Goal: Transaction & Acquisition: Purchase product/service

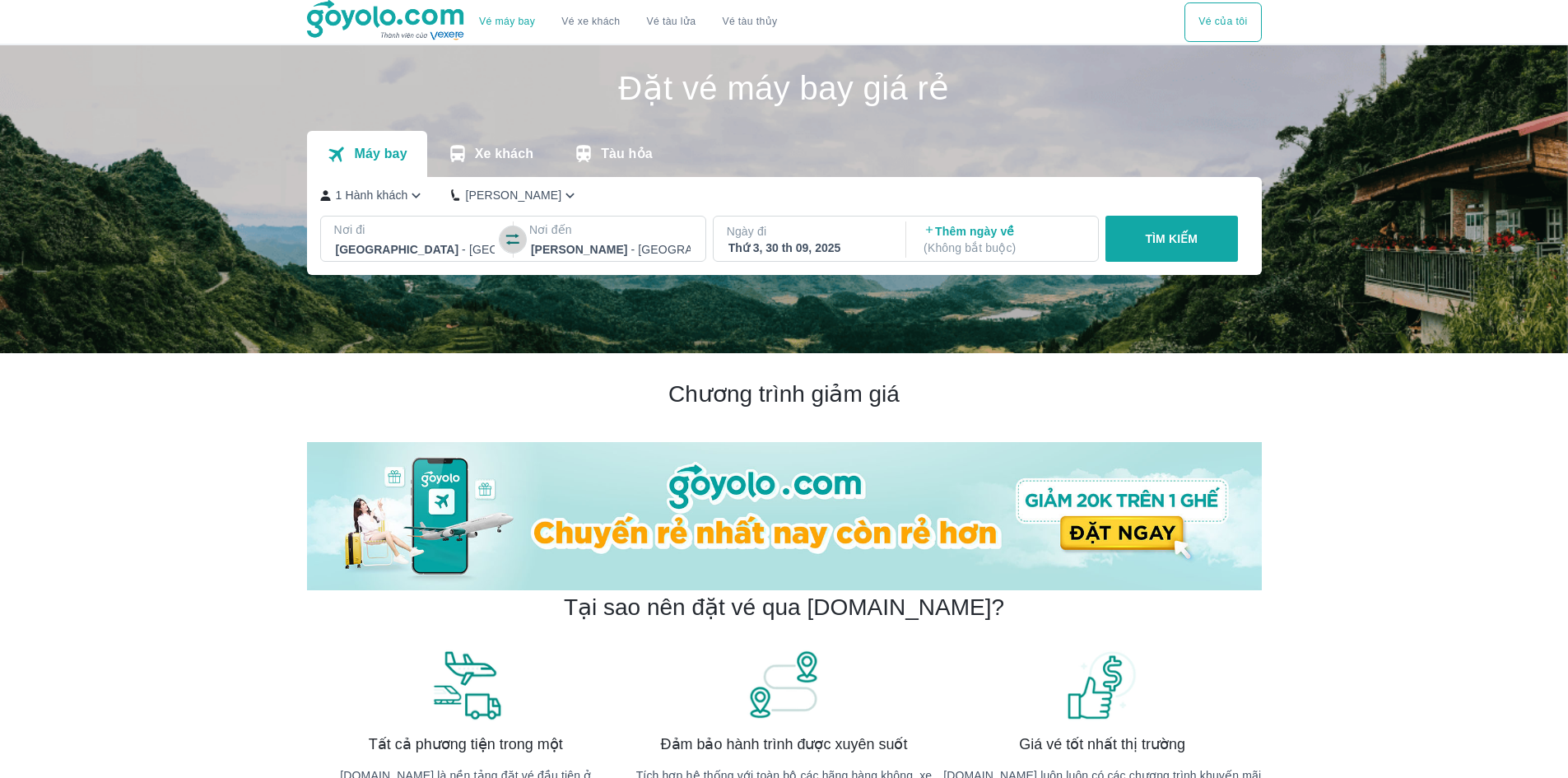
click at [506, 231] on button "button" at bounding box center [513, 240] width 27 height 27
click at [776, 241] on div "Thứ 3, 30 th 09, 2025" at bounding box center [808, 248] width 160 height 17
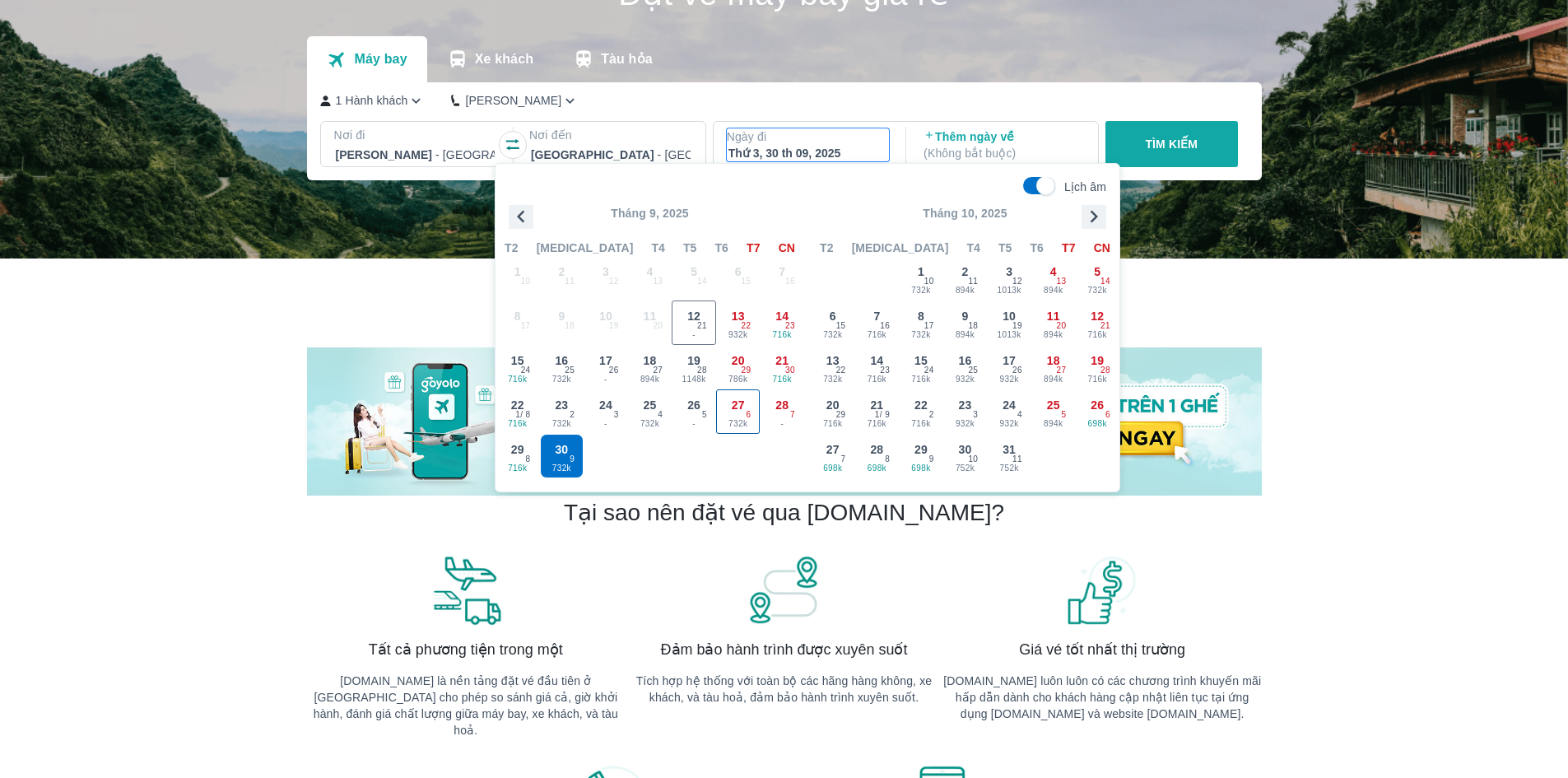
click at [738, 400] on span "27" at bounding box center [738, 405] width 13 height 17
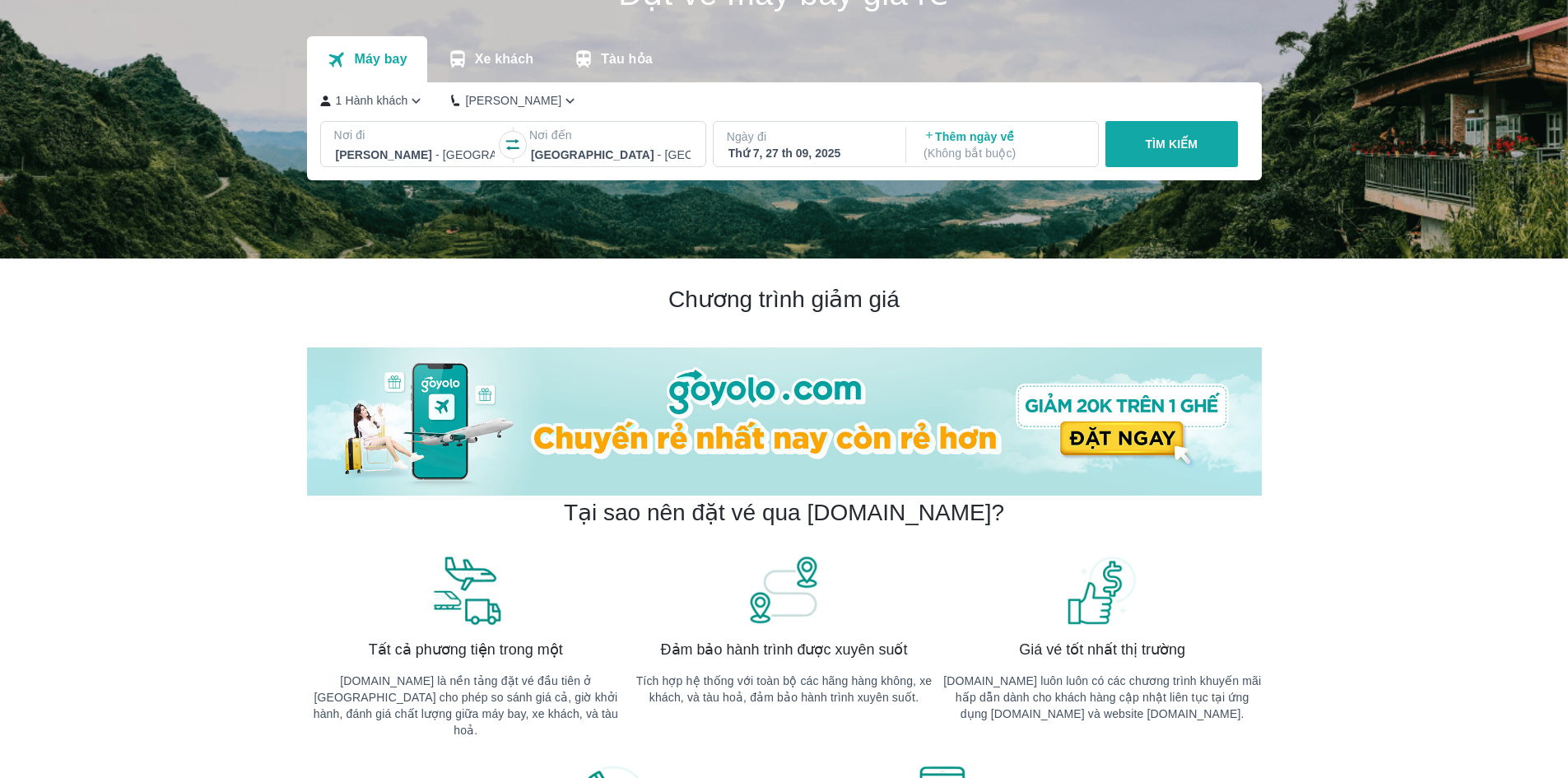
click at [915, 149] on div "Thêm ngày về ( Không bắt buộc )" at bounding box center [1003, 145] width 189 height 33
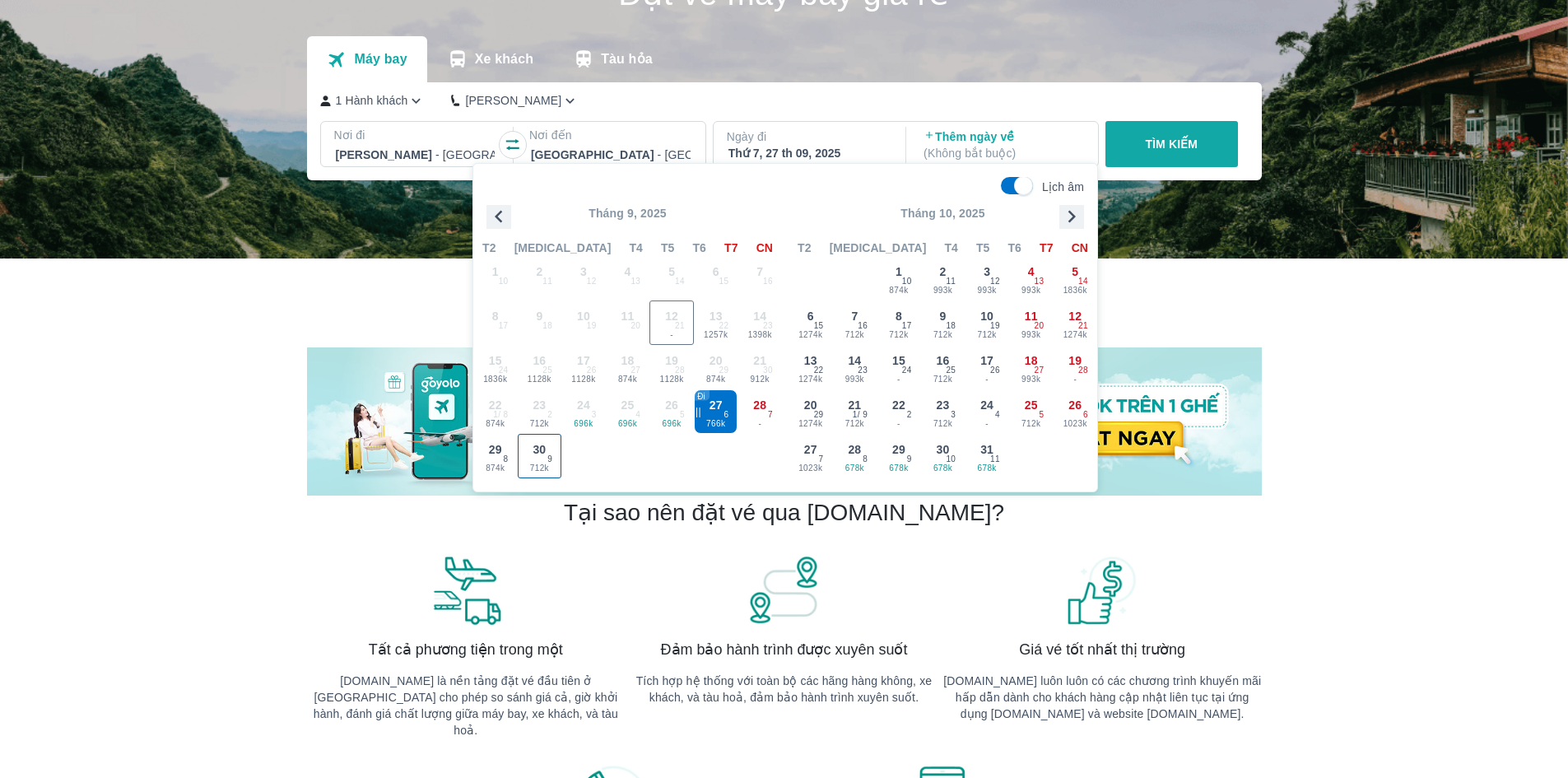
click at [545, 461] on div "30 712k 9" at bounding box center [539, 455] width 42 height 42
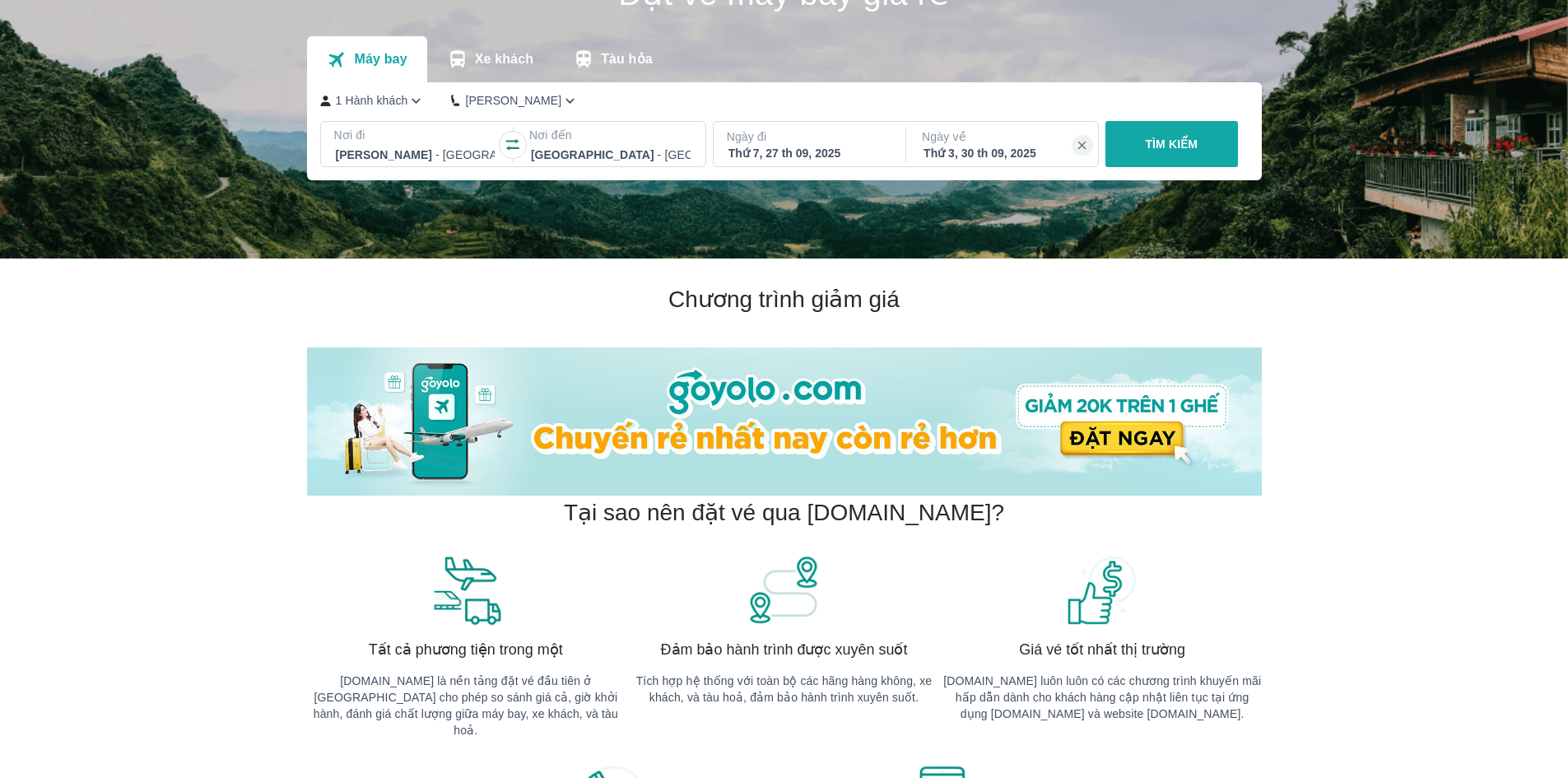
click at [1174, 136] on button "TÌM KIẾM" at bounding box center [1171, 143] width 132 height 46
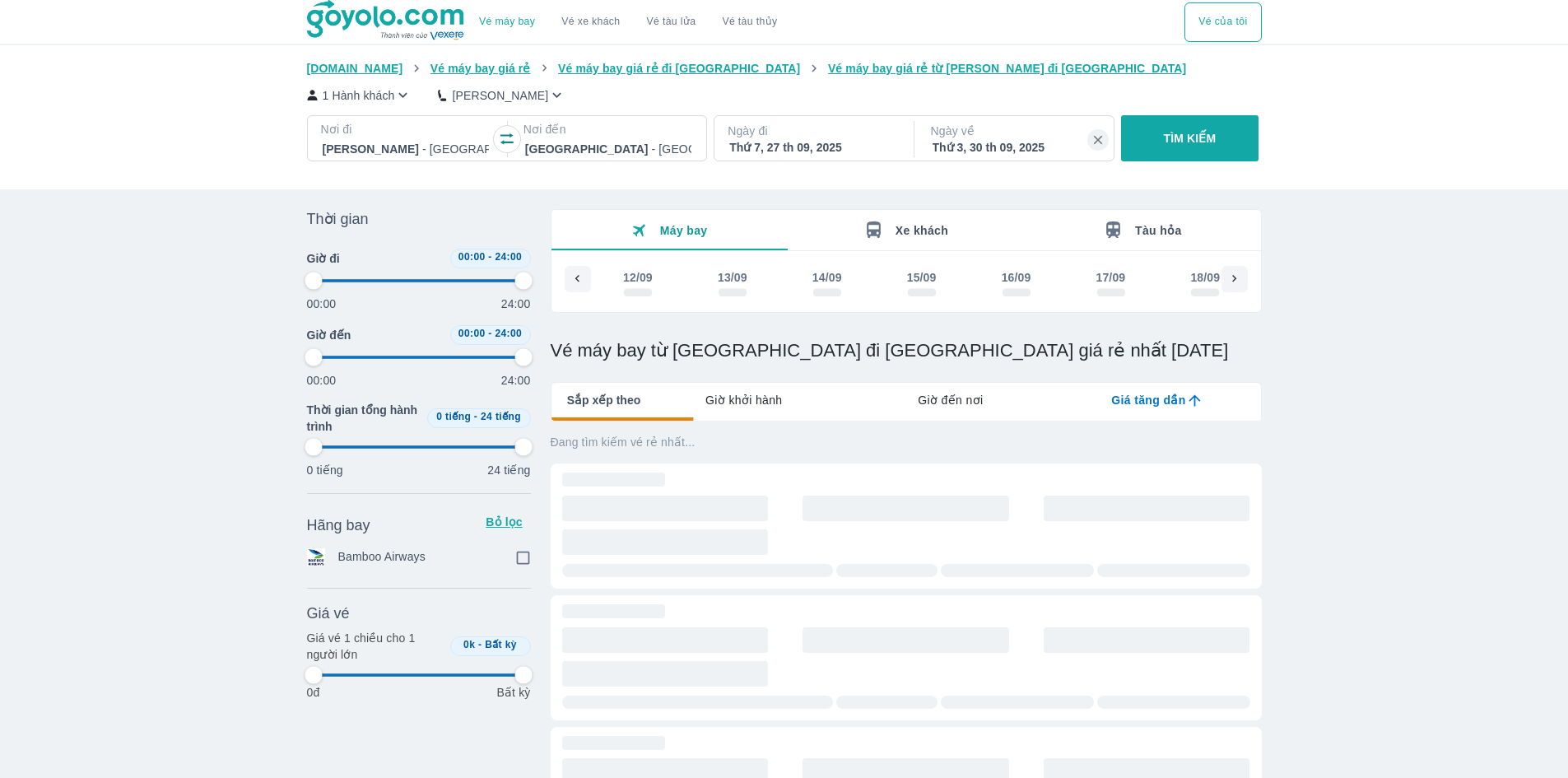
scroll to position [0, 956]
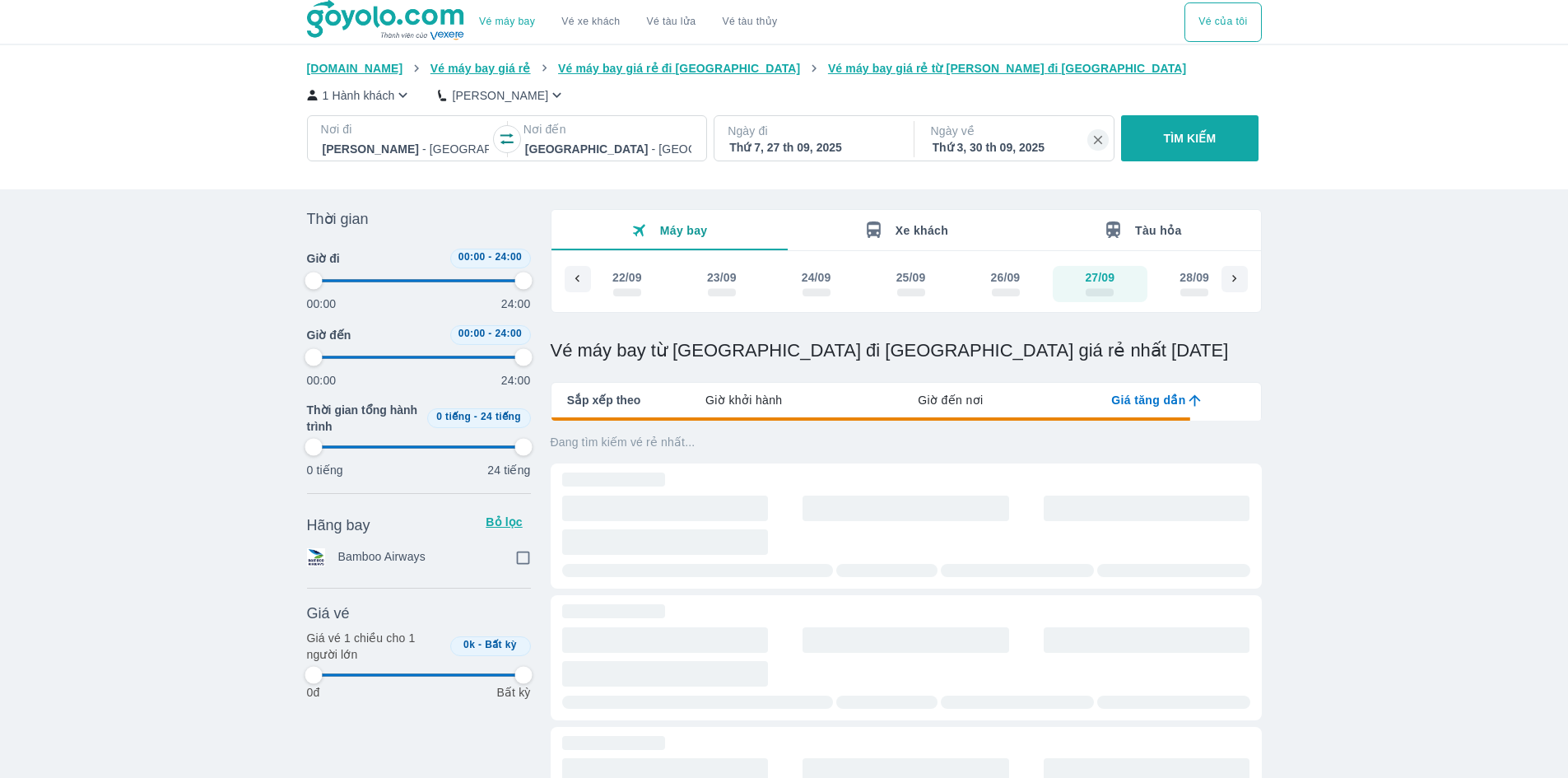
type input "97.9166666666667"
checkbox input "true"
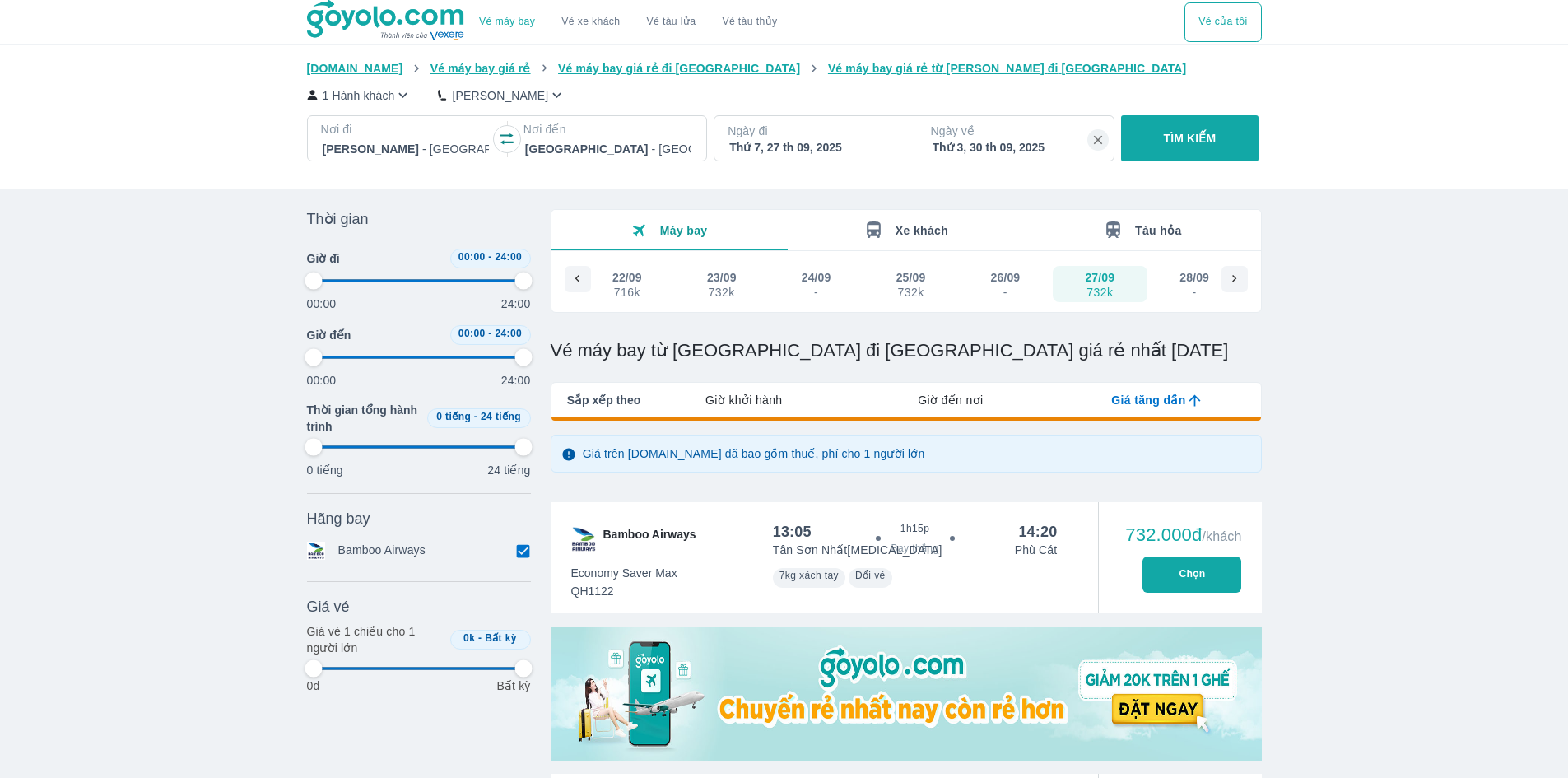
type input "97.9166666666667"
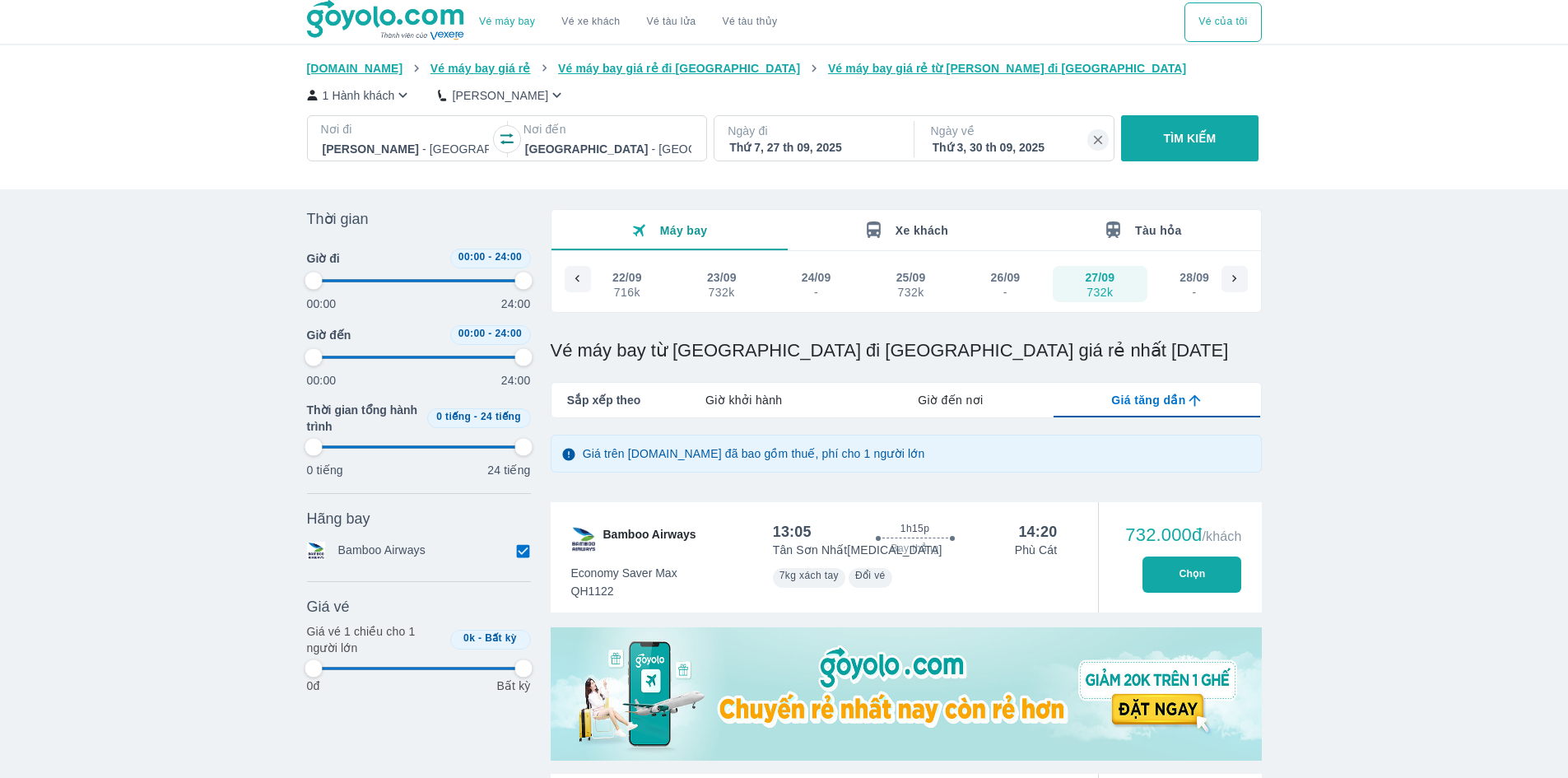
type input "97.9166666666667"
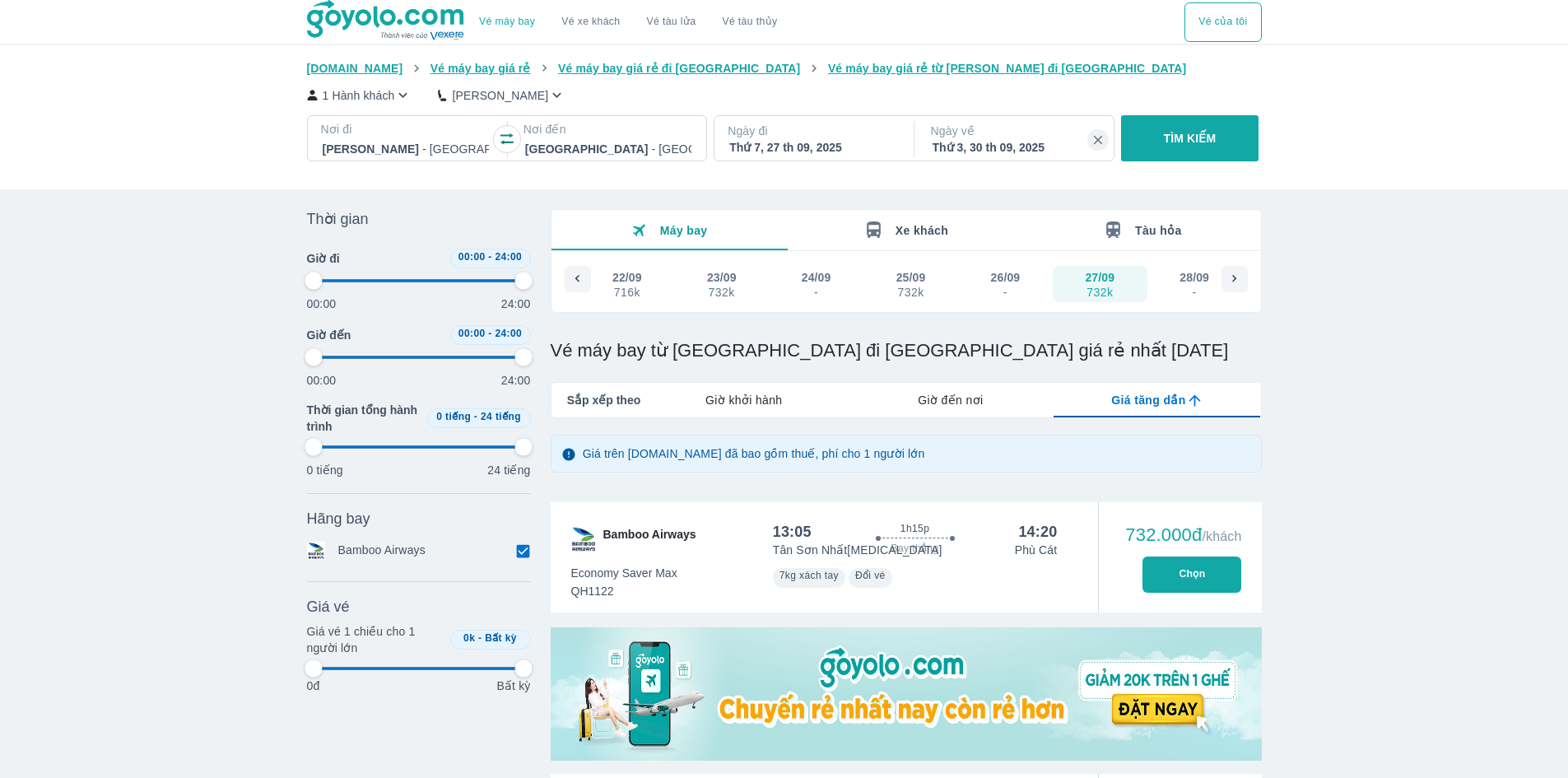
type input "97.9166666666667"
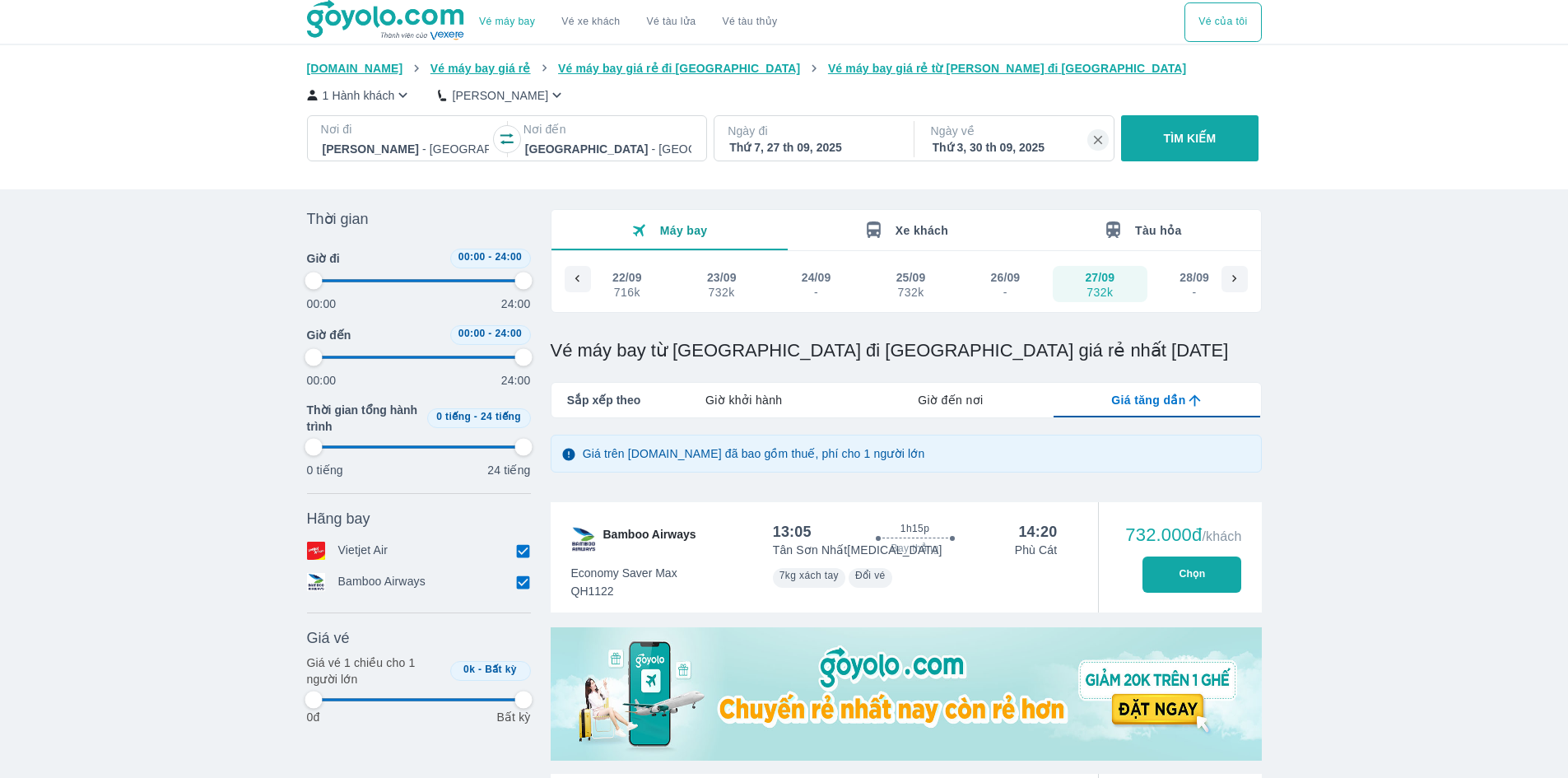
scroll to position [247, 0]
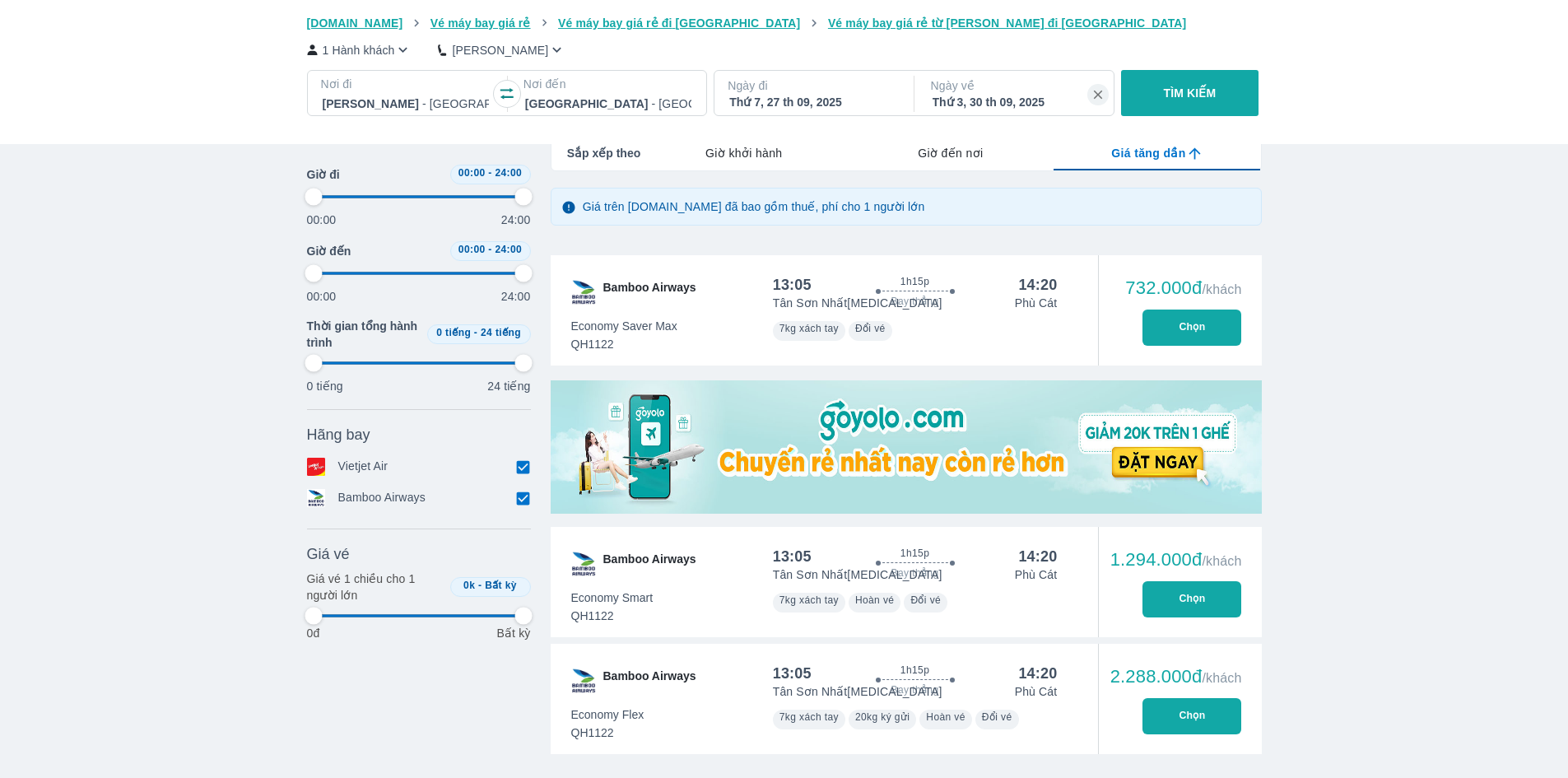
type input "97.9166666666667"
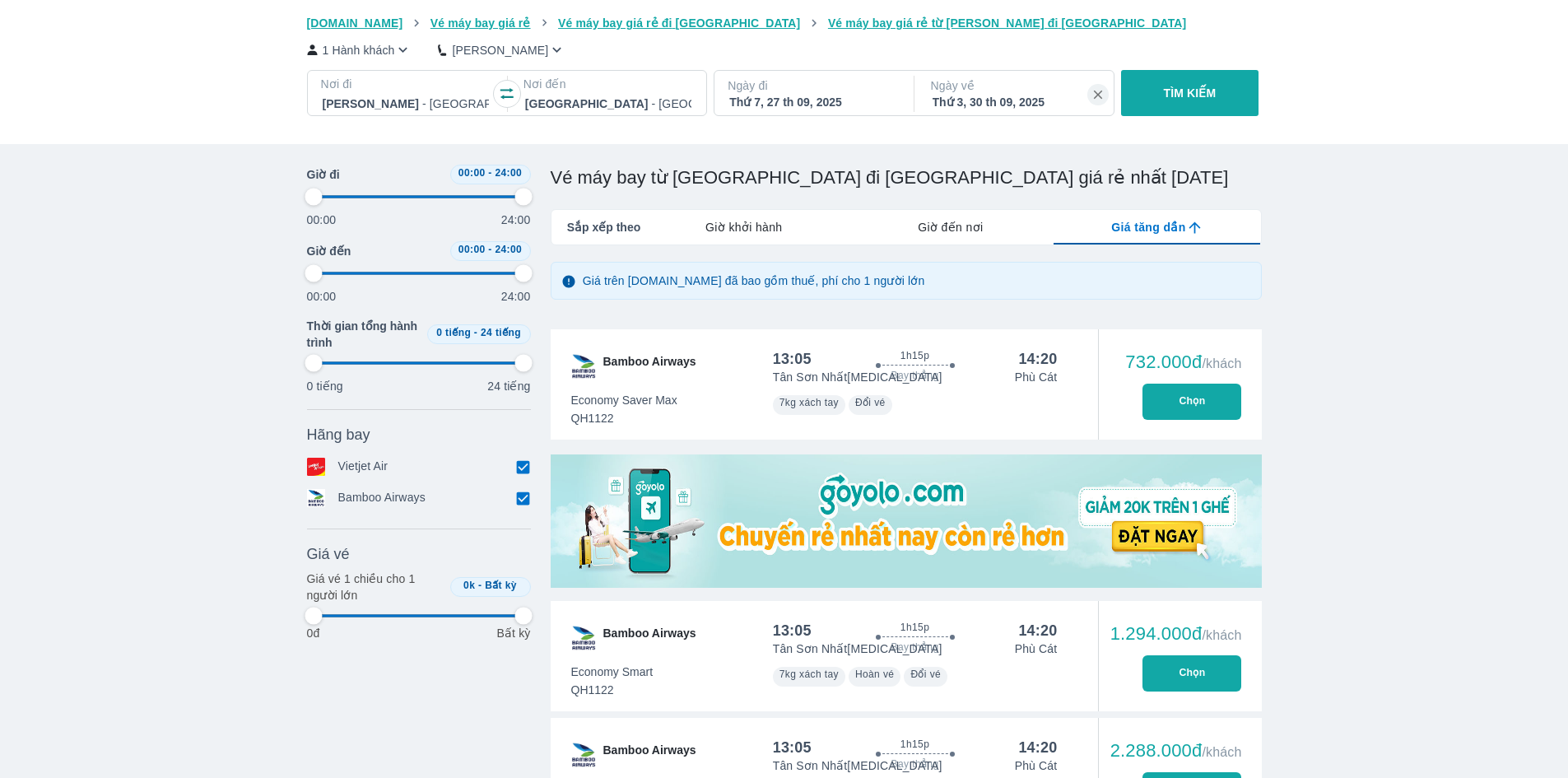
scroll to position [56, 0]
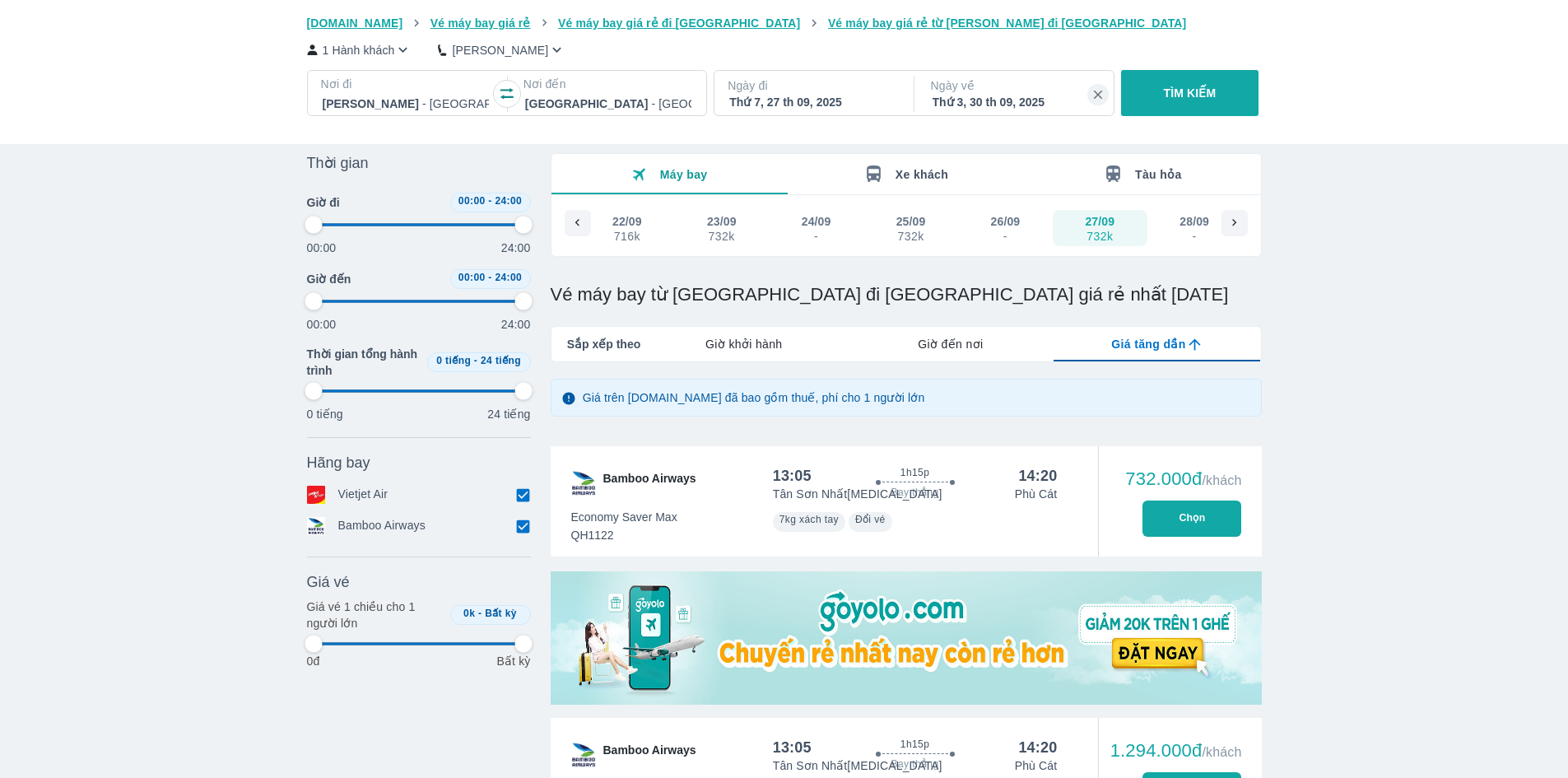
type input "97.9166666666667"
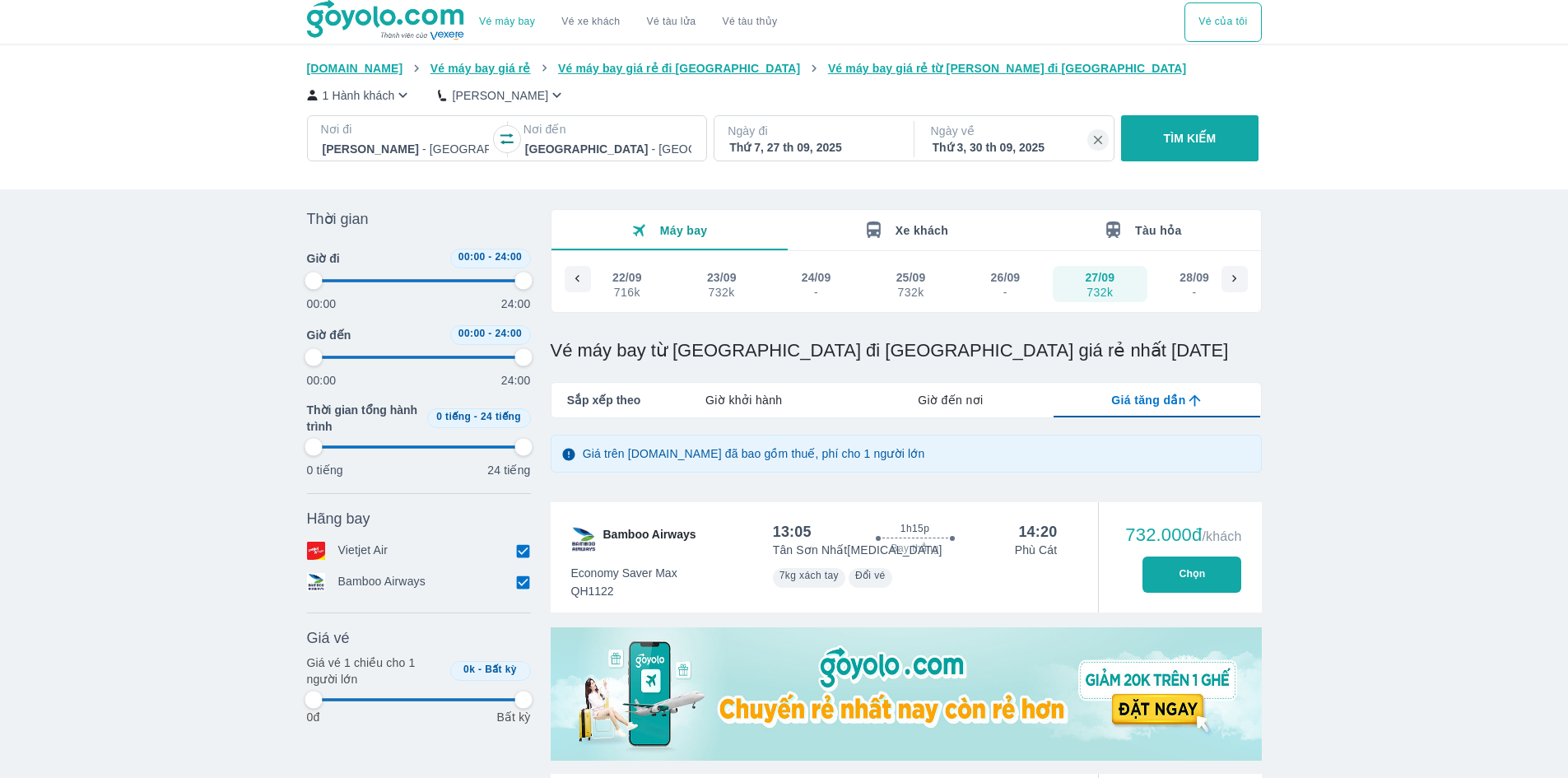
type input "97.9166666666667"
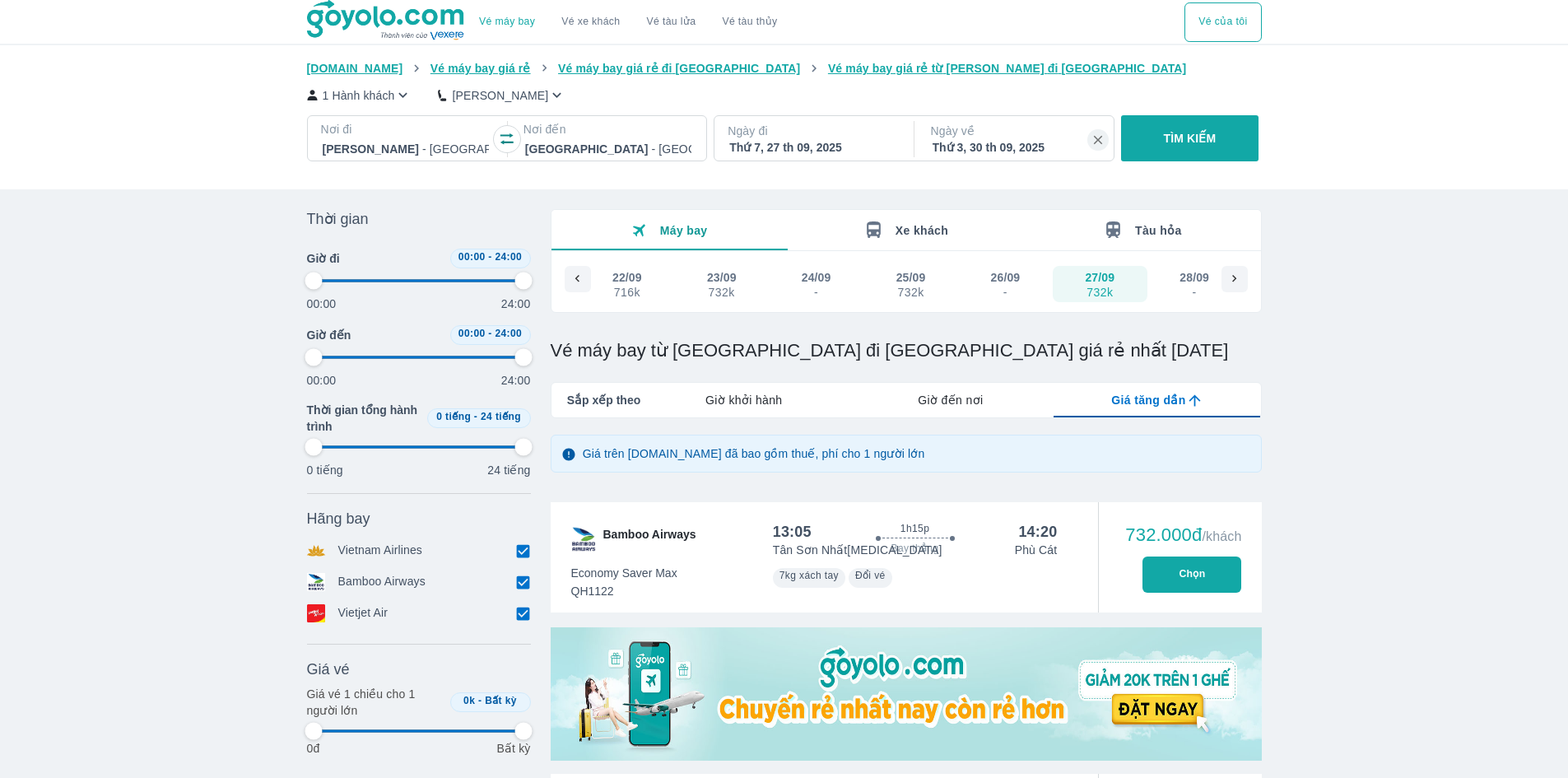
type input "97.9166666666667"
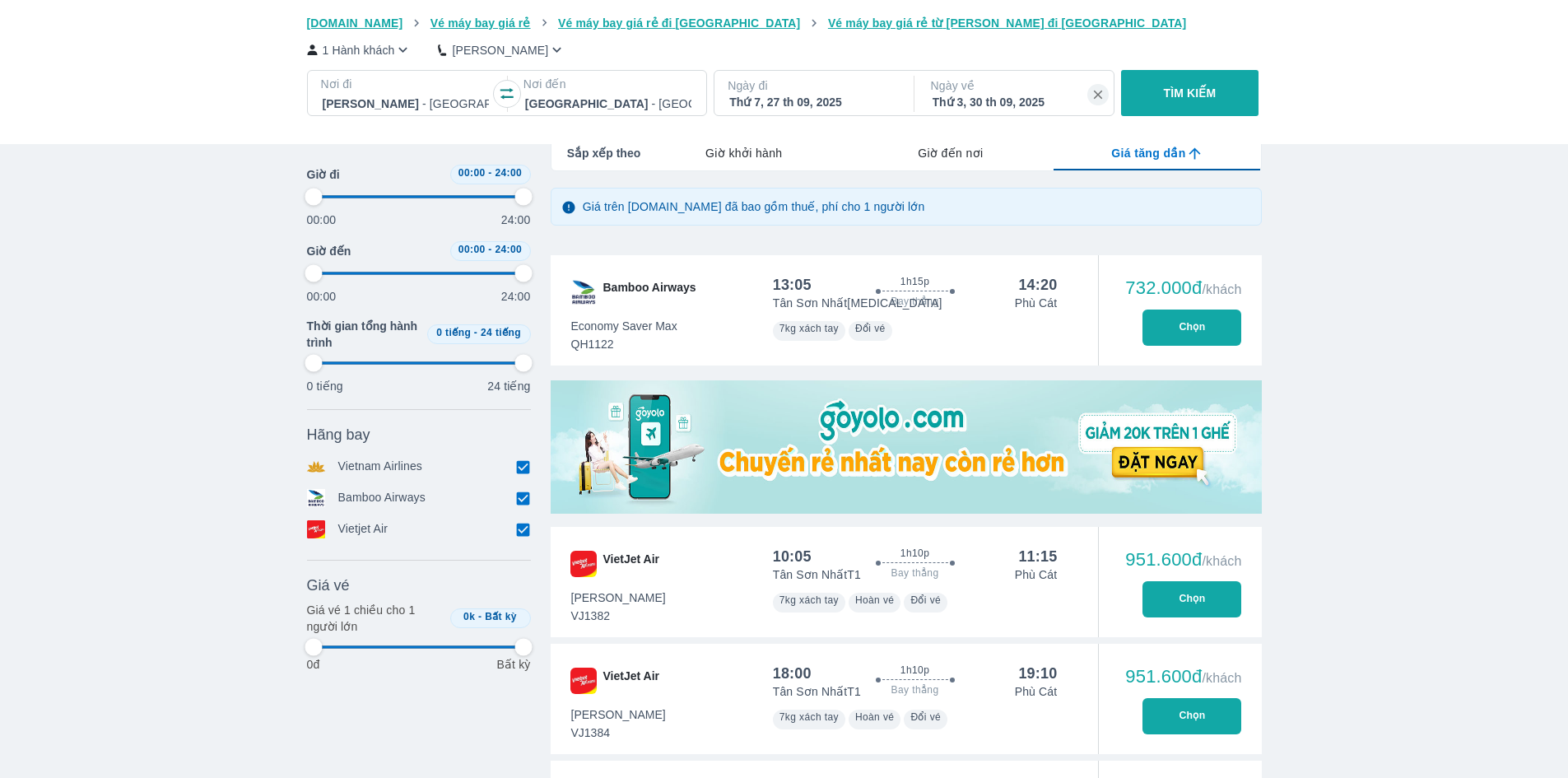
scroll to position [412, 0]
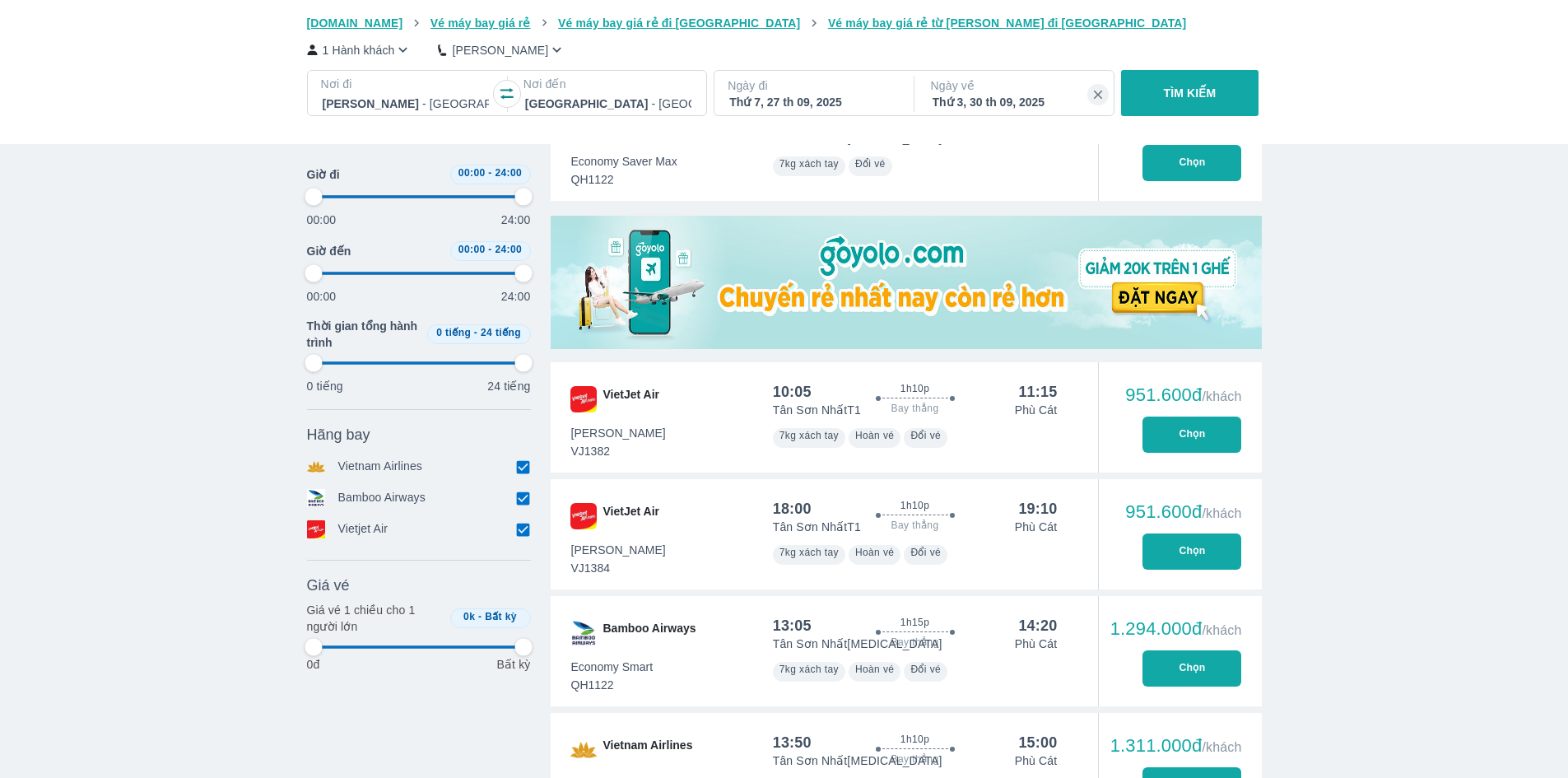
type input "97.9166666666667"
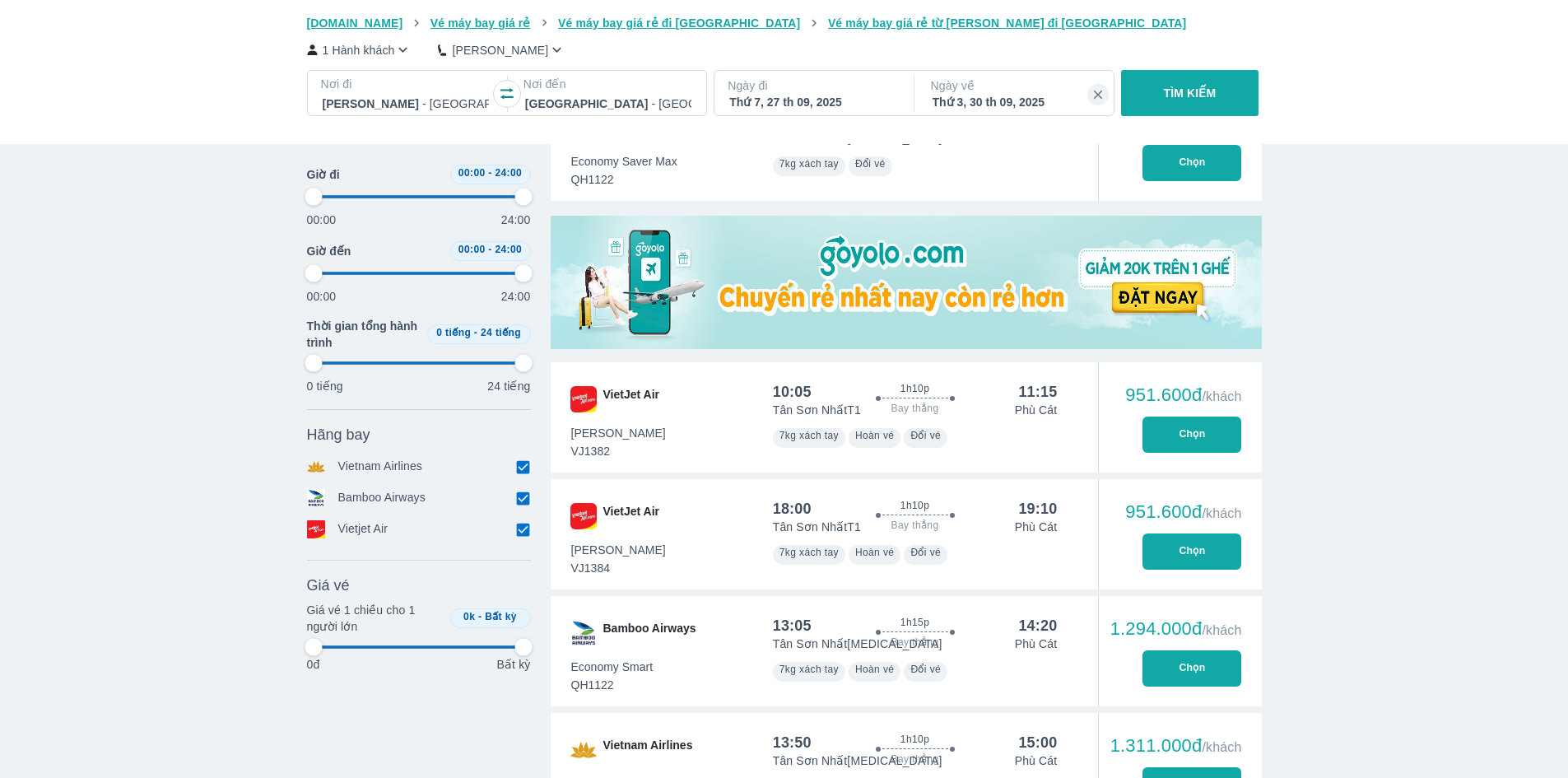
type input "97.9166666666667"
click at [1159, 567] on button "Chọn" at bounding box center [1192, 552] width 99 height 37
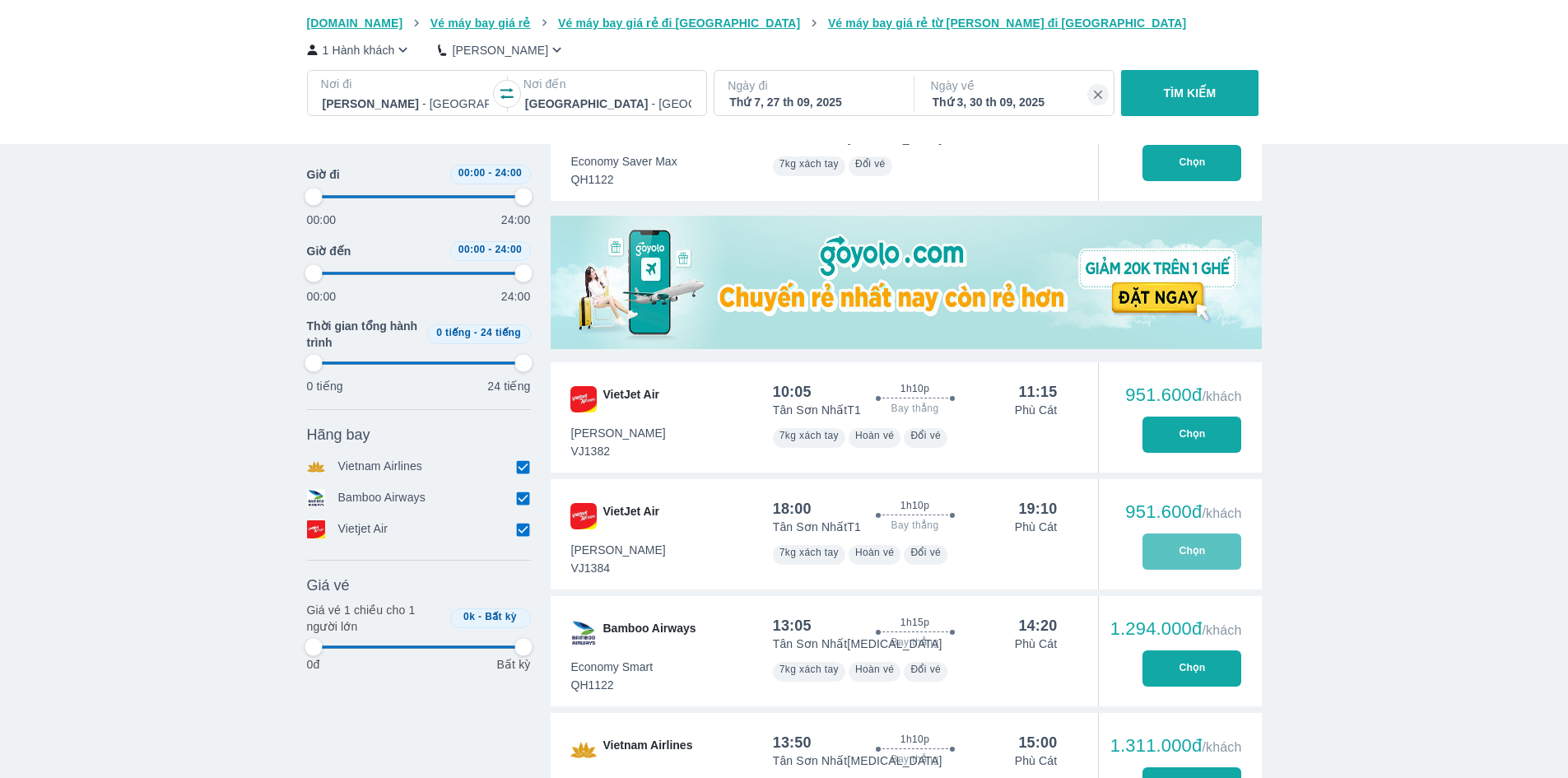
type input "97.9166666666667"
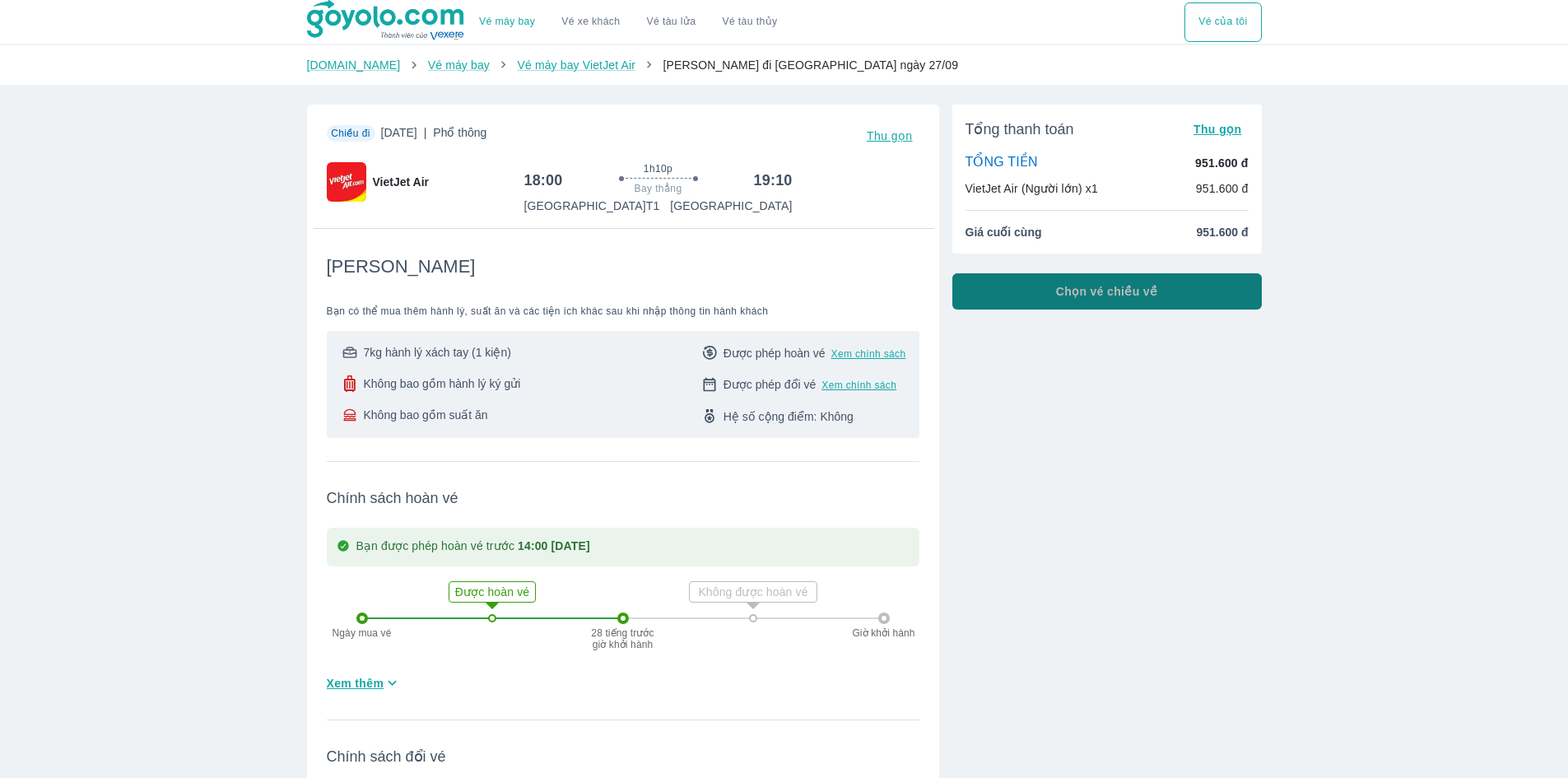
click at [1106, 290] on span "Chọn vé chiều về" at bounding box center [1107, 291] width 102 height 17
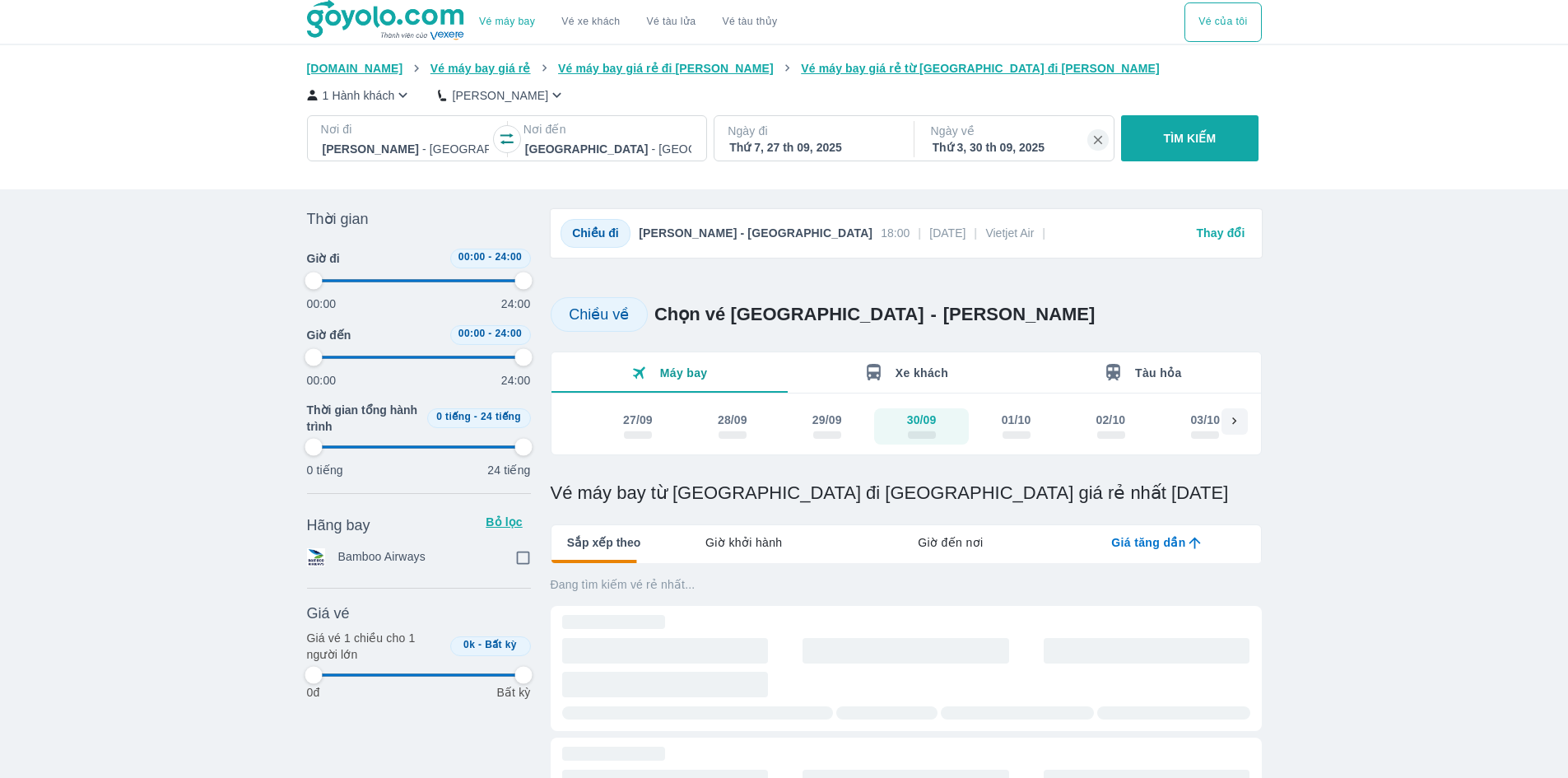
type input "97.9166666666667"
checkbox input "true"
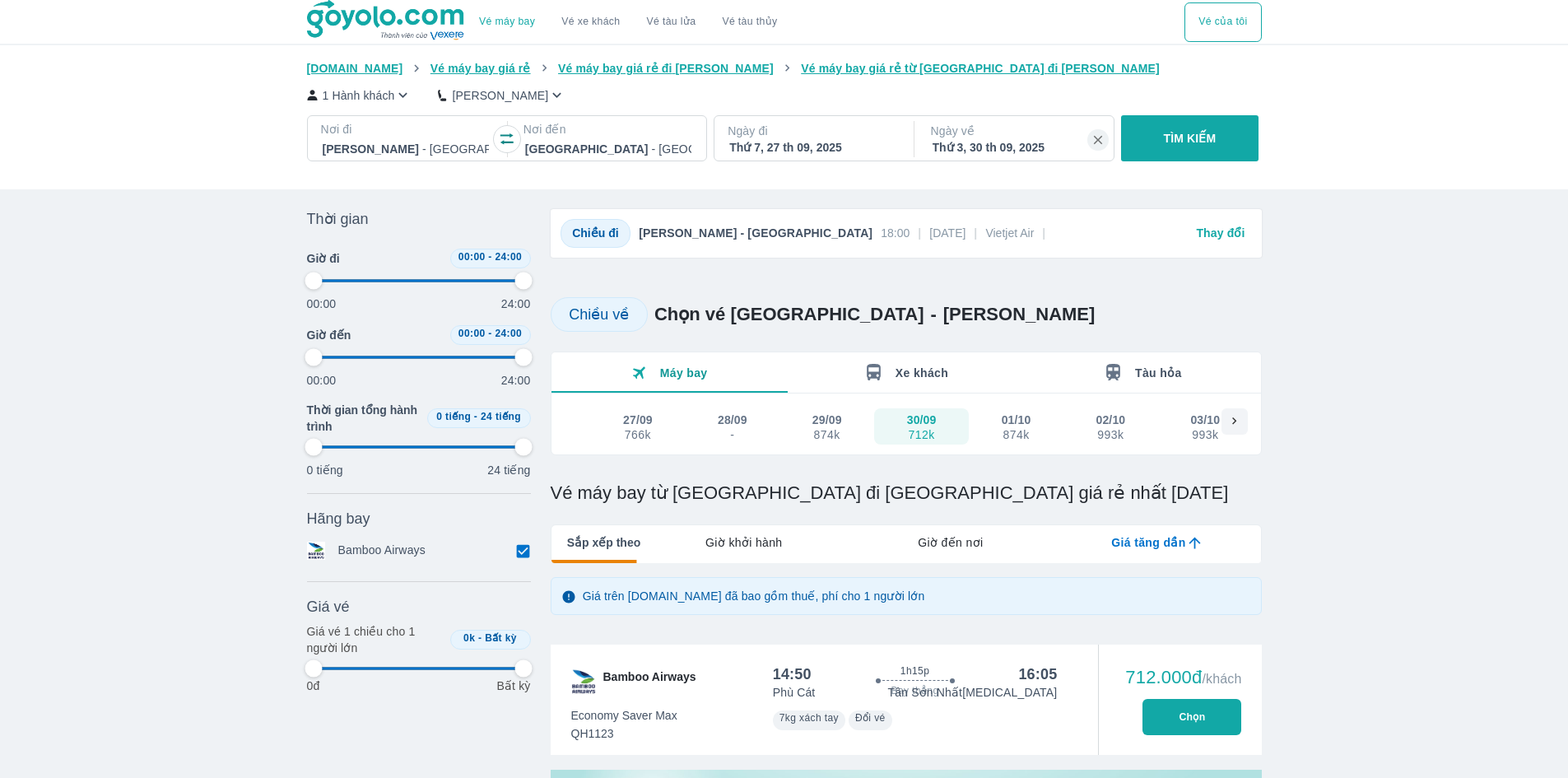
type input "97.9166666666667"
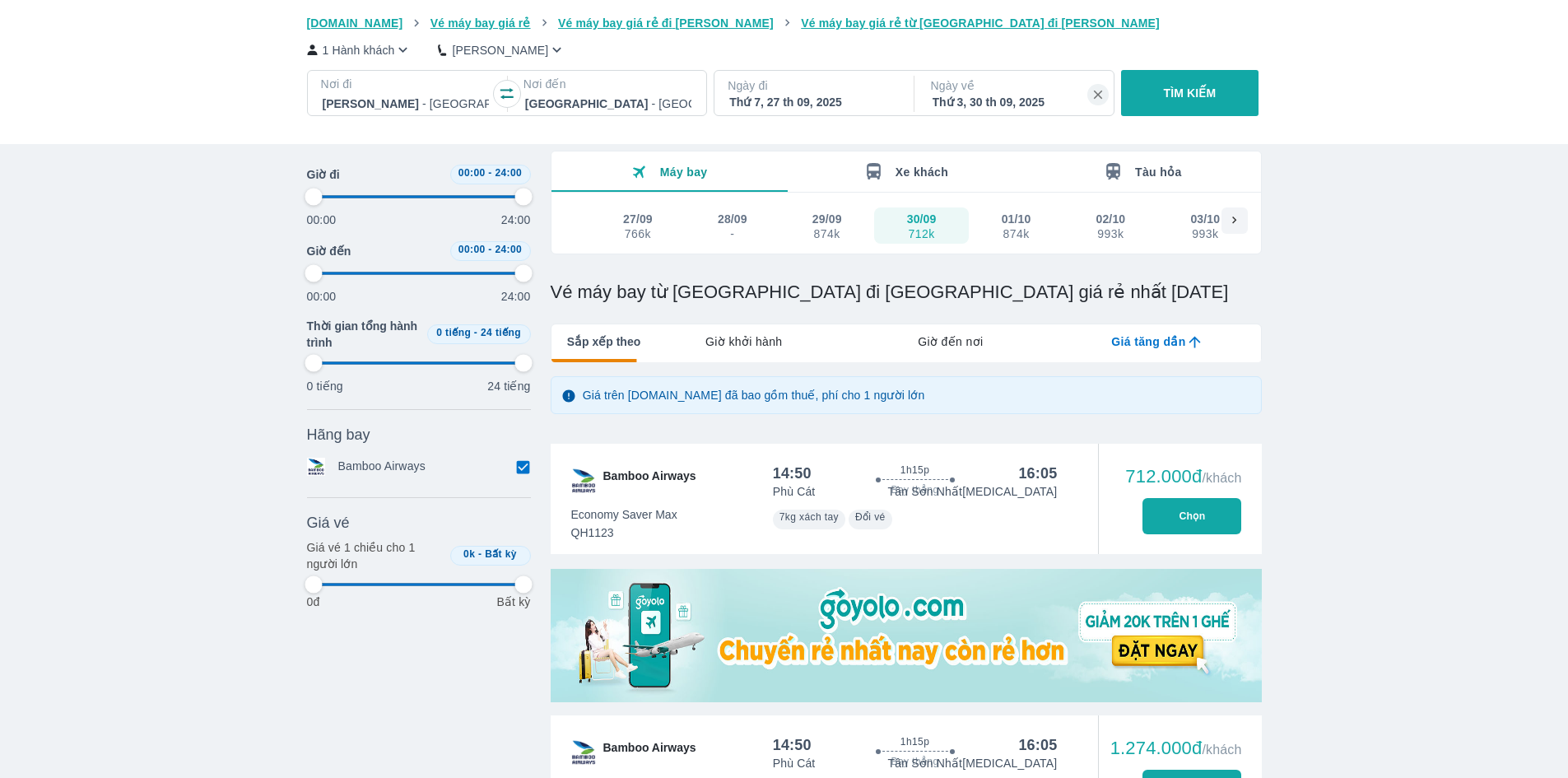
type input "97.9166666666667"
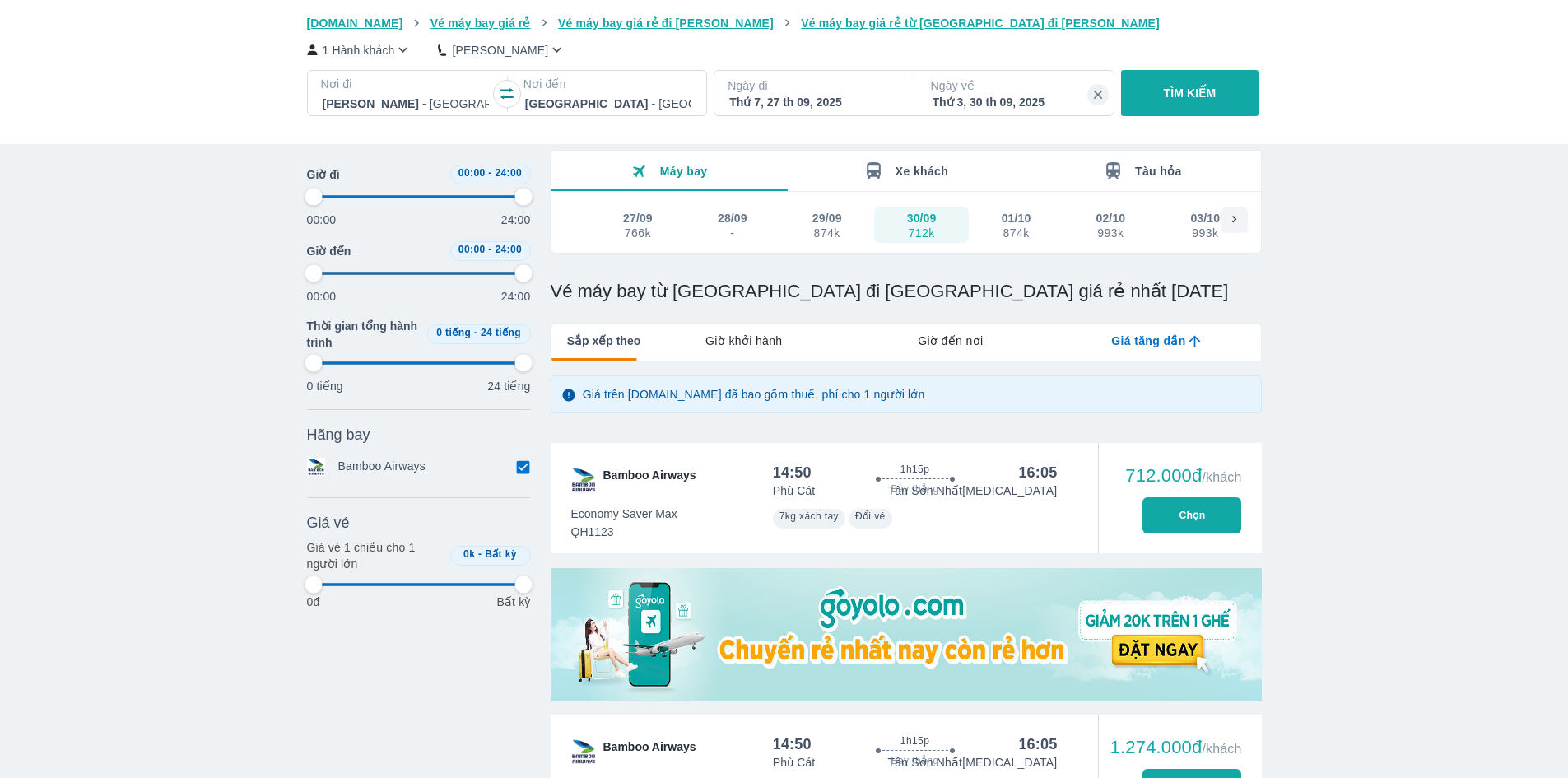
type input "97.9166666666667"
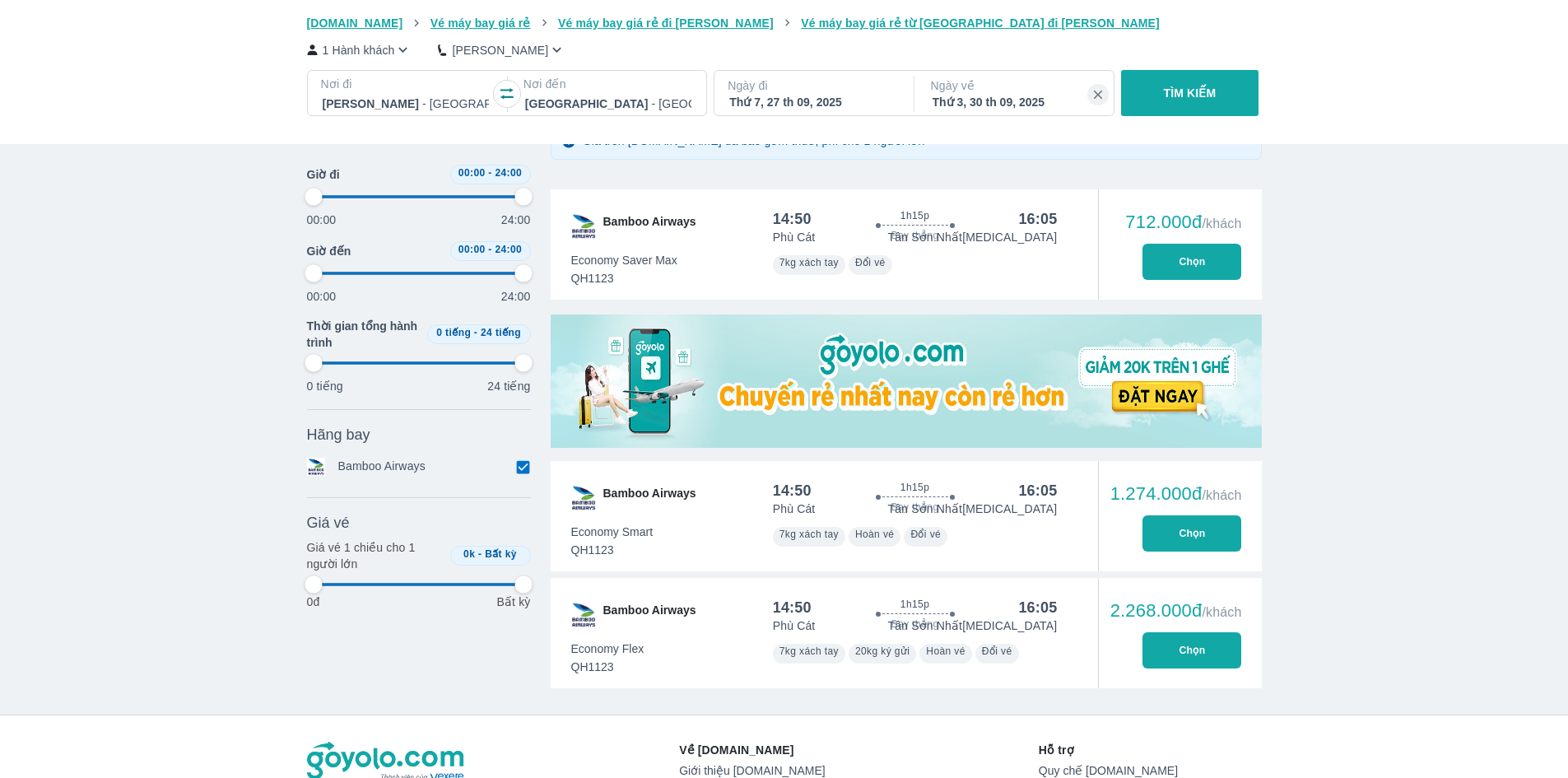
scroll to position [412, 0]
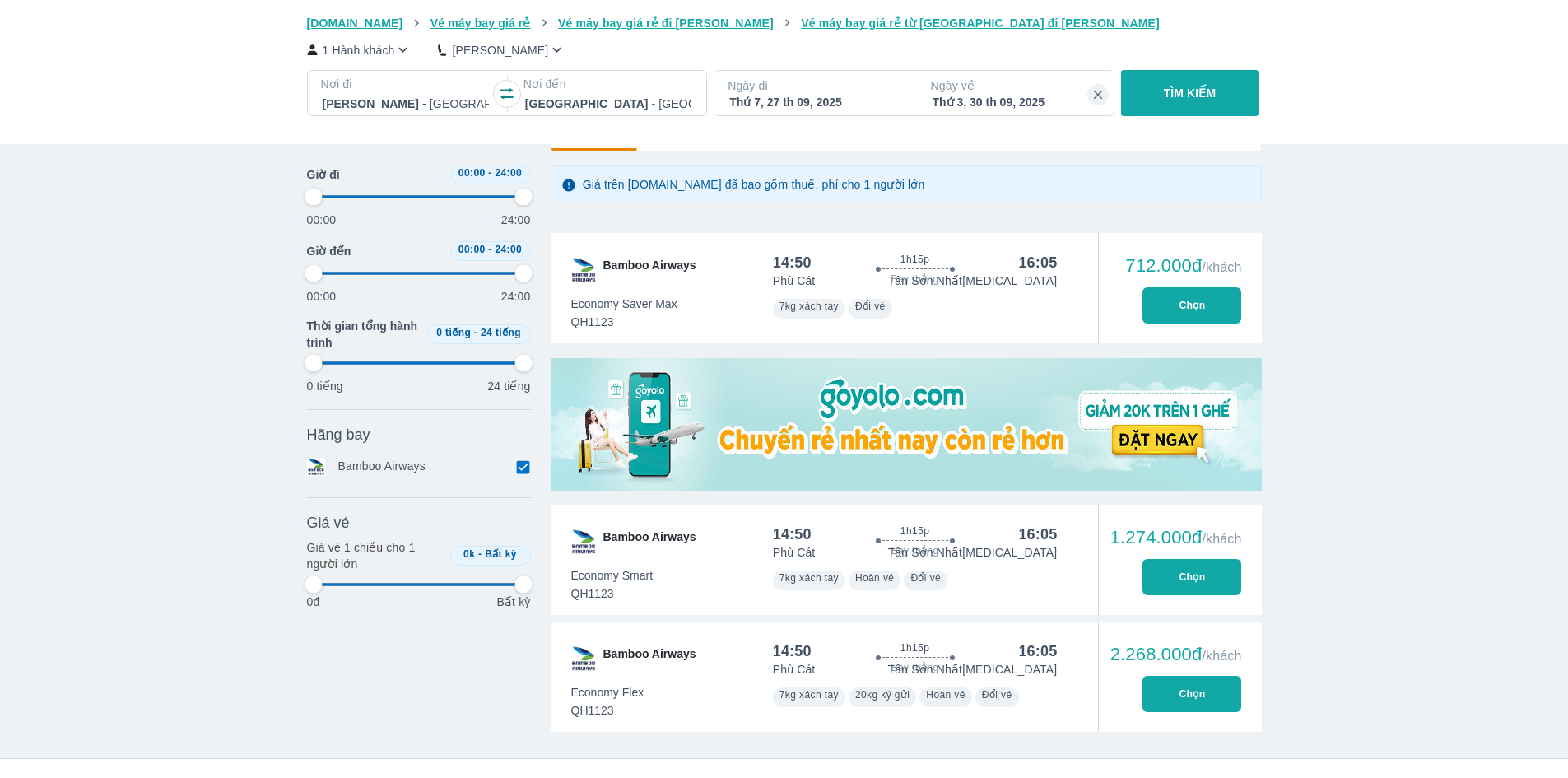
type input "97.9166666666667"
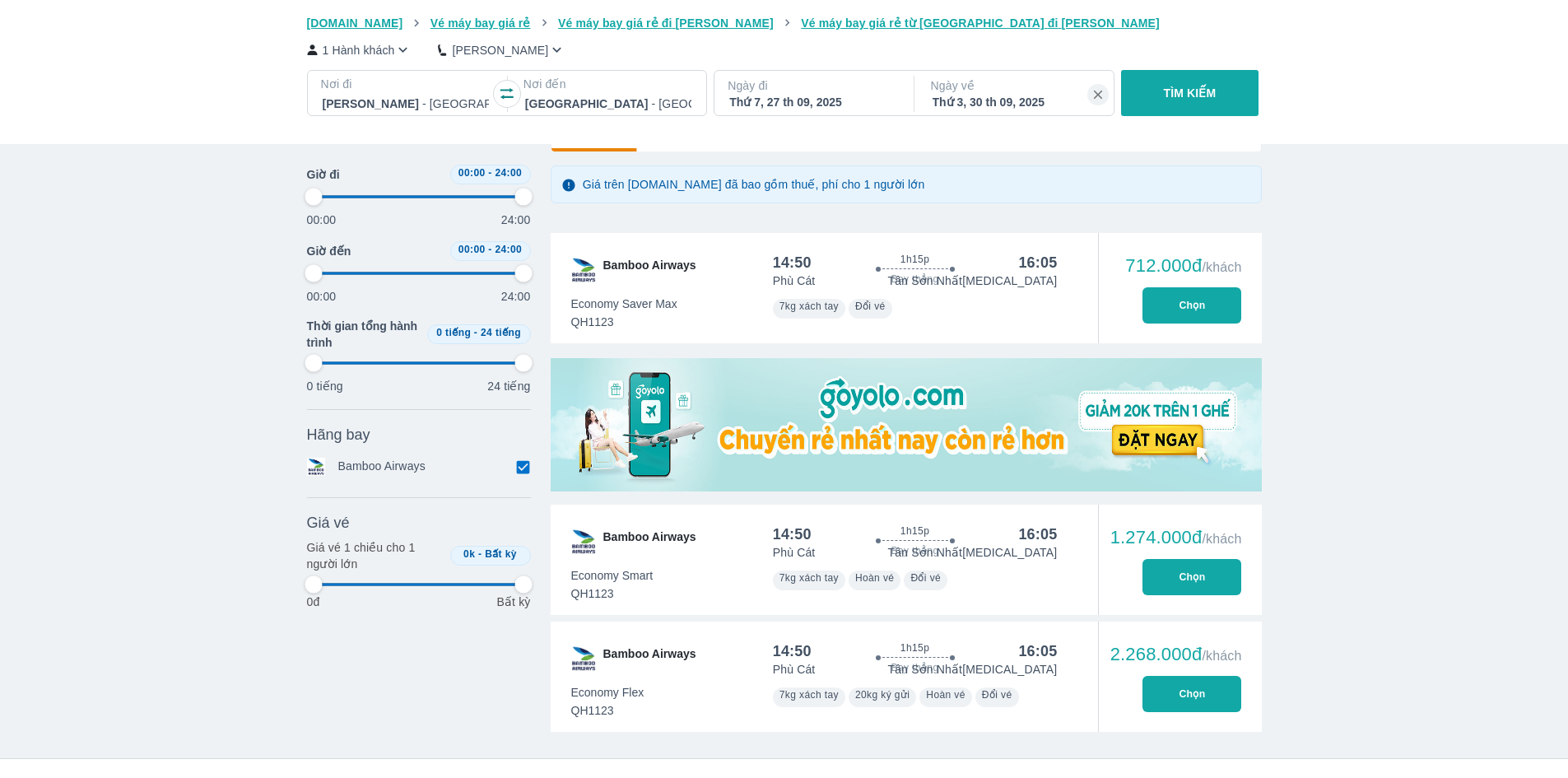
type input "97.9166666666667"
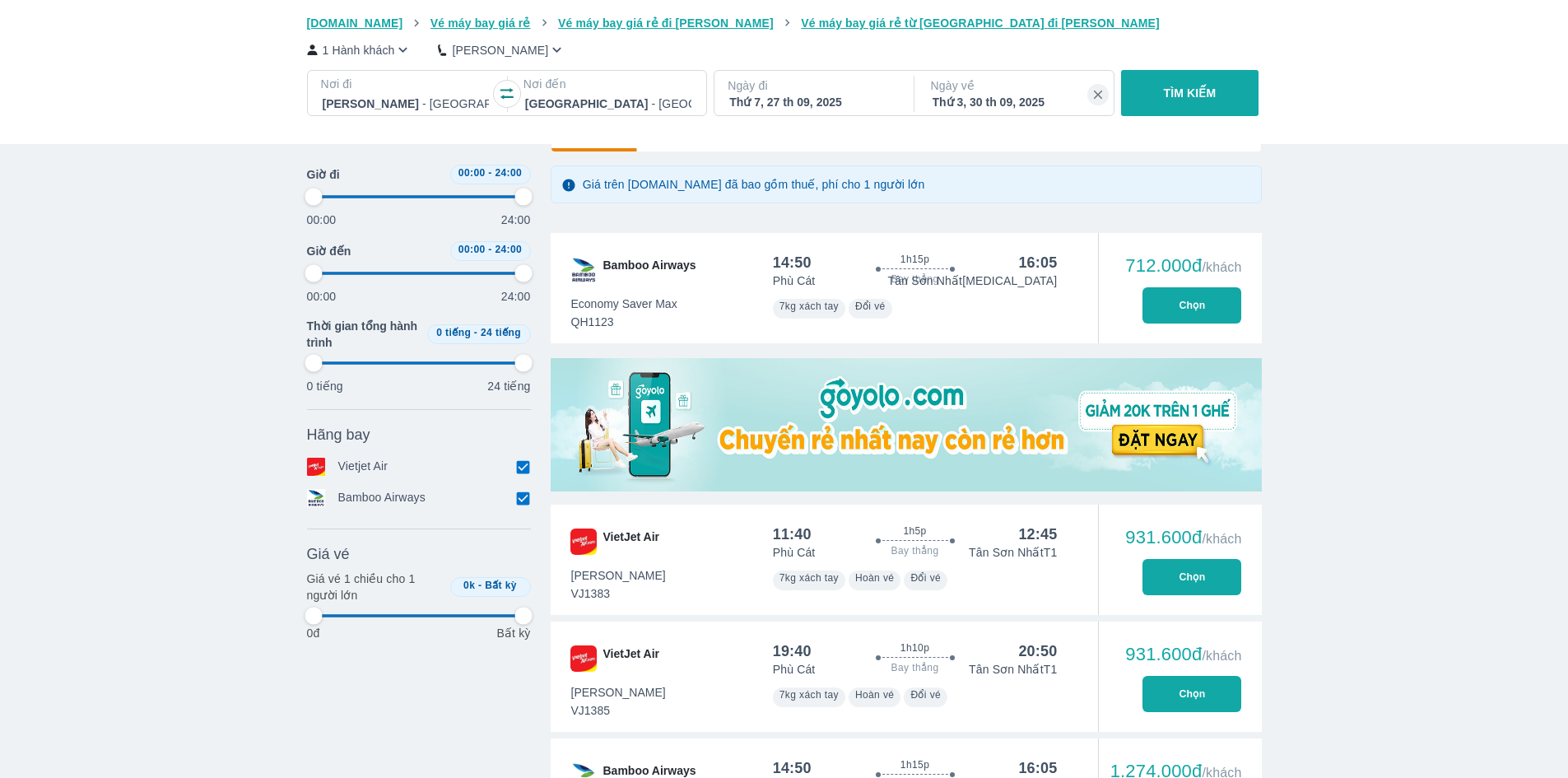
type input "97.9166666666667"
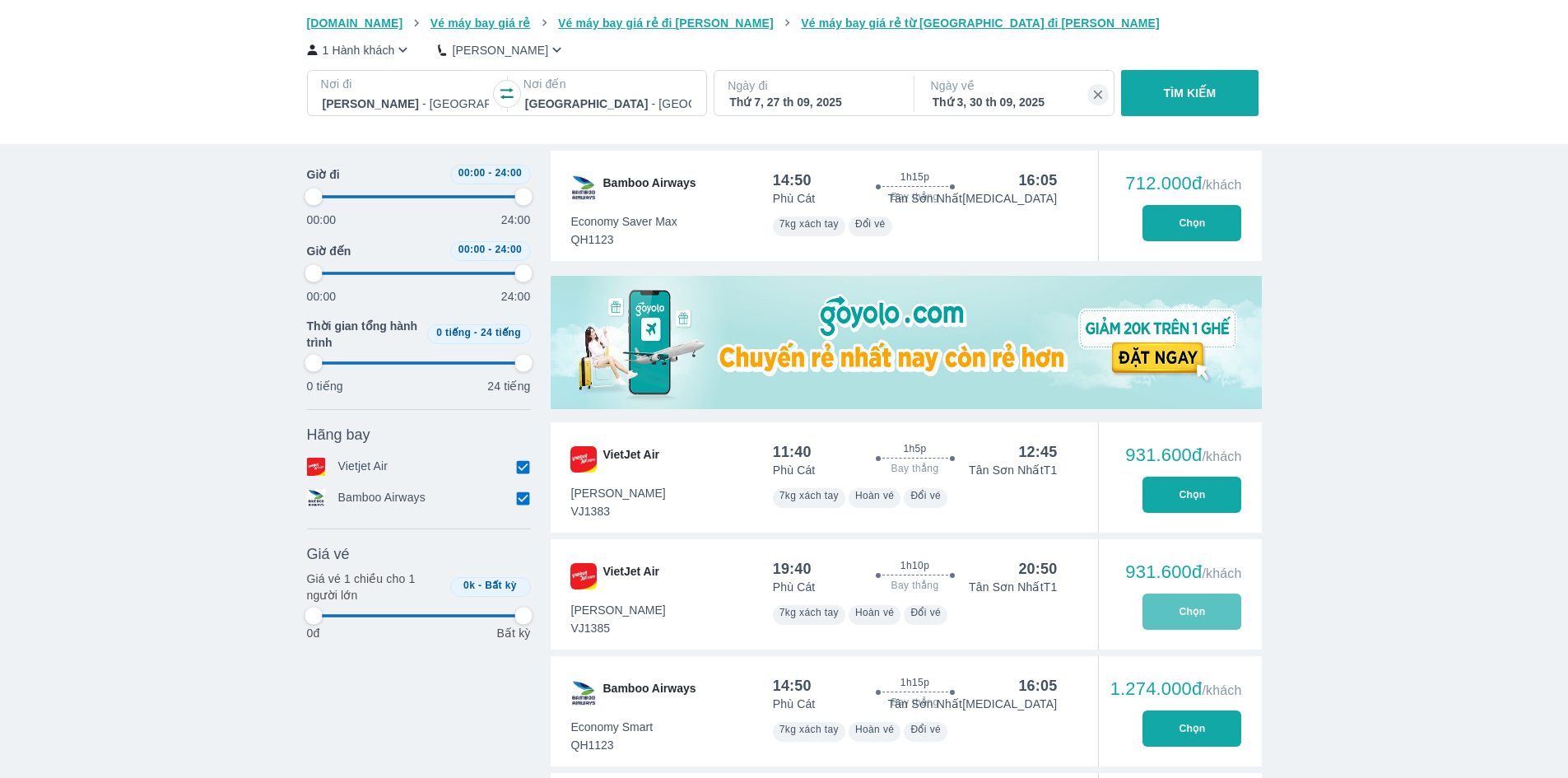
click at [1187, 618] on button "Chọn" at bounding box center [1192, 612] width 99 height 37
type input "97.9166666666667"
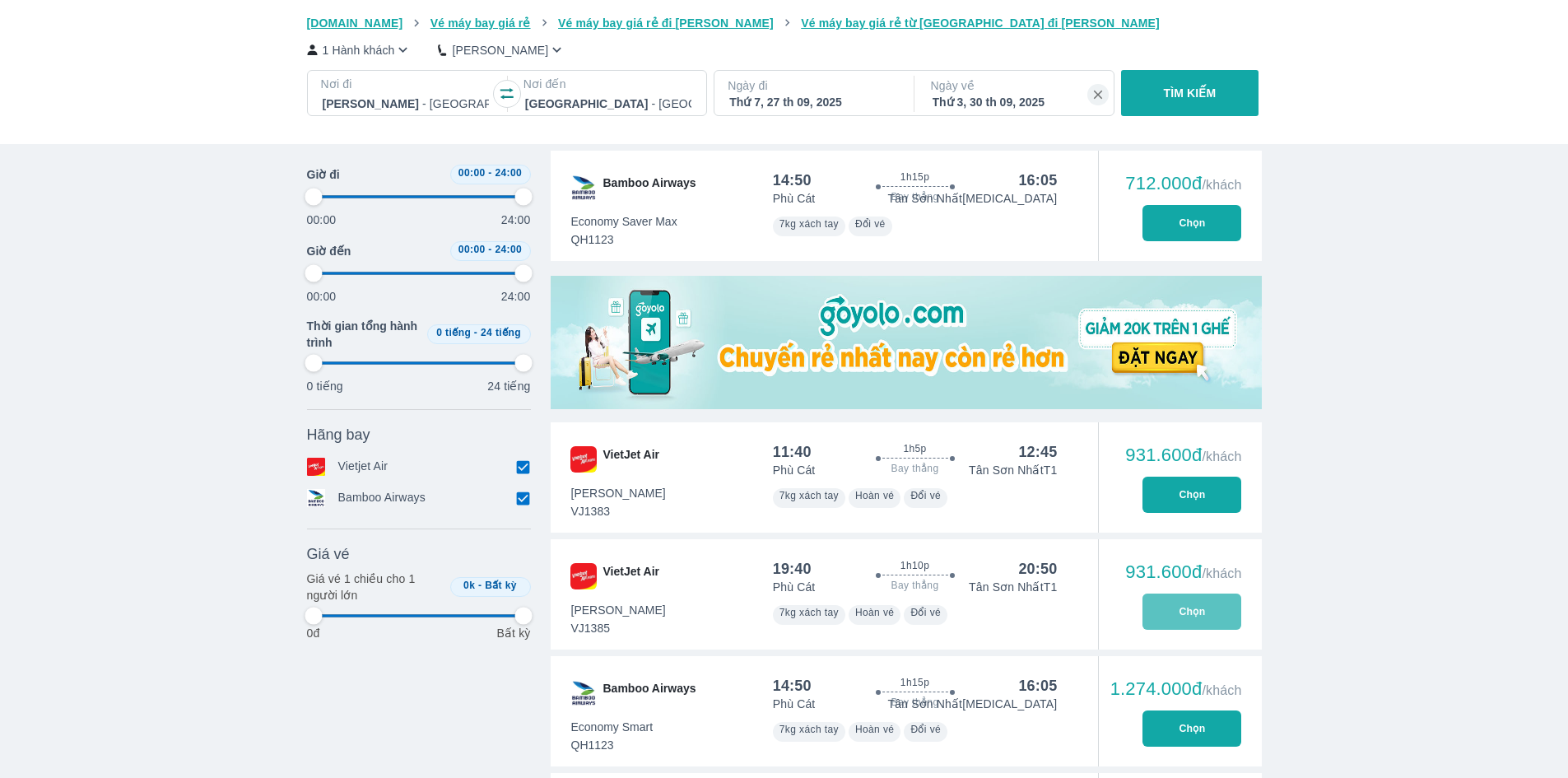
type input "97.9166666666667"
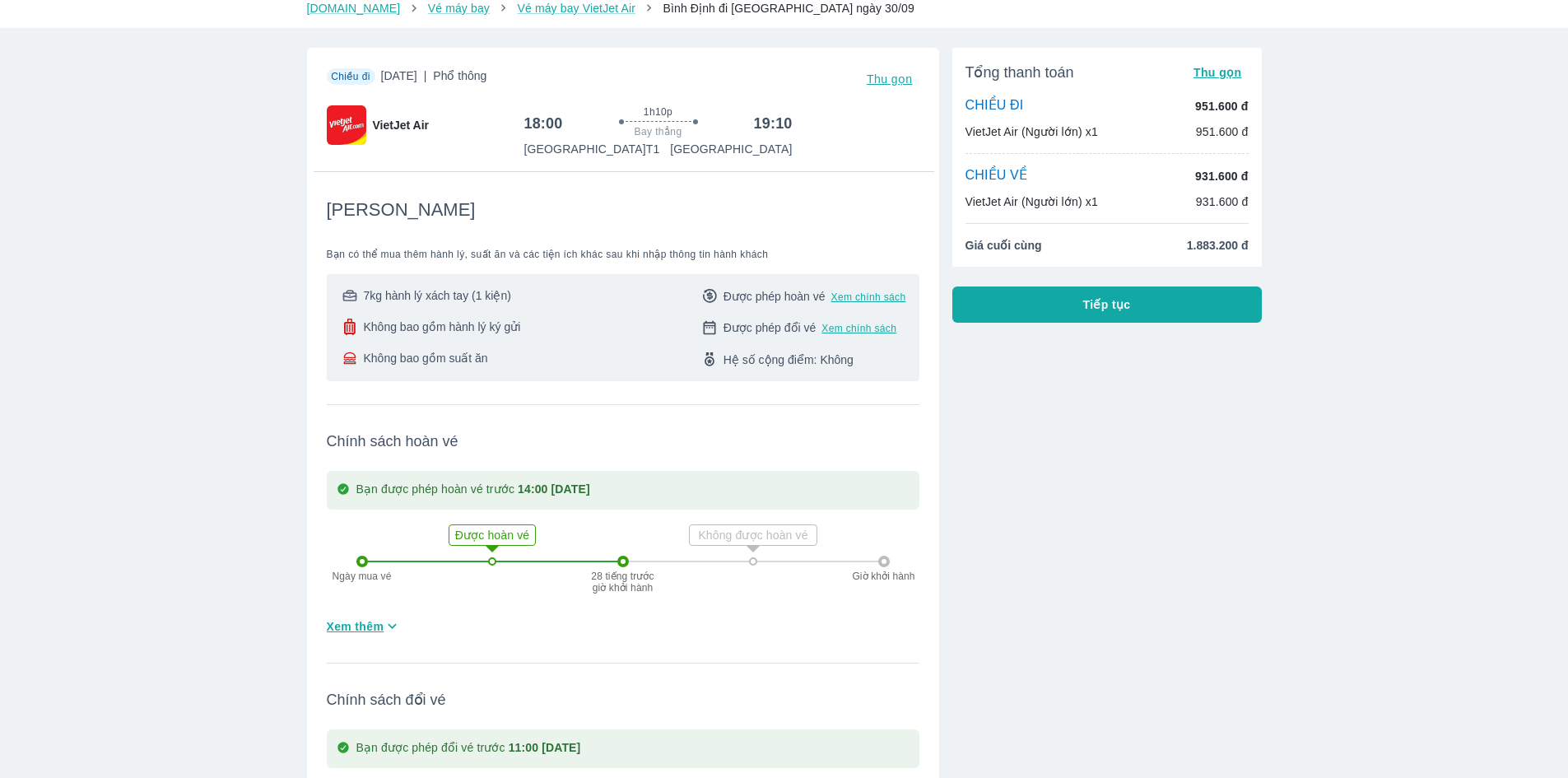
scroll to position [82, 0]
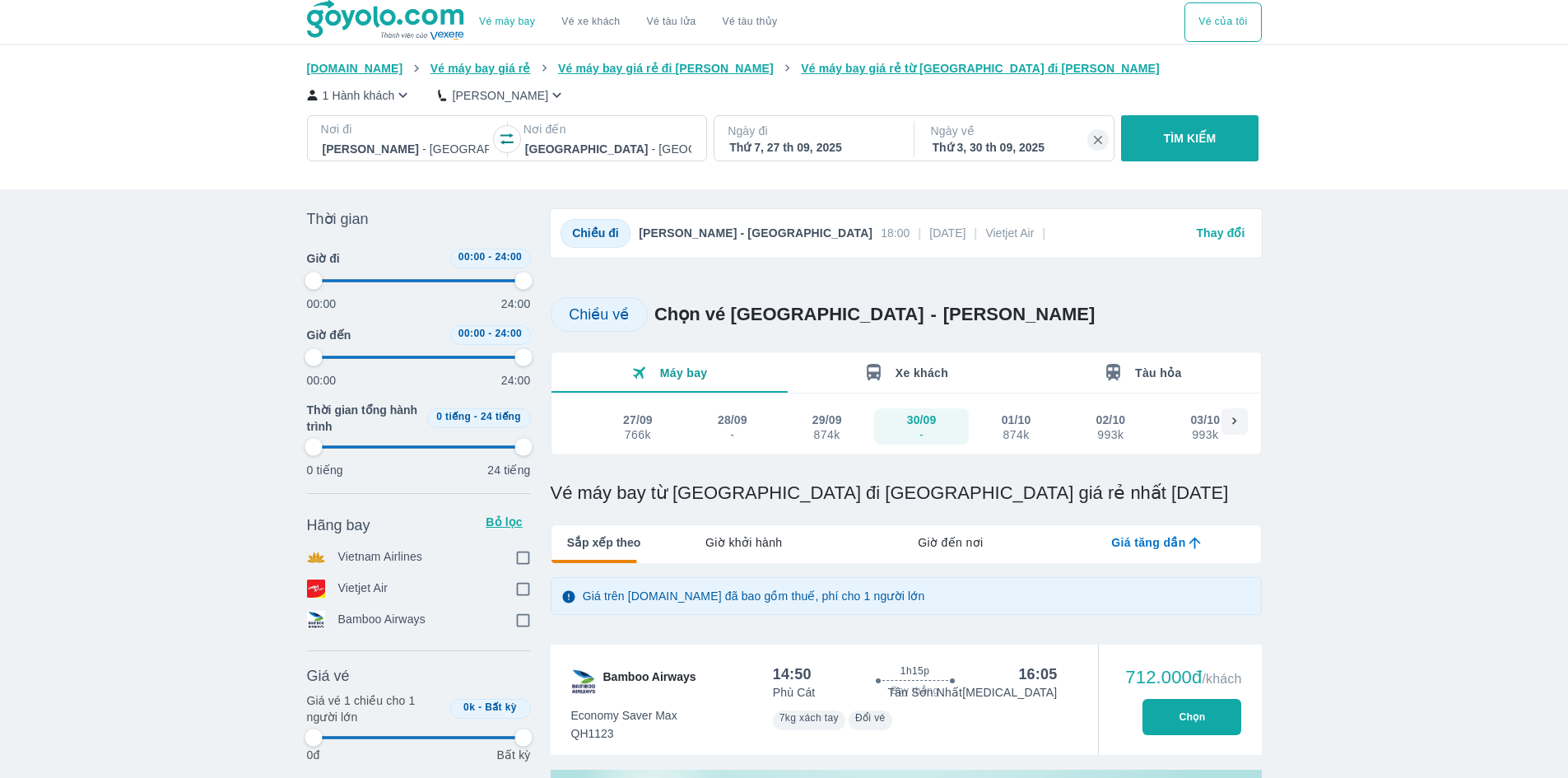
type input "97.9166666666667"
checkbox input "true"
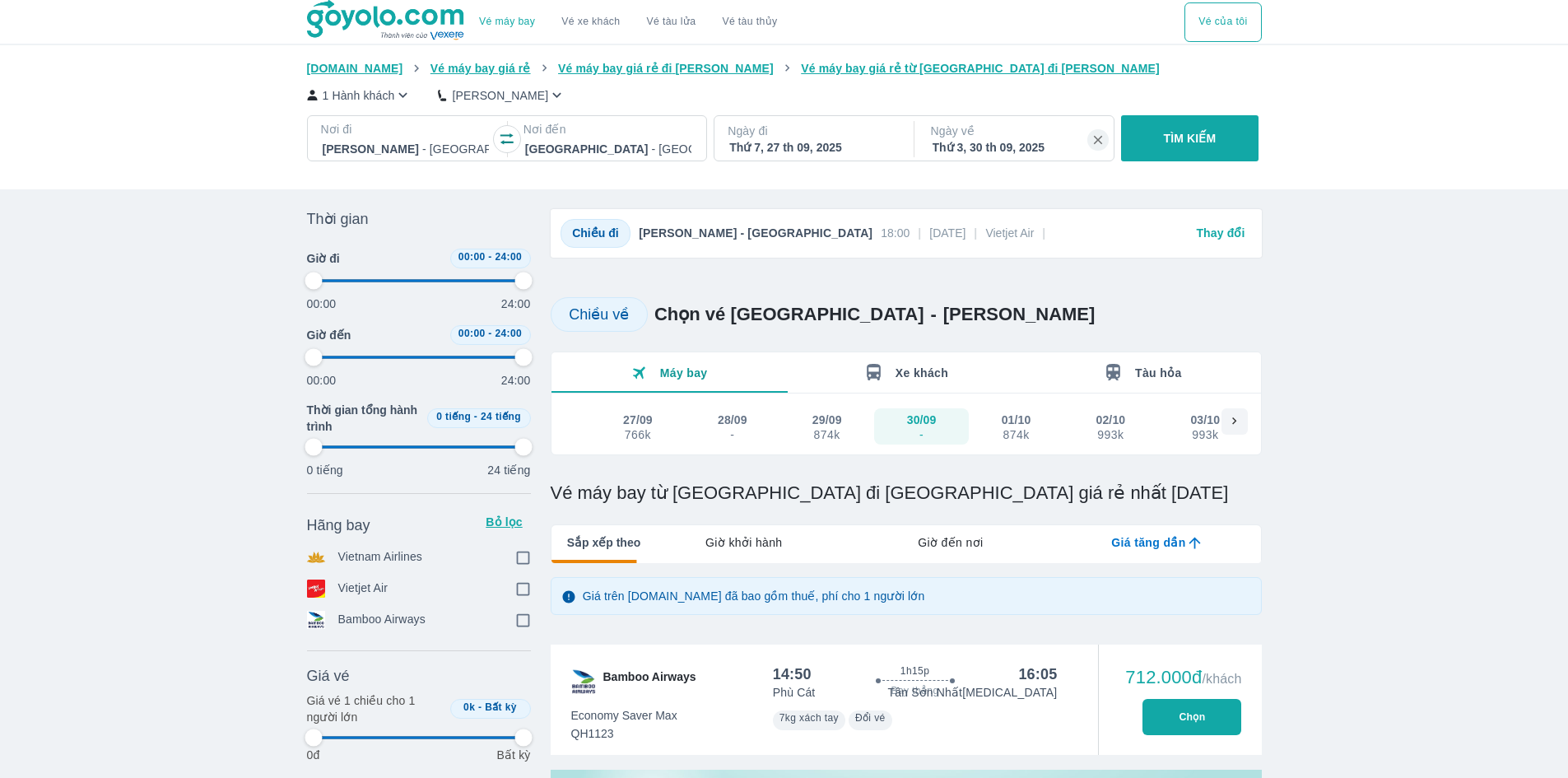
checkbox input "true"
type input "97.9166666666667"
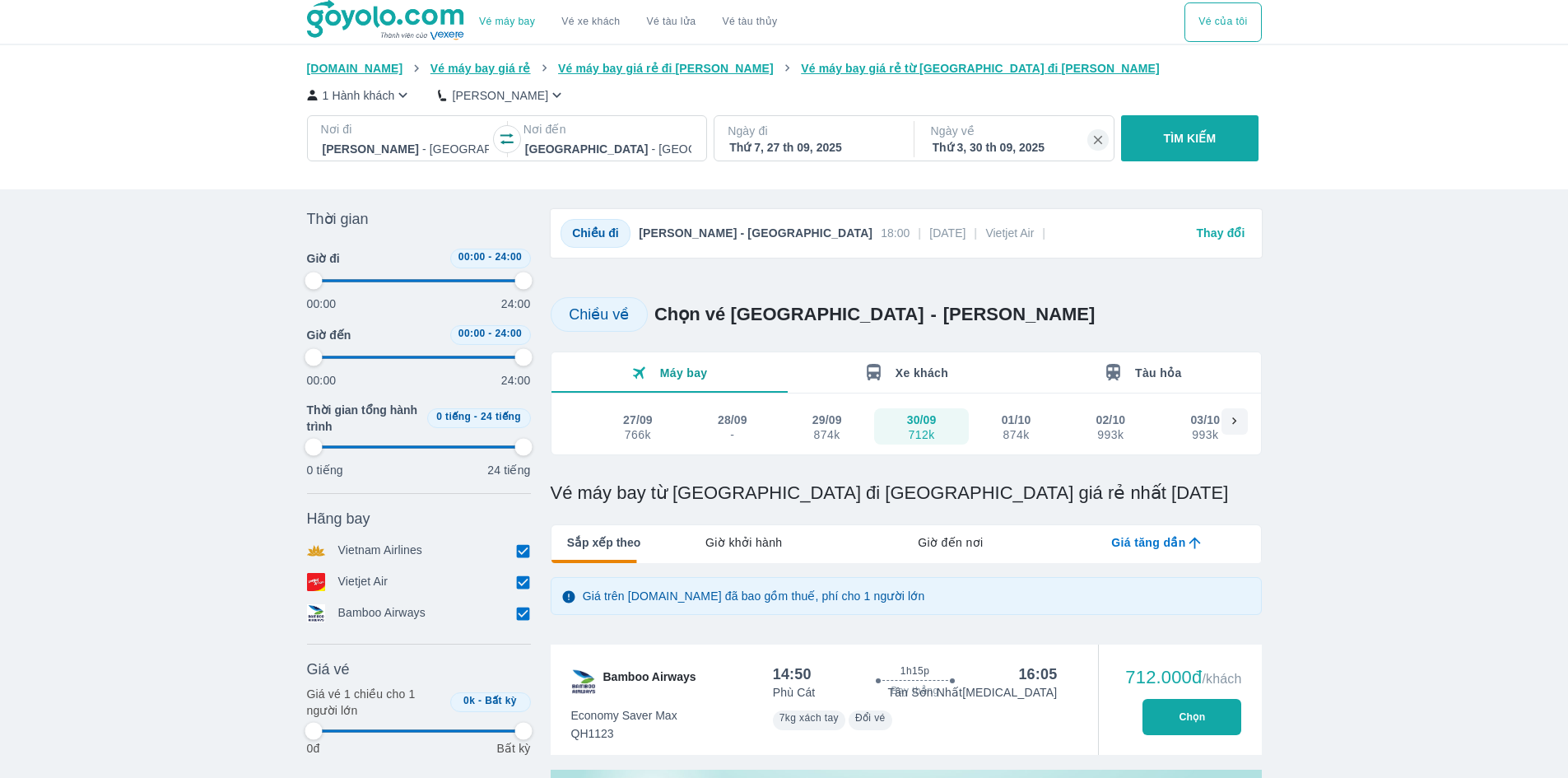
type input "97.9166666666667"
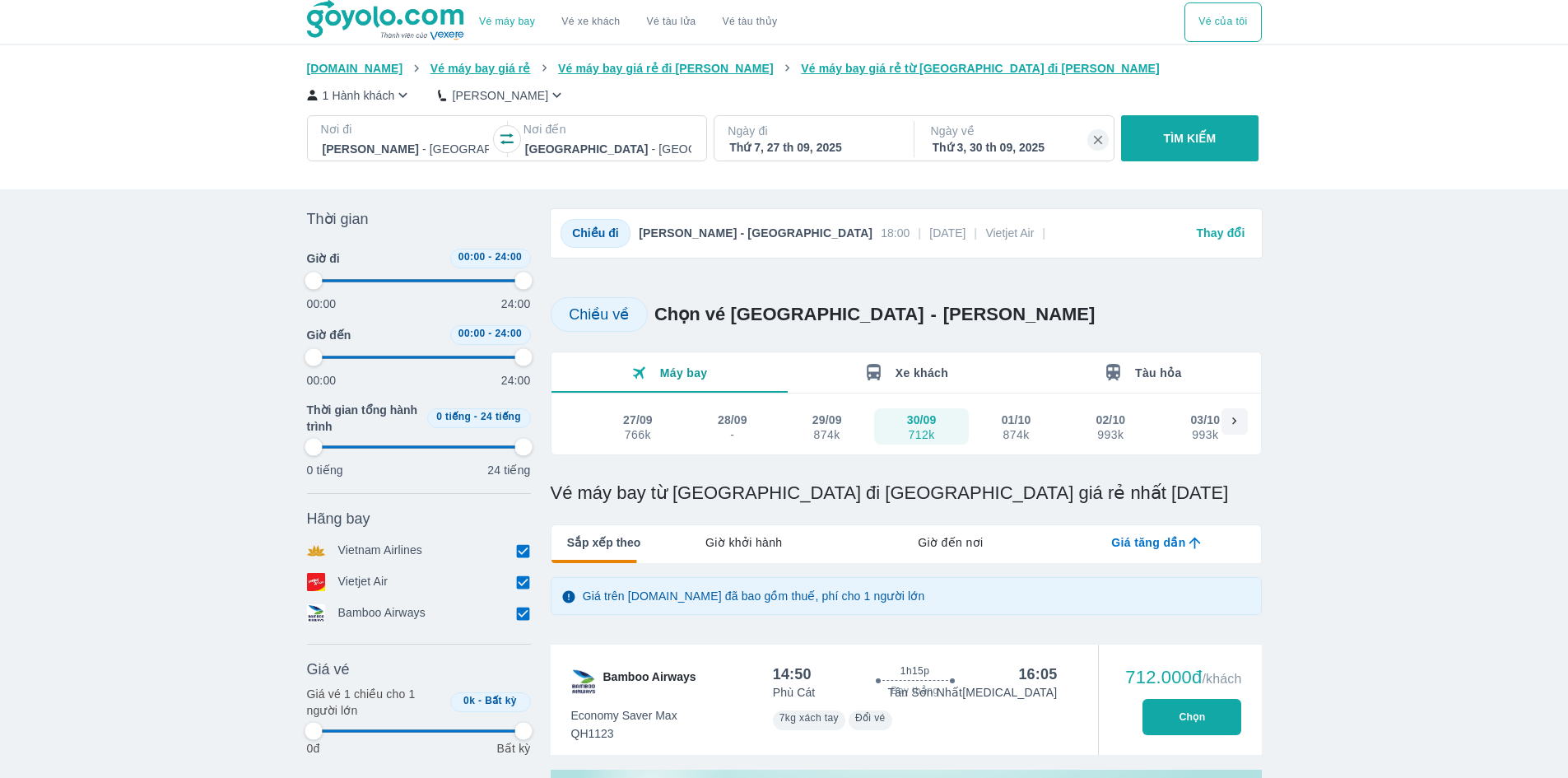
type input "97.9166666666667"
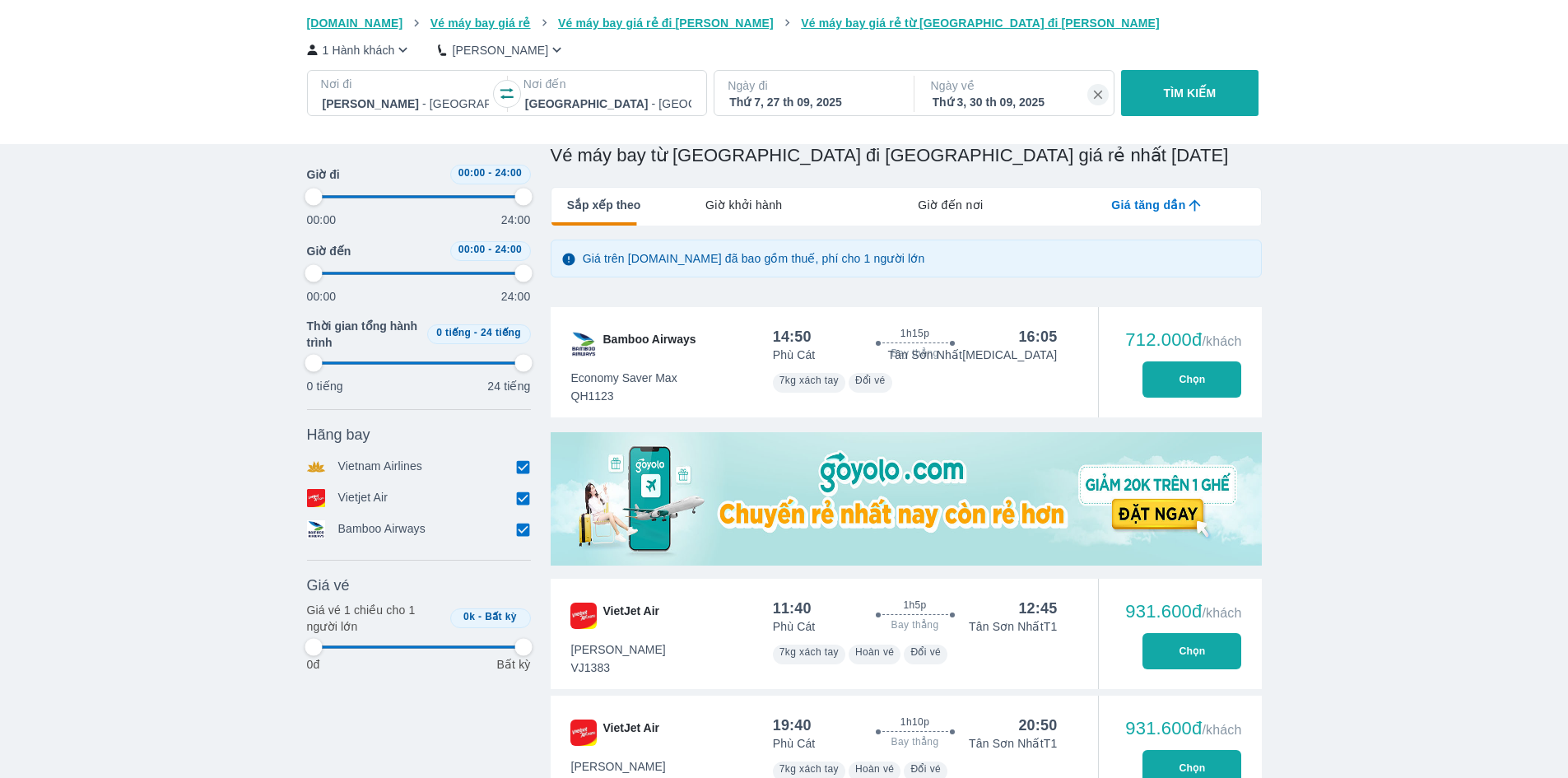
type input "97.9166666666667"
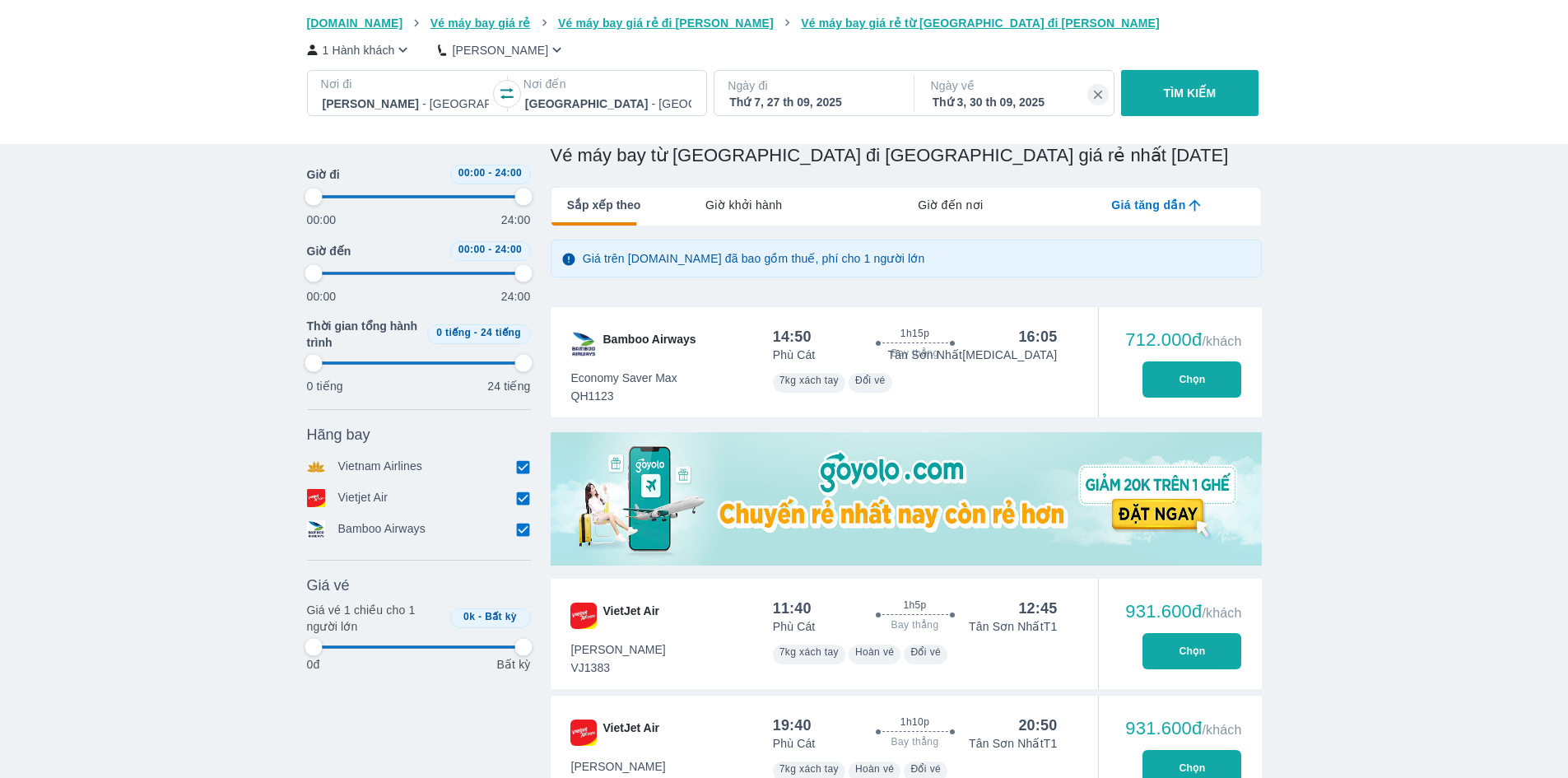
type input "97.9166666666667"
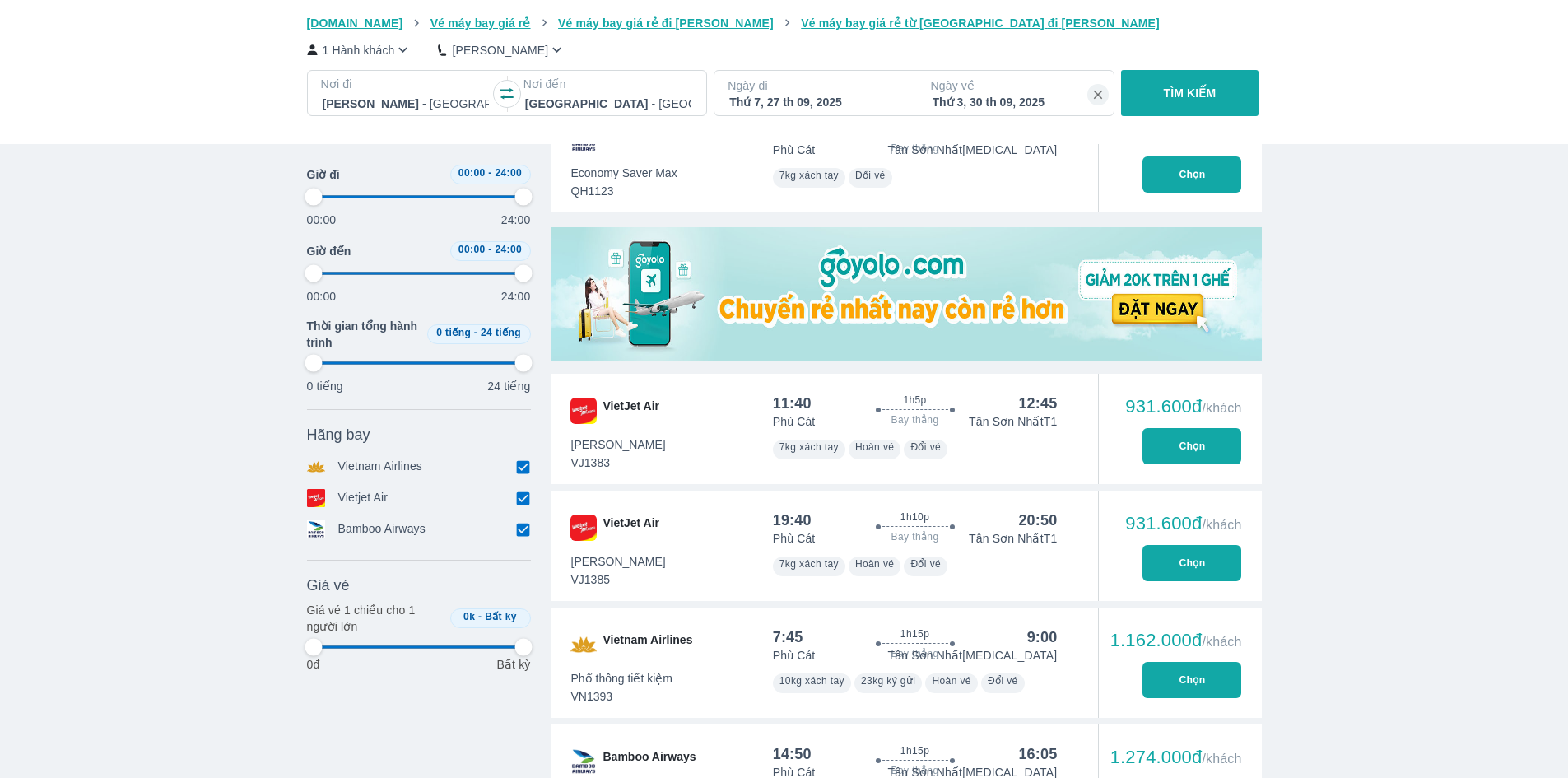
scroll to position [458, 0]
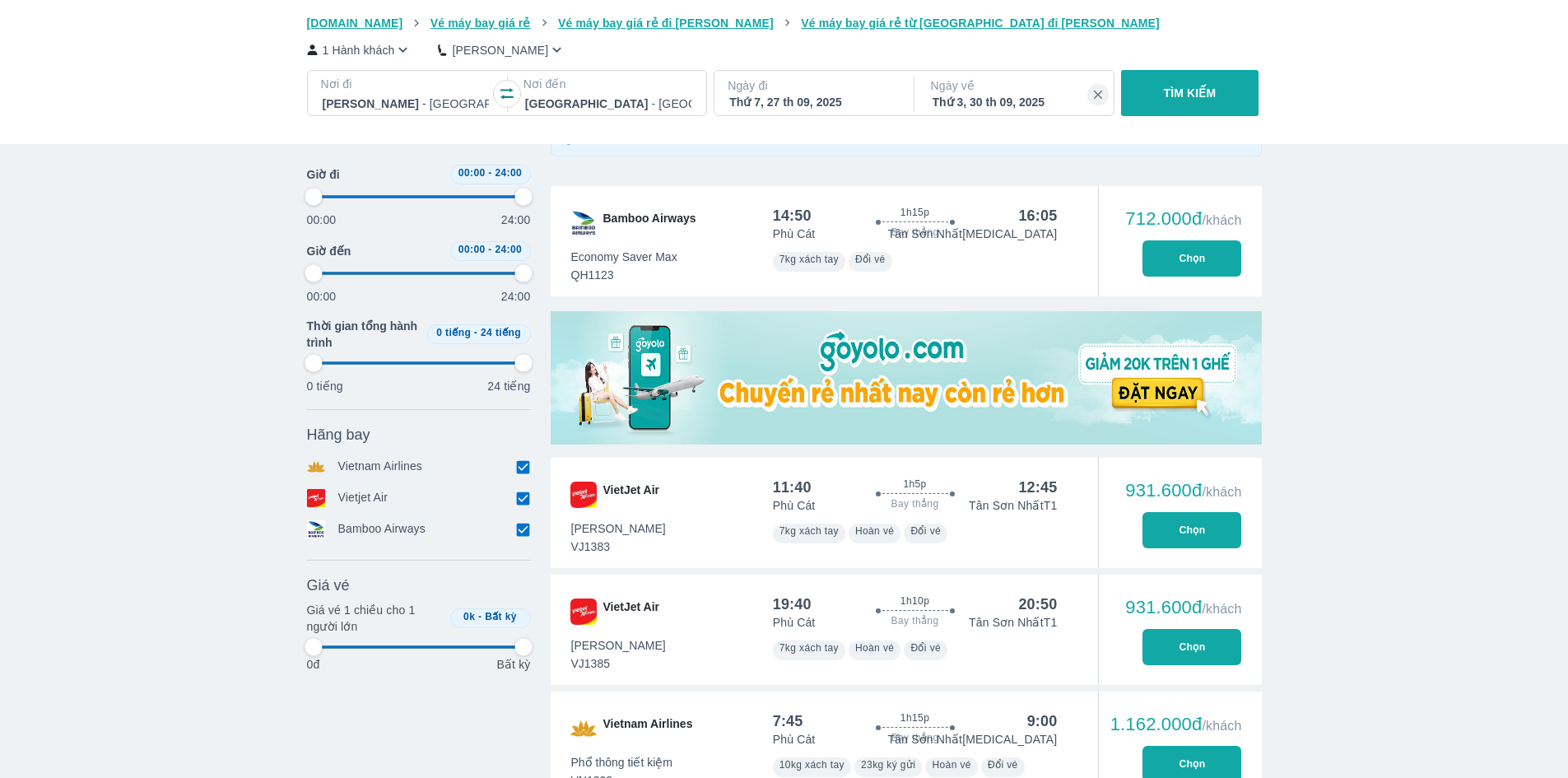
type input "97.9166666666667"
click at [1198, 649] on button "Chọn" at bounding box center [1192, 647] width 99 height 37
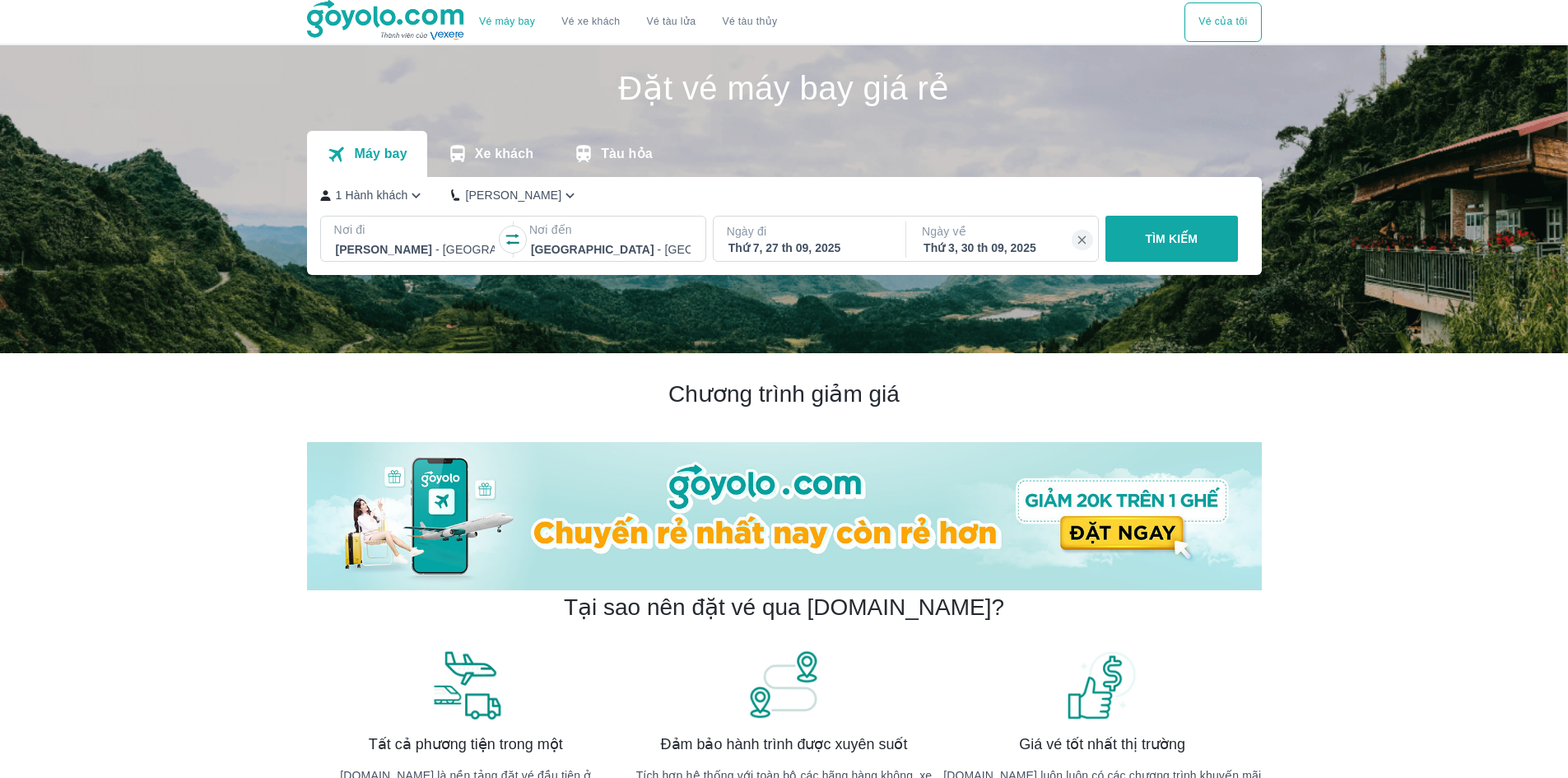
click at [1164, 241] on p "TÌM KIẾM" at bounding box center [1171, 239] width 52 height 17
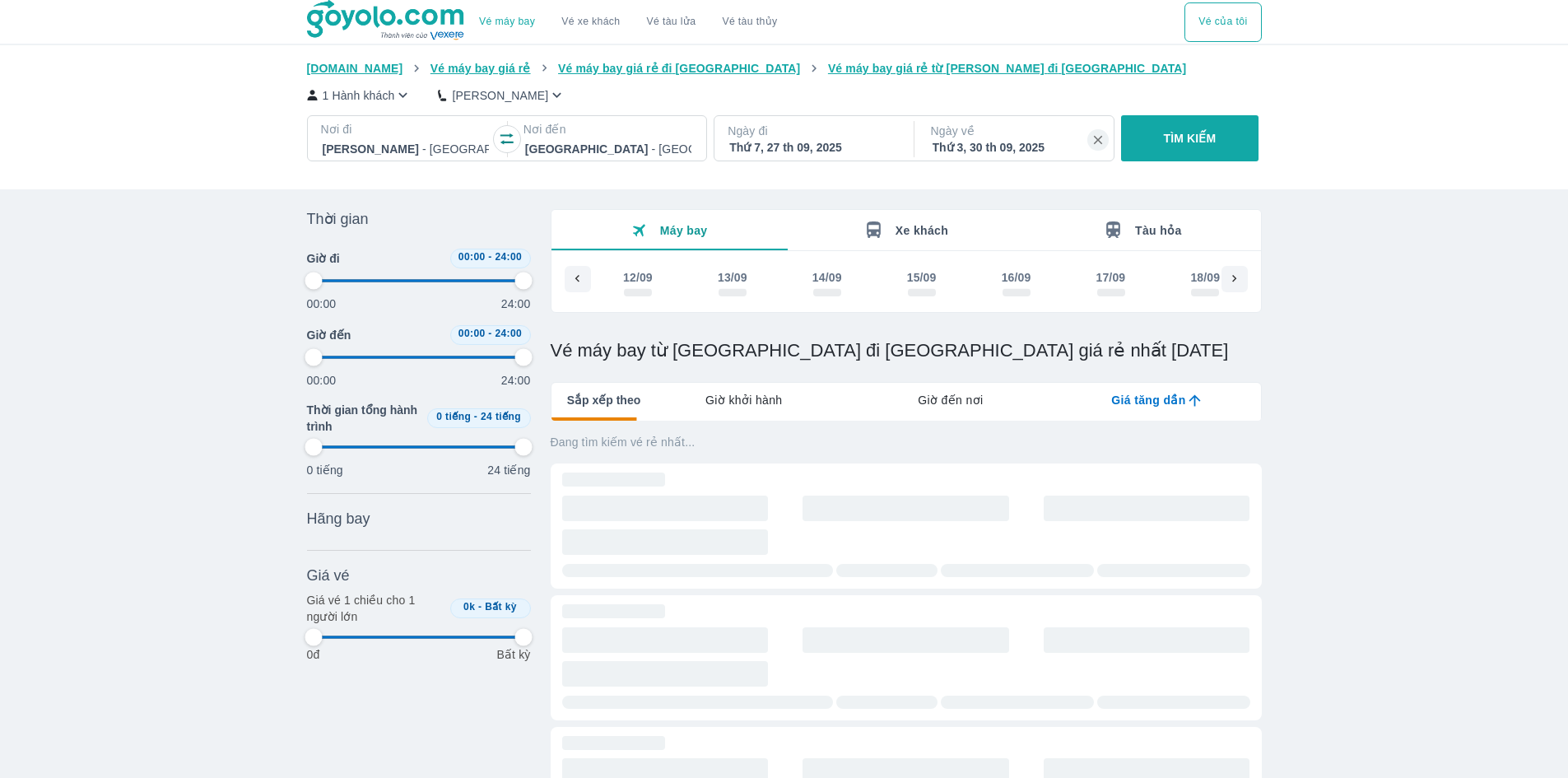
scroll to position [0, 956]
type input "97.9166666666667"
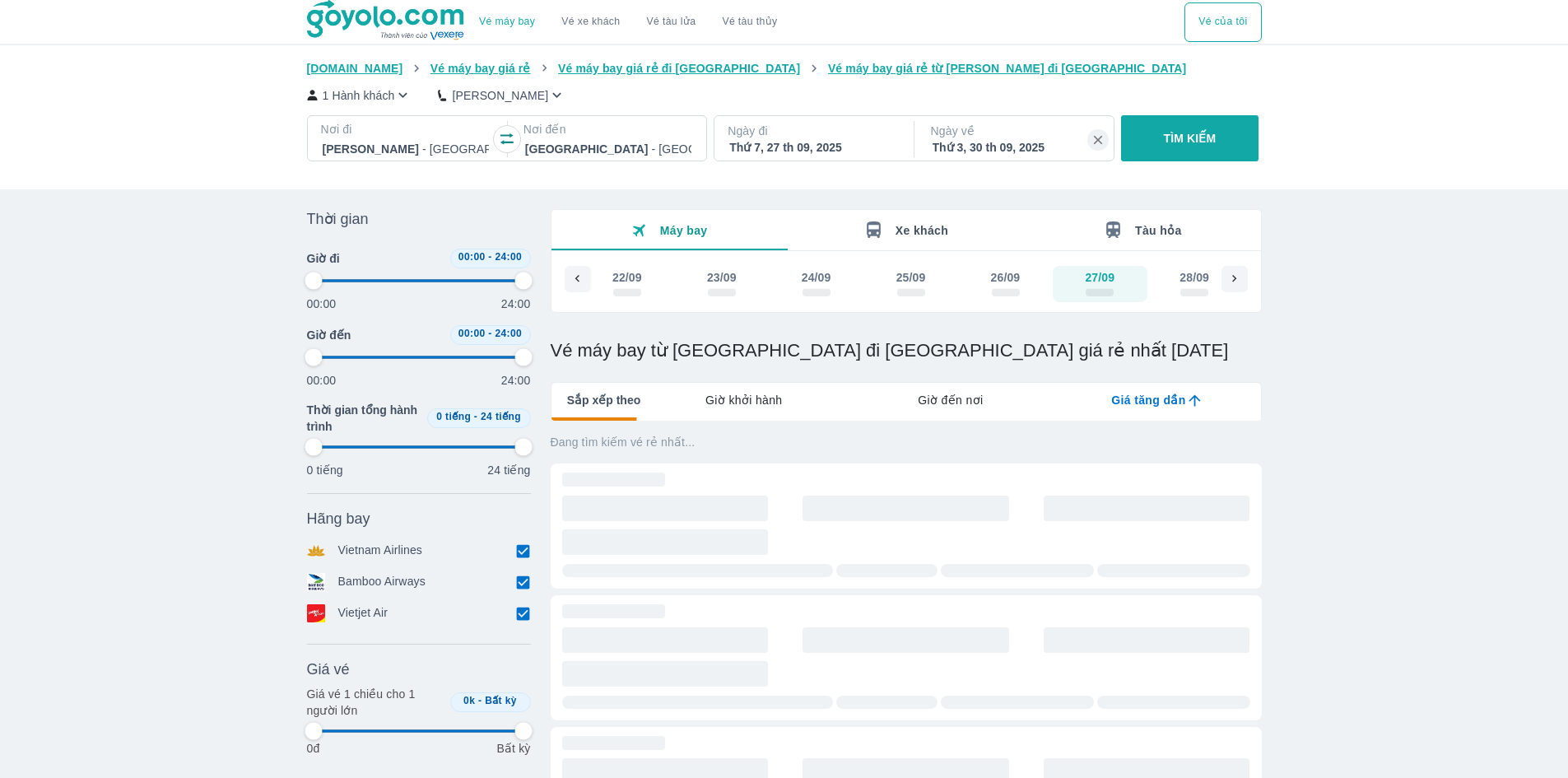
type input "97.9166666666667"
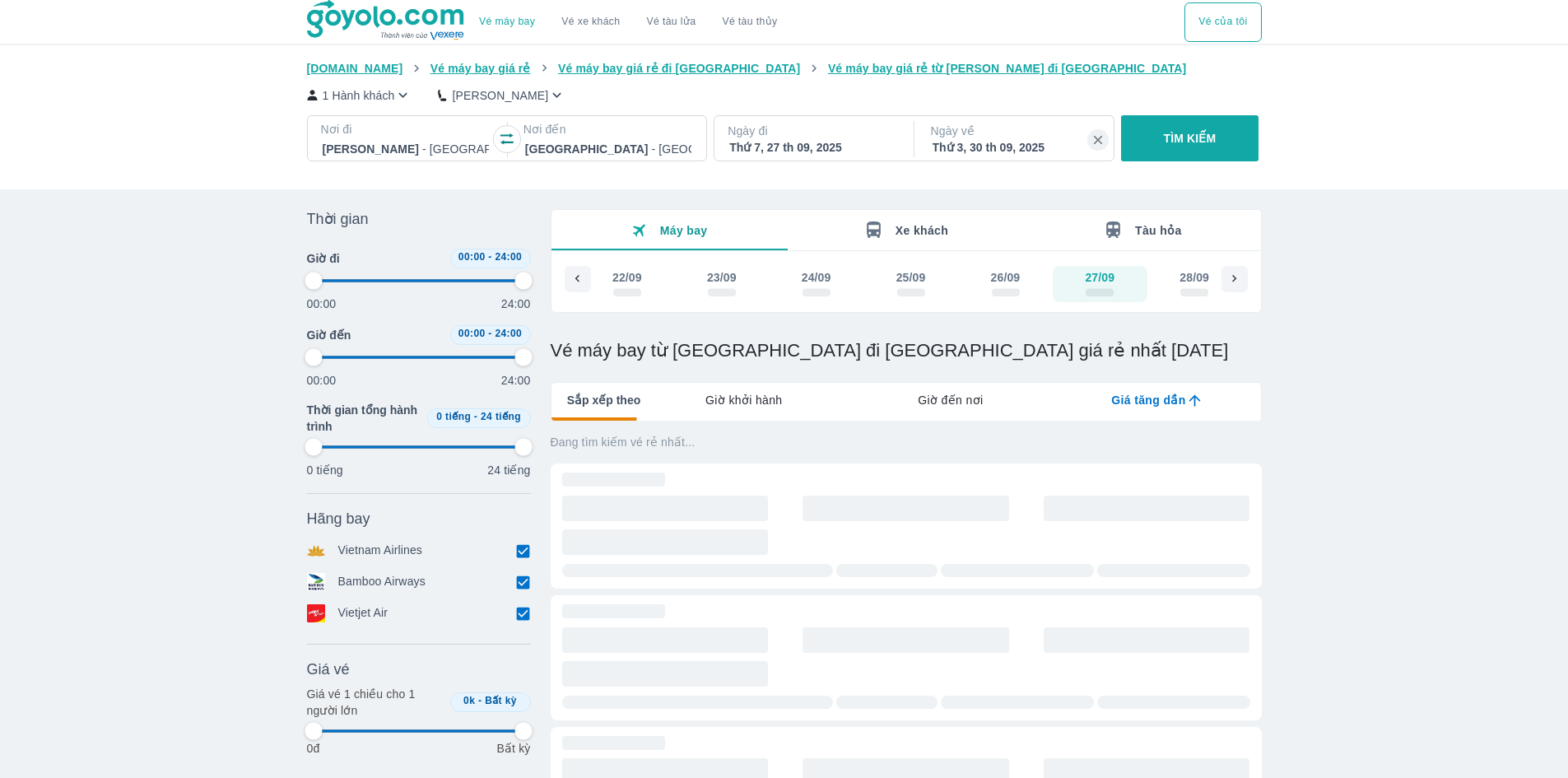
type input "97.9166666666667"
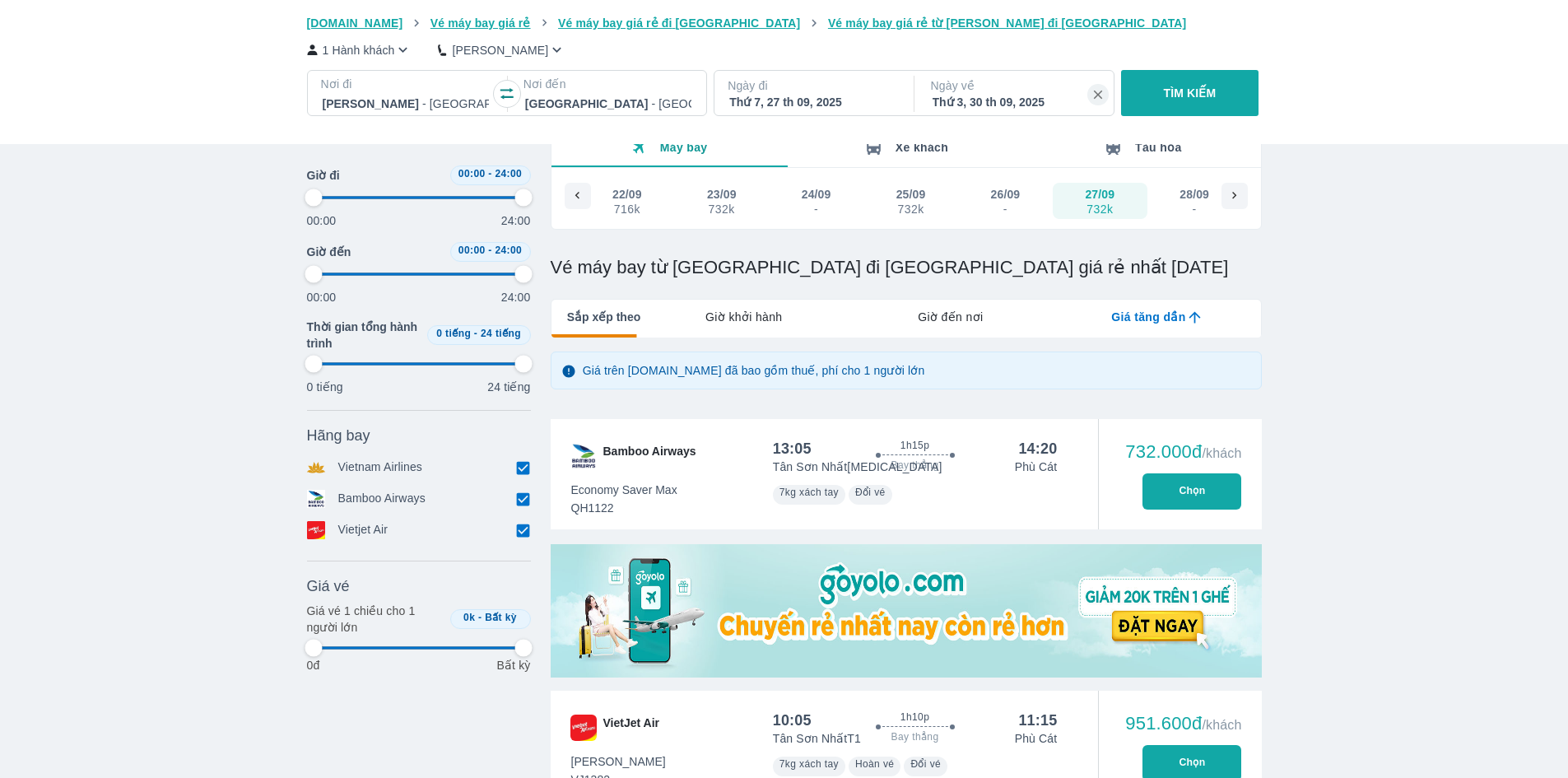
type input "97.9166666666667"
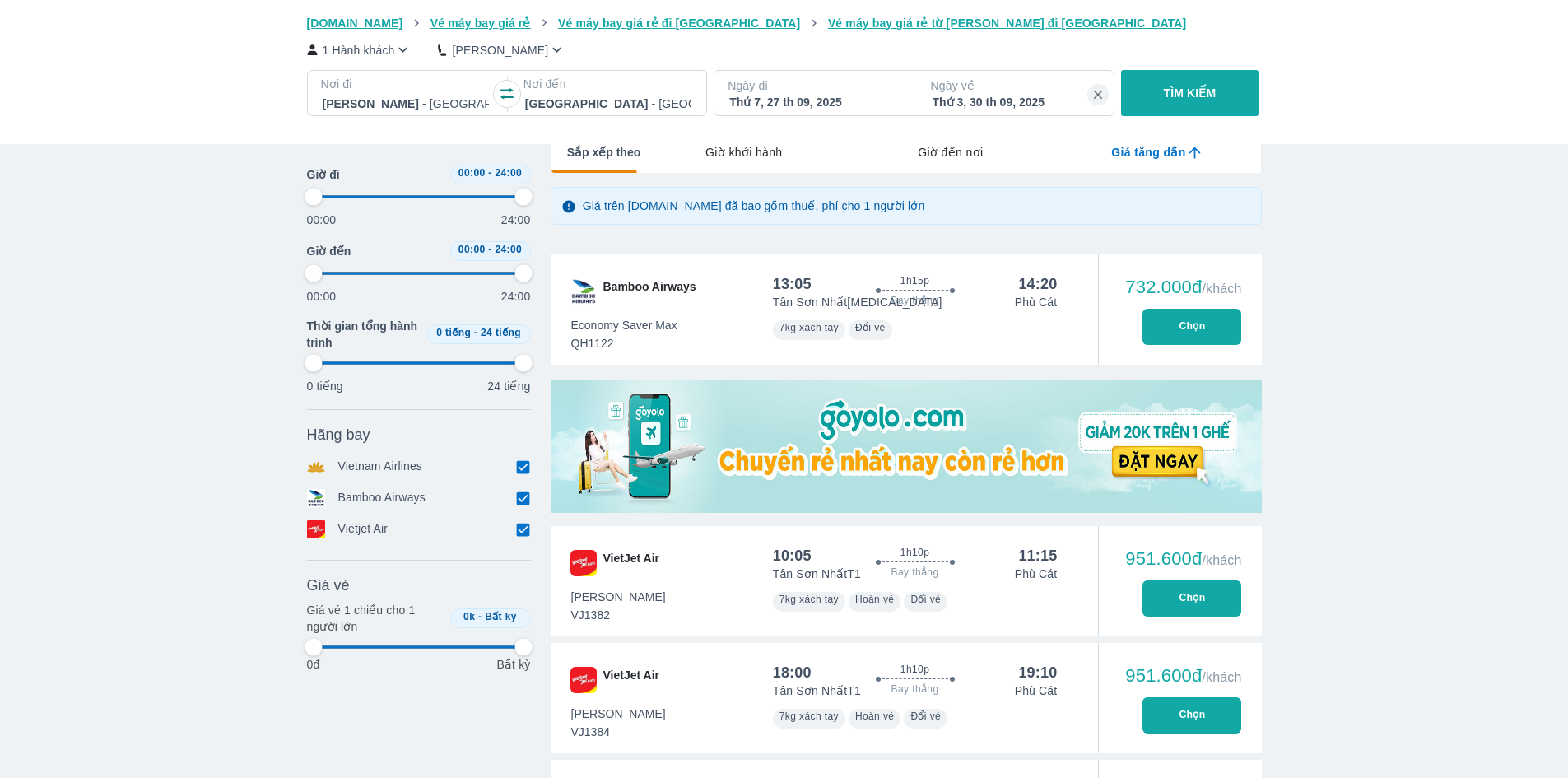
type input "97.9166666666667"
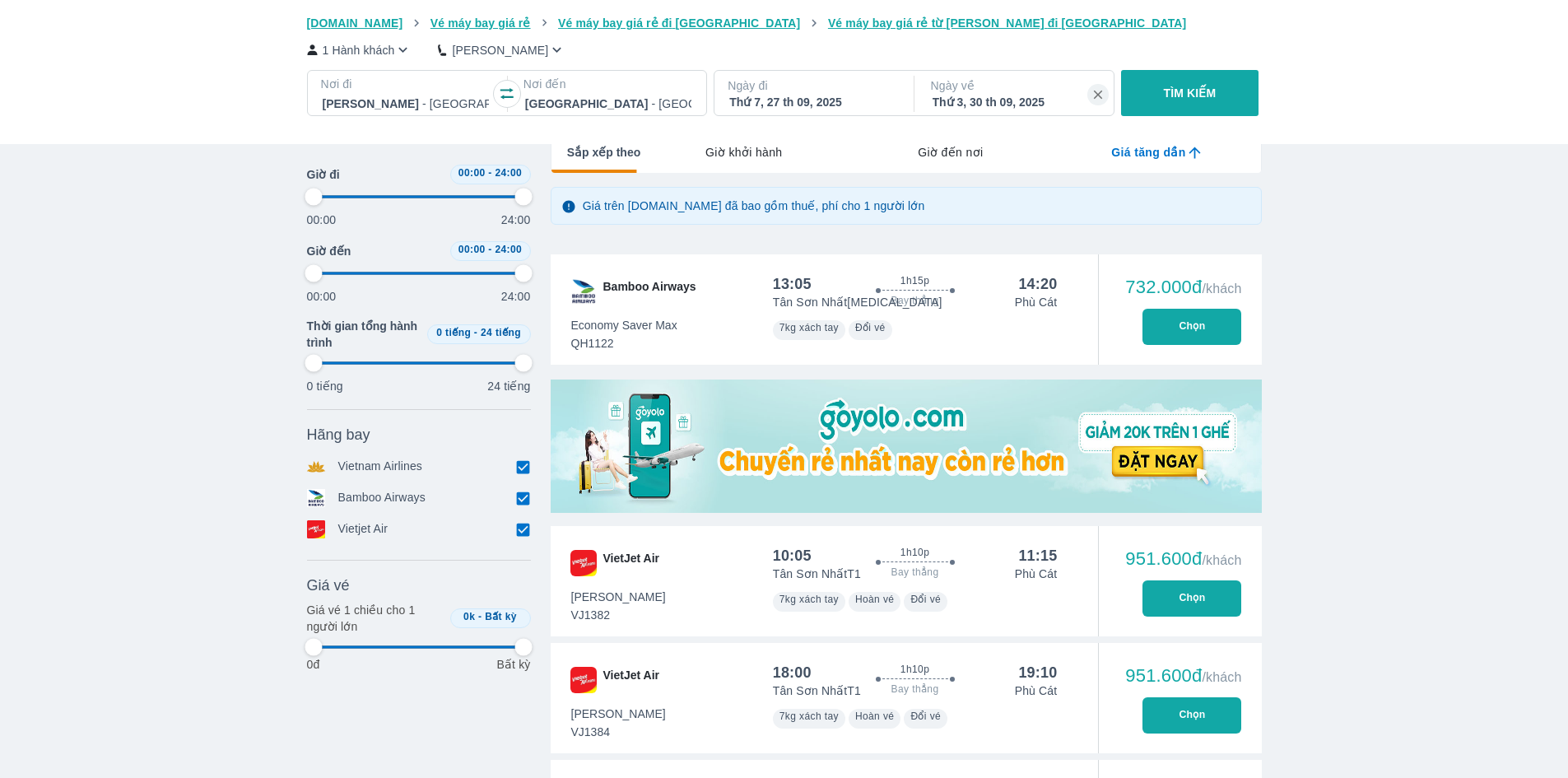
type input "97.9166666666667"
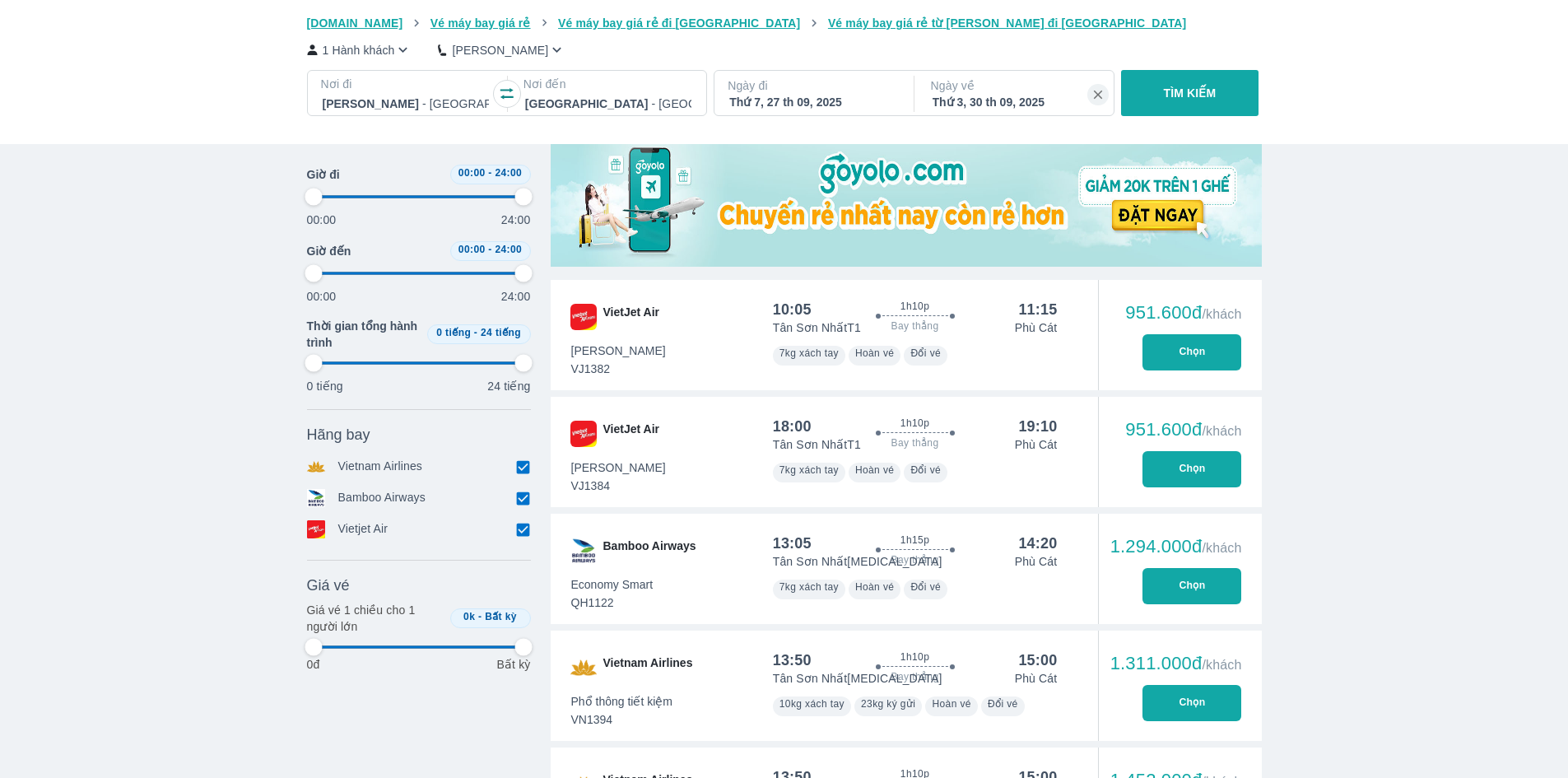
click at [1178, 462] on button "Chọn" at bounding box center [1192, 469] width 99 height 37
type input "97.9166666666667"
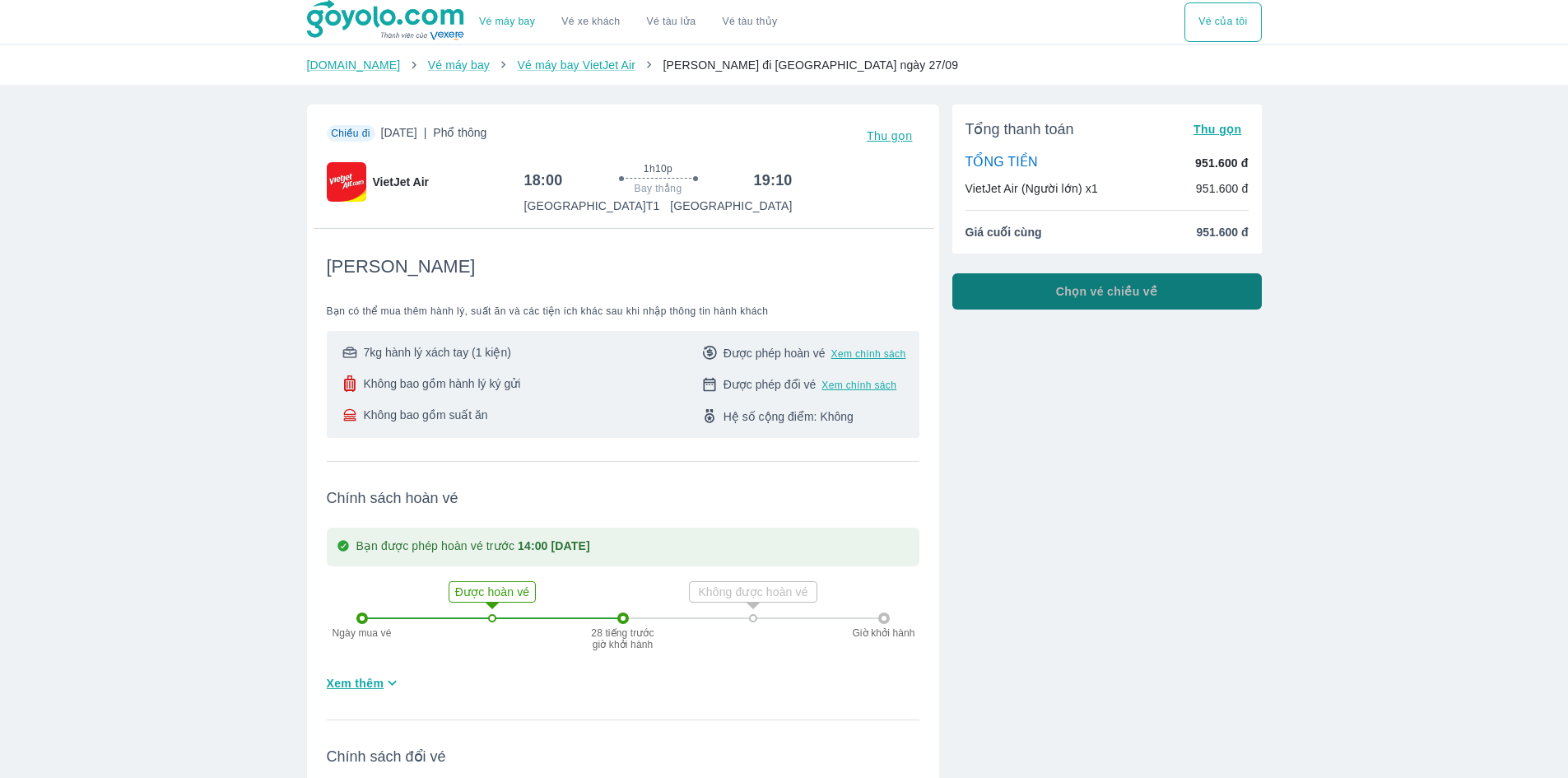
click at [1097, 283] on button "Chọn vé chiều về" at bounding box center [1107, 291] width 310 height 37
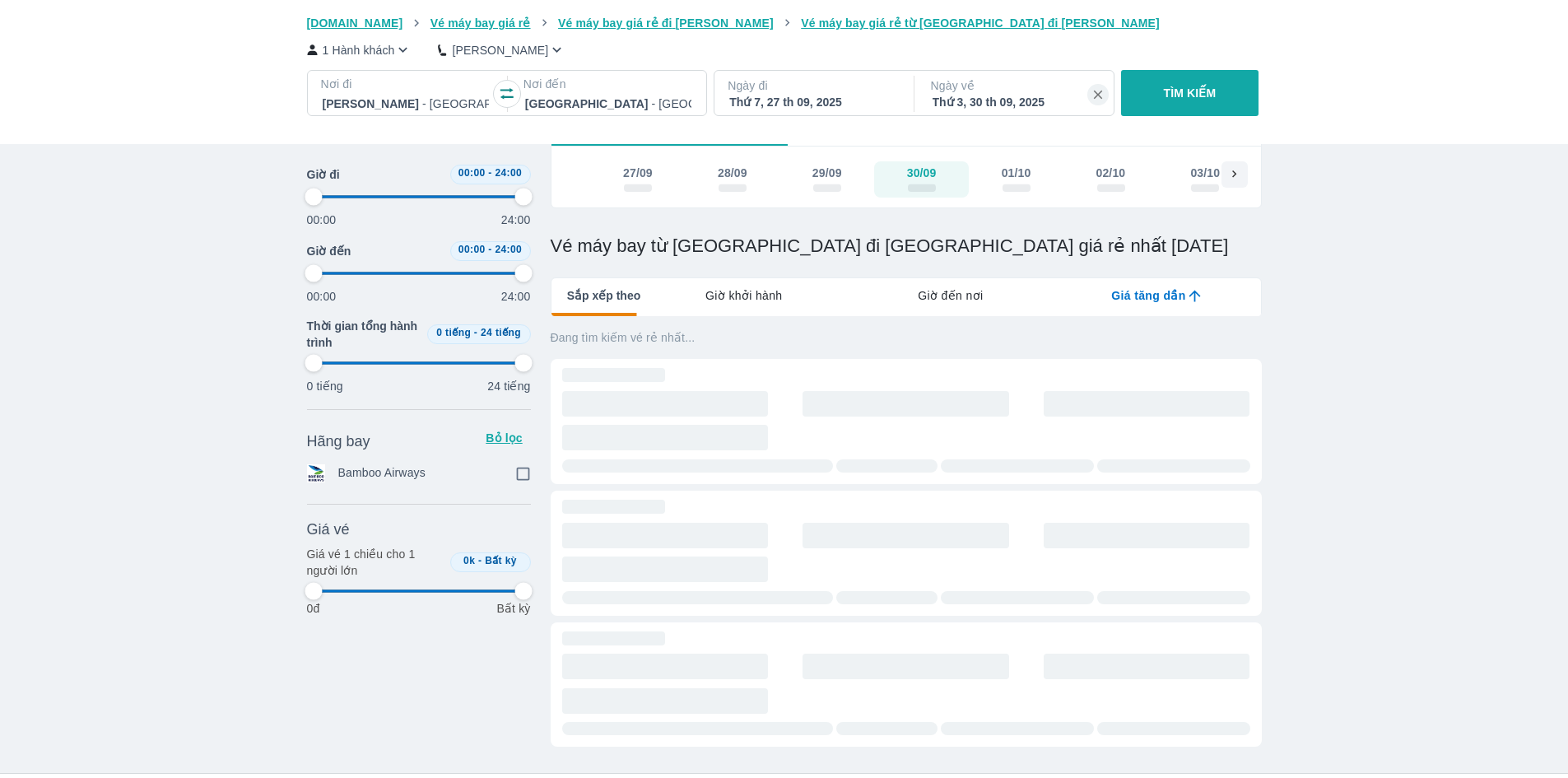
scroll to position [412, 0]
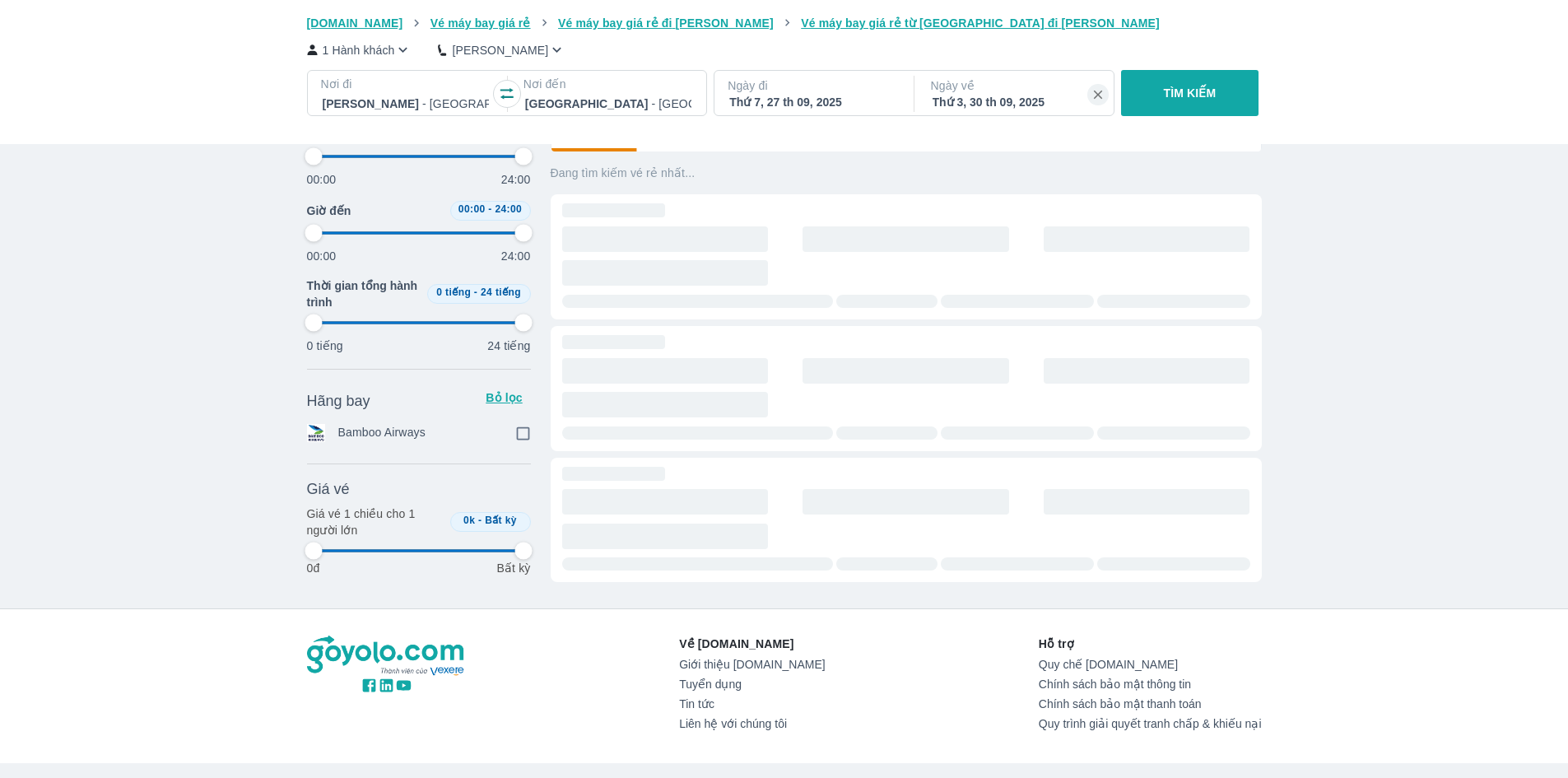
type input "97.9166666666667"
checkbox input "true"
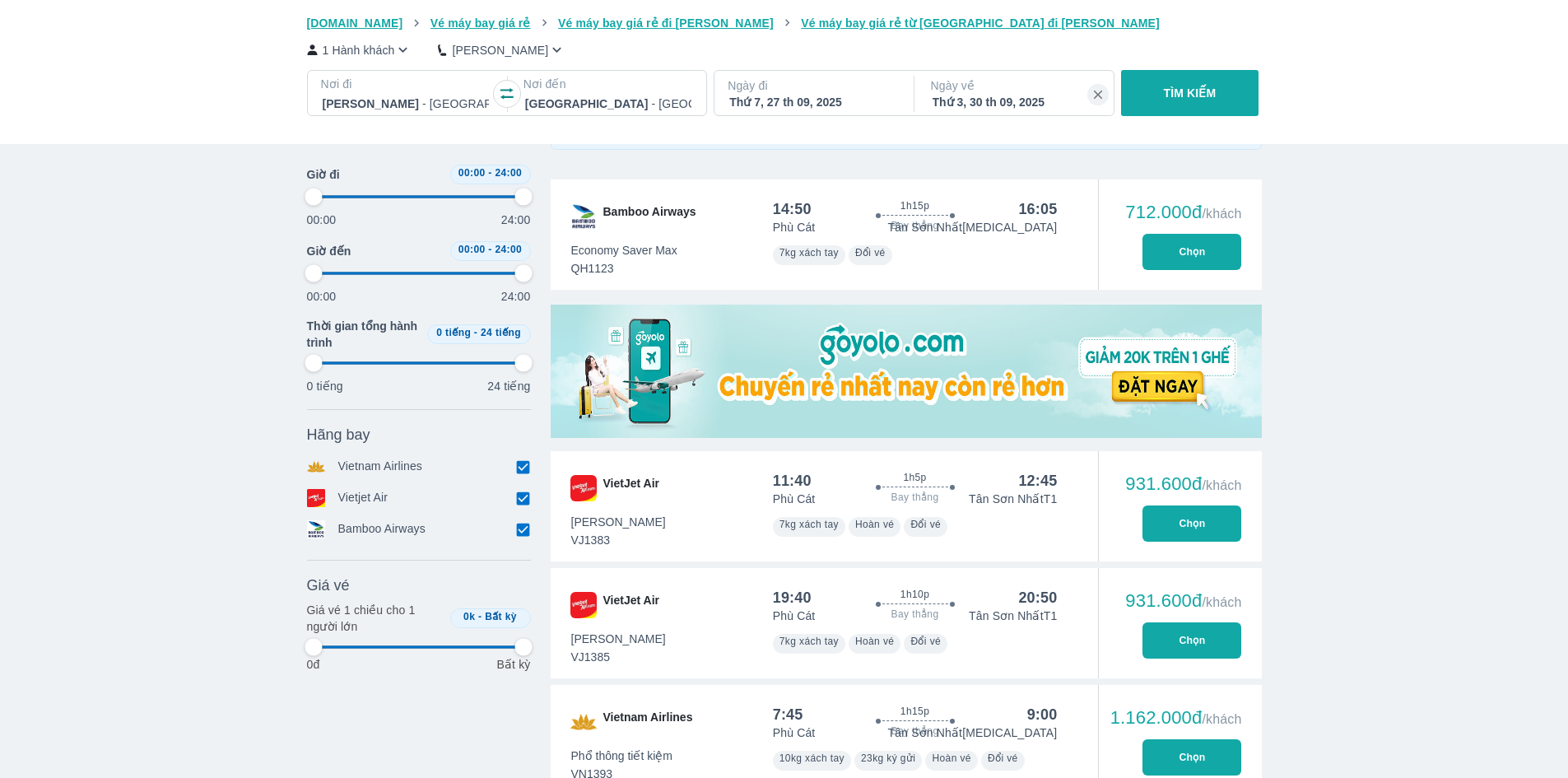
scroll to position [493, 0]
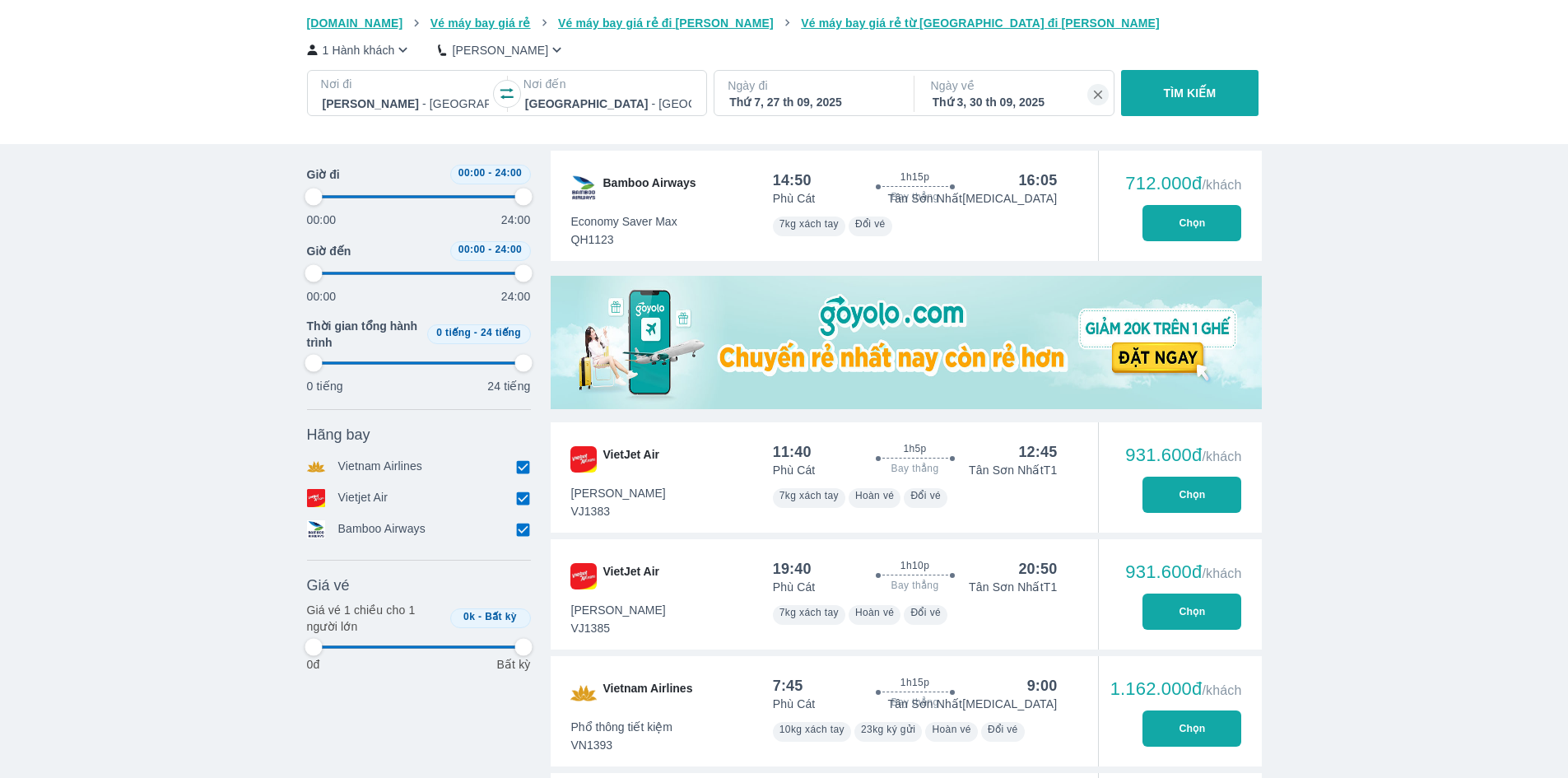
type input "97.9166666666667"
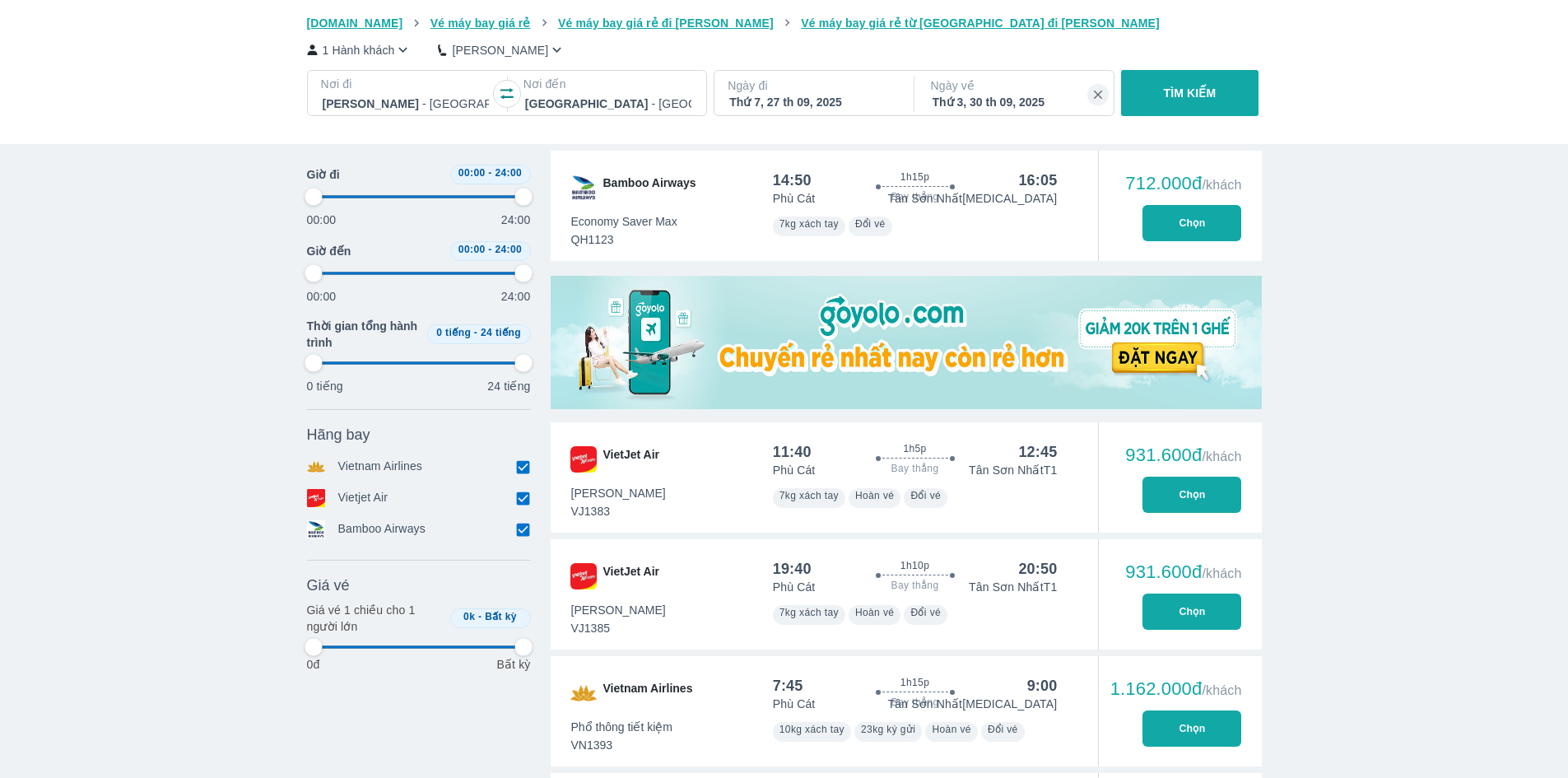
type input "97.9166666666667"
click at [1163, 607] on button "Chọn" at bounding box center [1192, 612] width 99 height 37
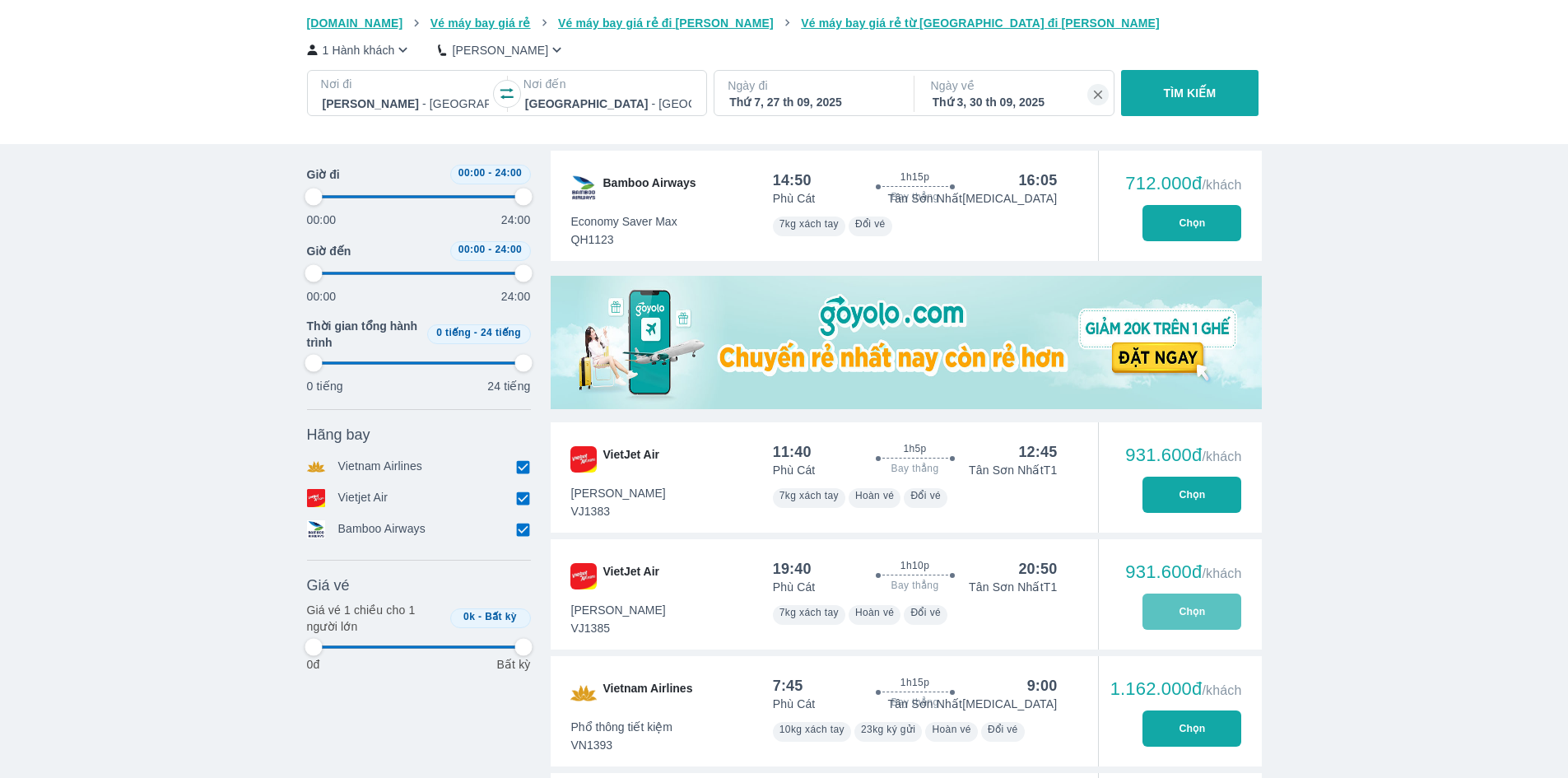
type input "97.9166666666667"
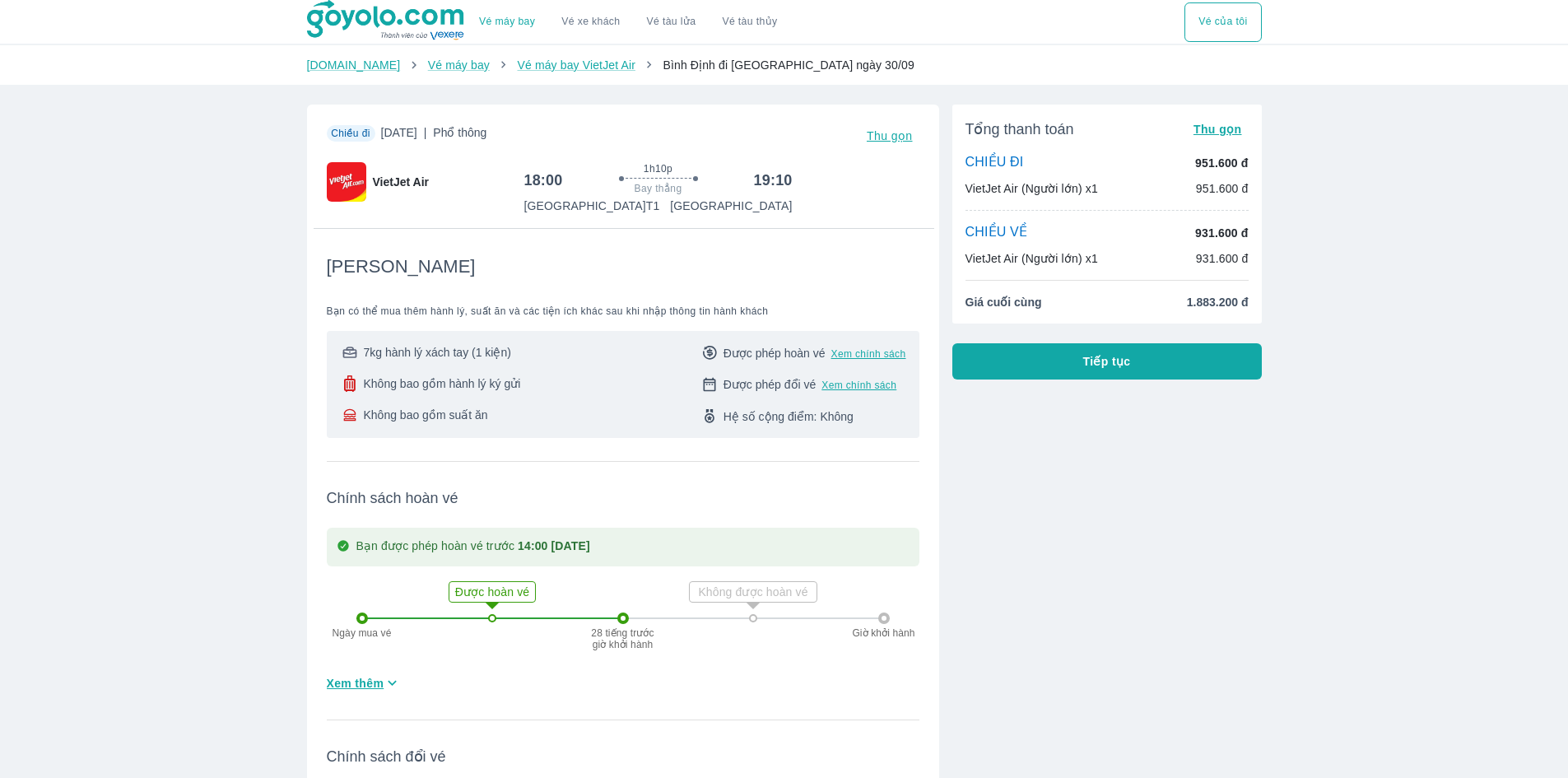
click at [1228, 22] on button "Vé của tôi" at bounding box center [1223, 22] width 77 height 39
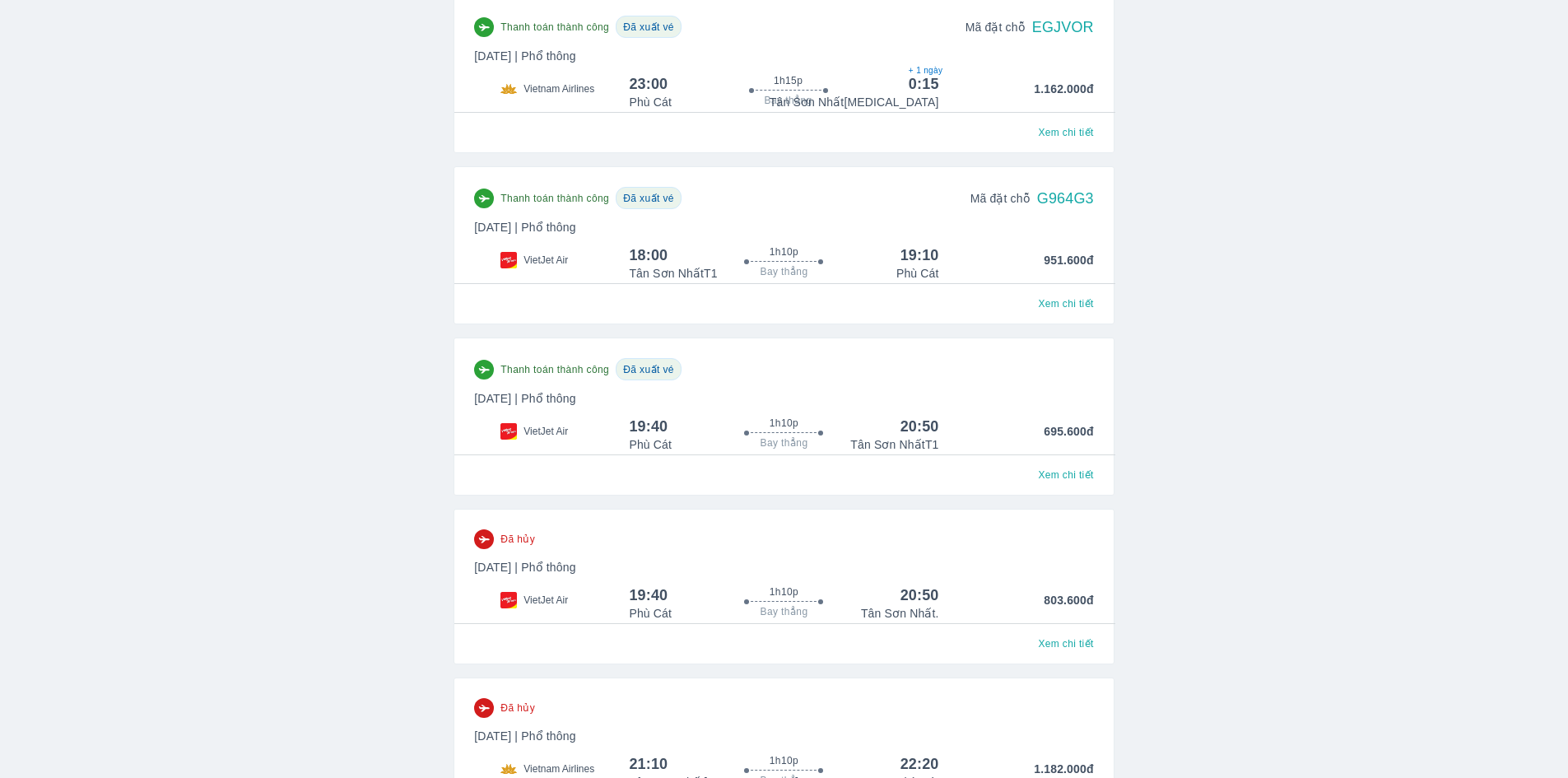
scroll to position [247, 0]
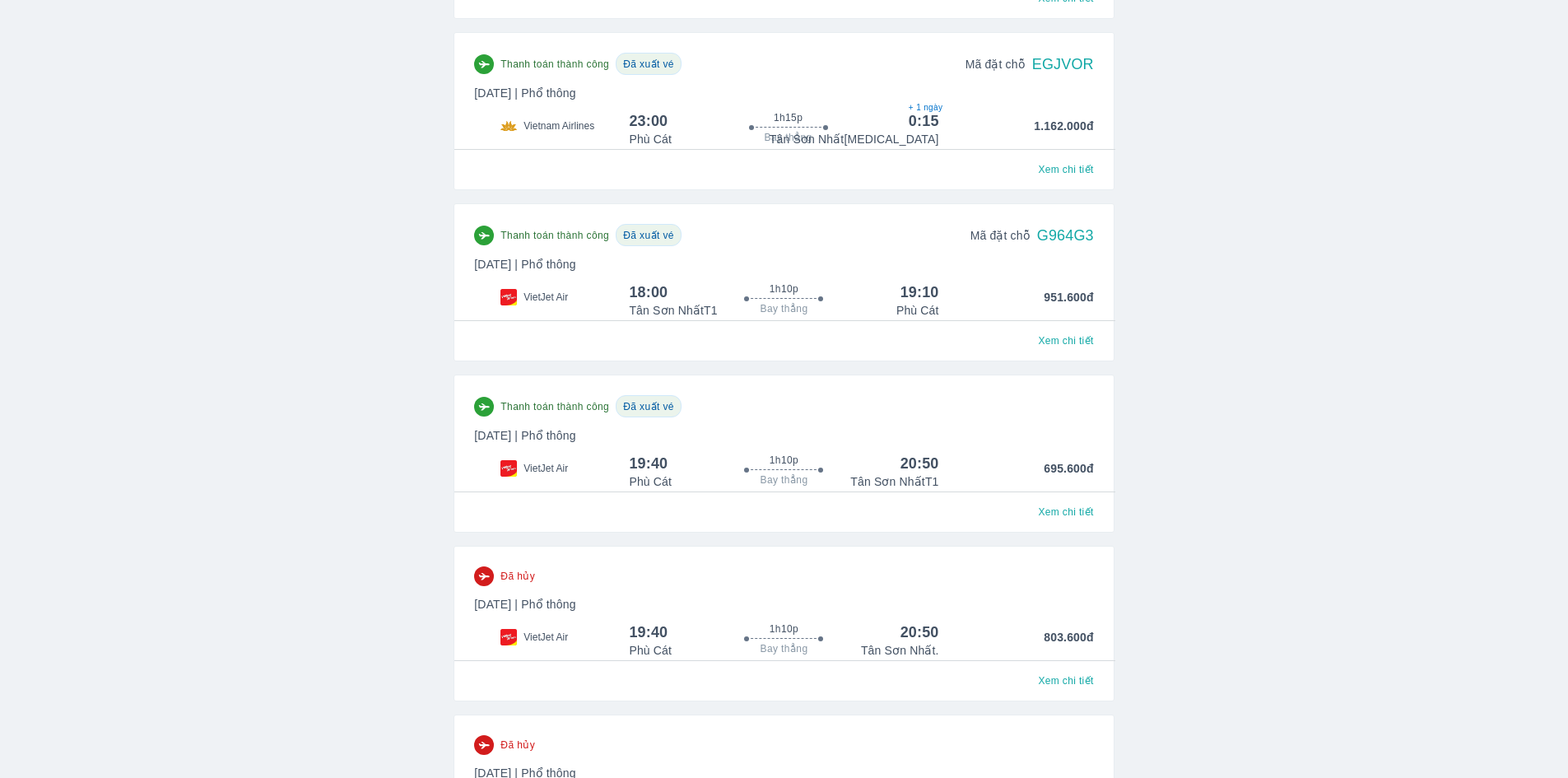
click at [845, 410] on div "Thanh toán thành công Đã xuất vé" at bounding box center [784, 406] width 619 height 22
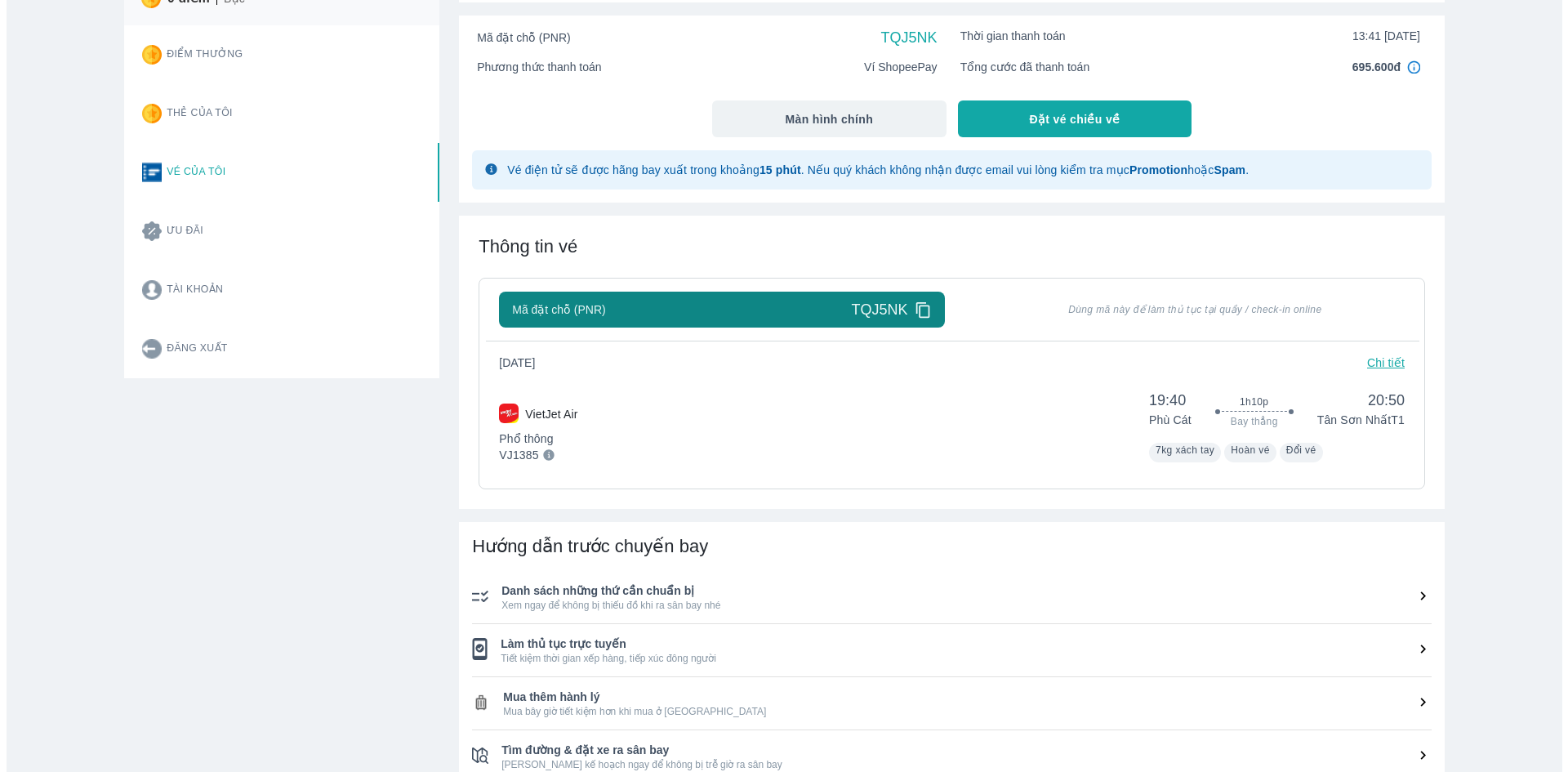
scroll to position [163, 0]
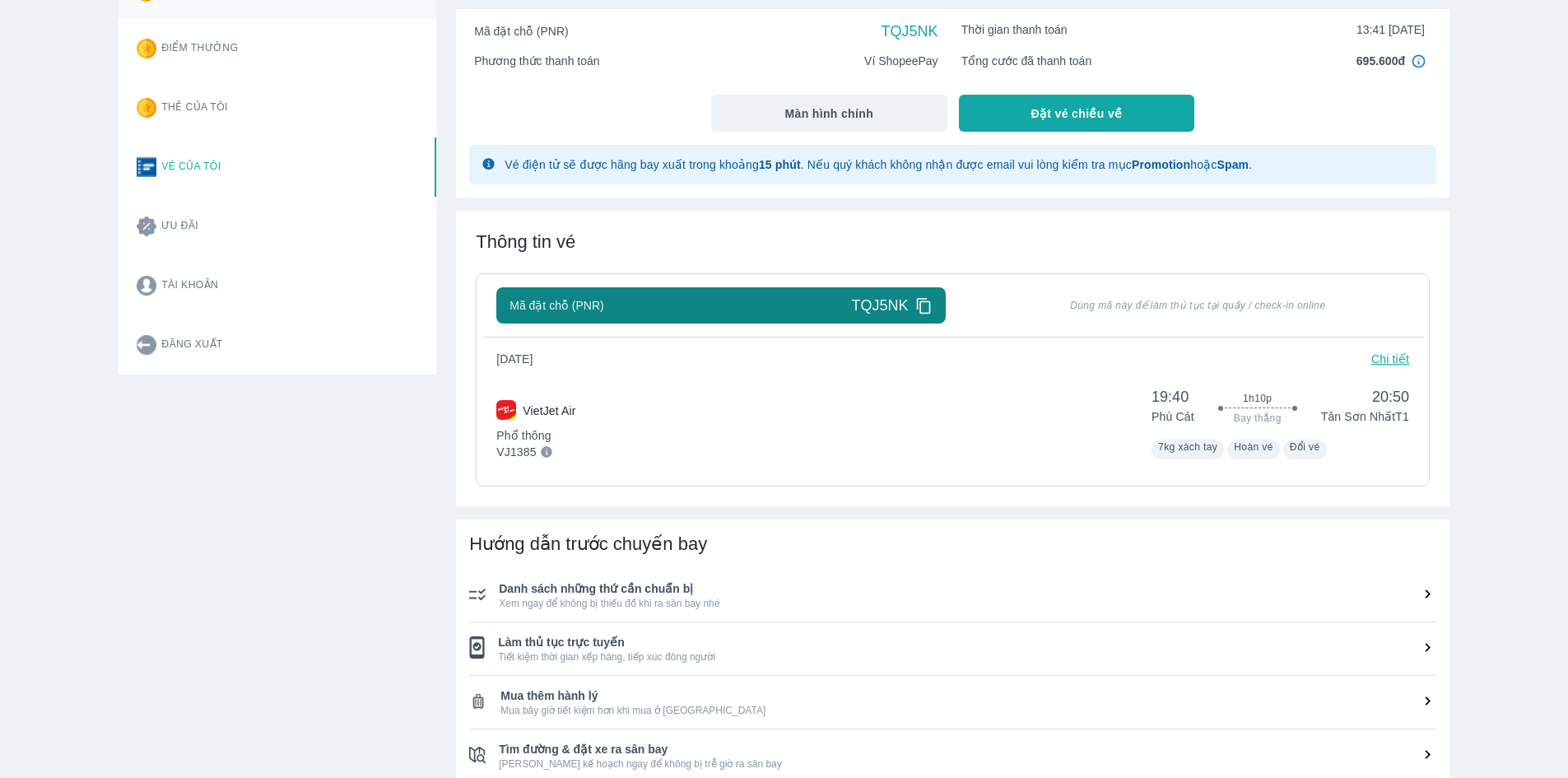
click at [1372, 364] on p "Chi tiết" at bounding box center [1390, 359] width 37 height 17
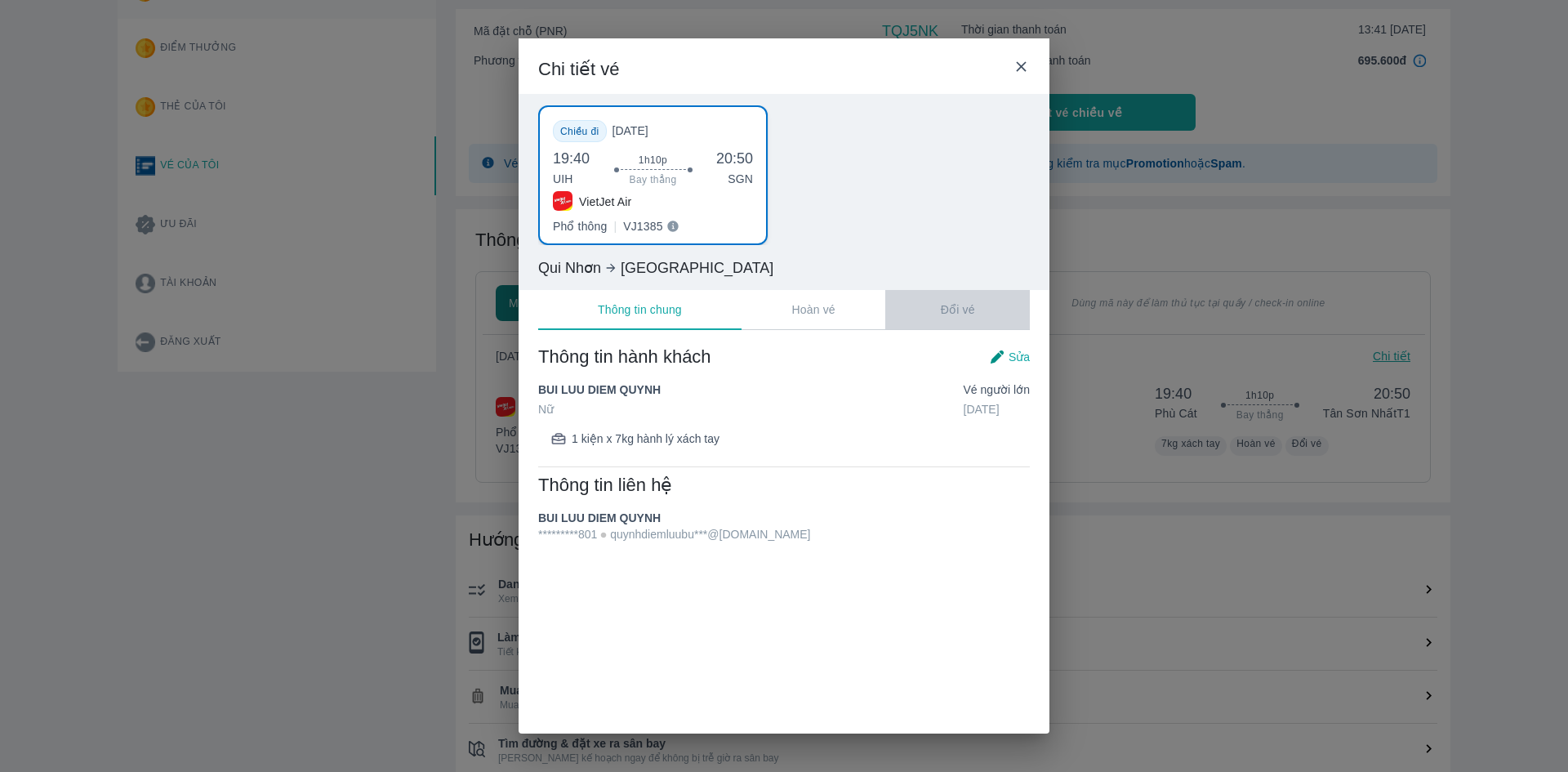
click at [964, 312] on p "Đổi vé" at bounding box center [958, 310] width 35 height 17
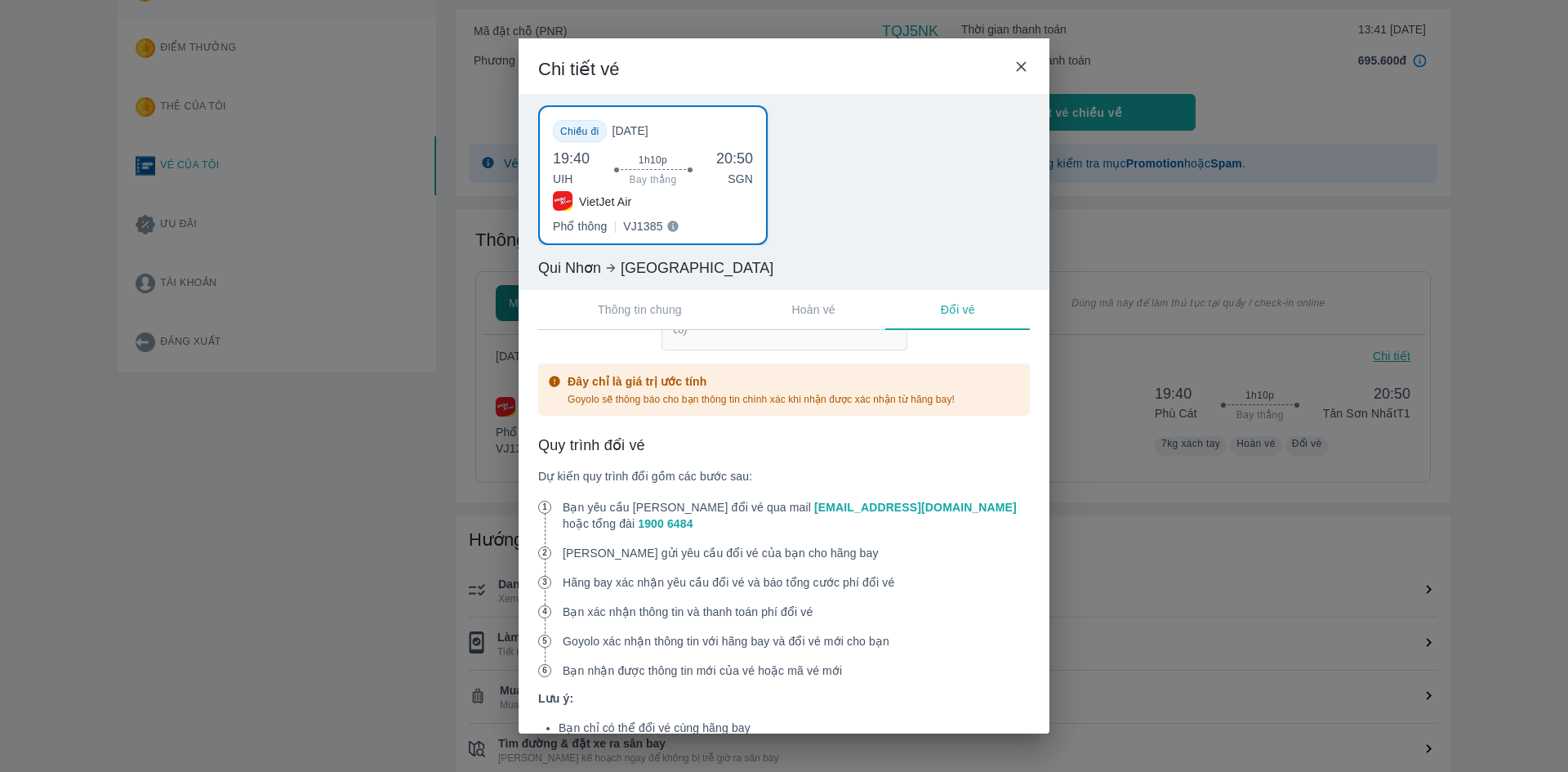
scroll to position [660, 0]
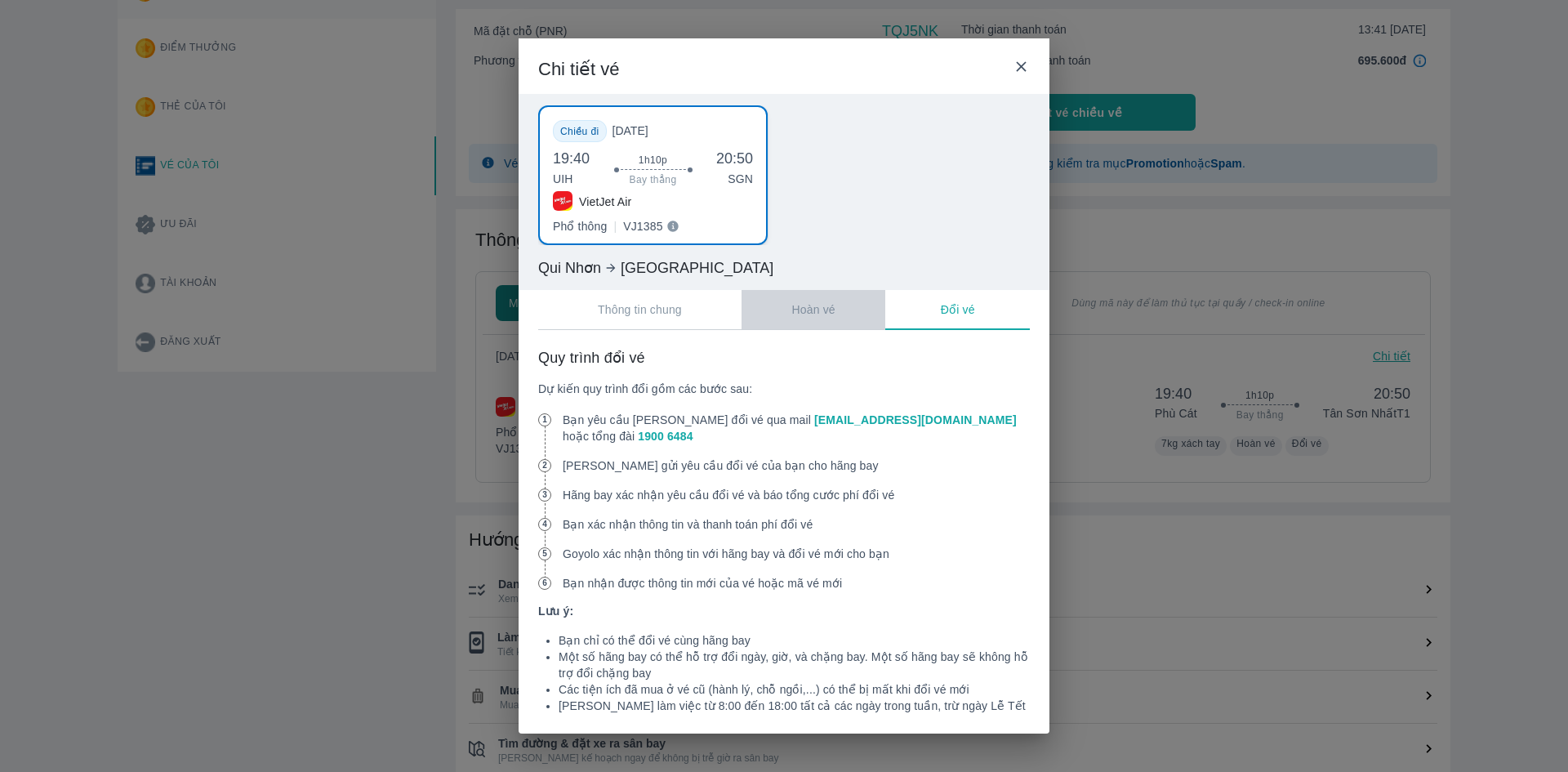
click at [830, 309] on p "Hoàn vé" at bounding box center [813, 310] width 43 height 17
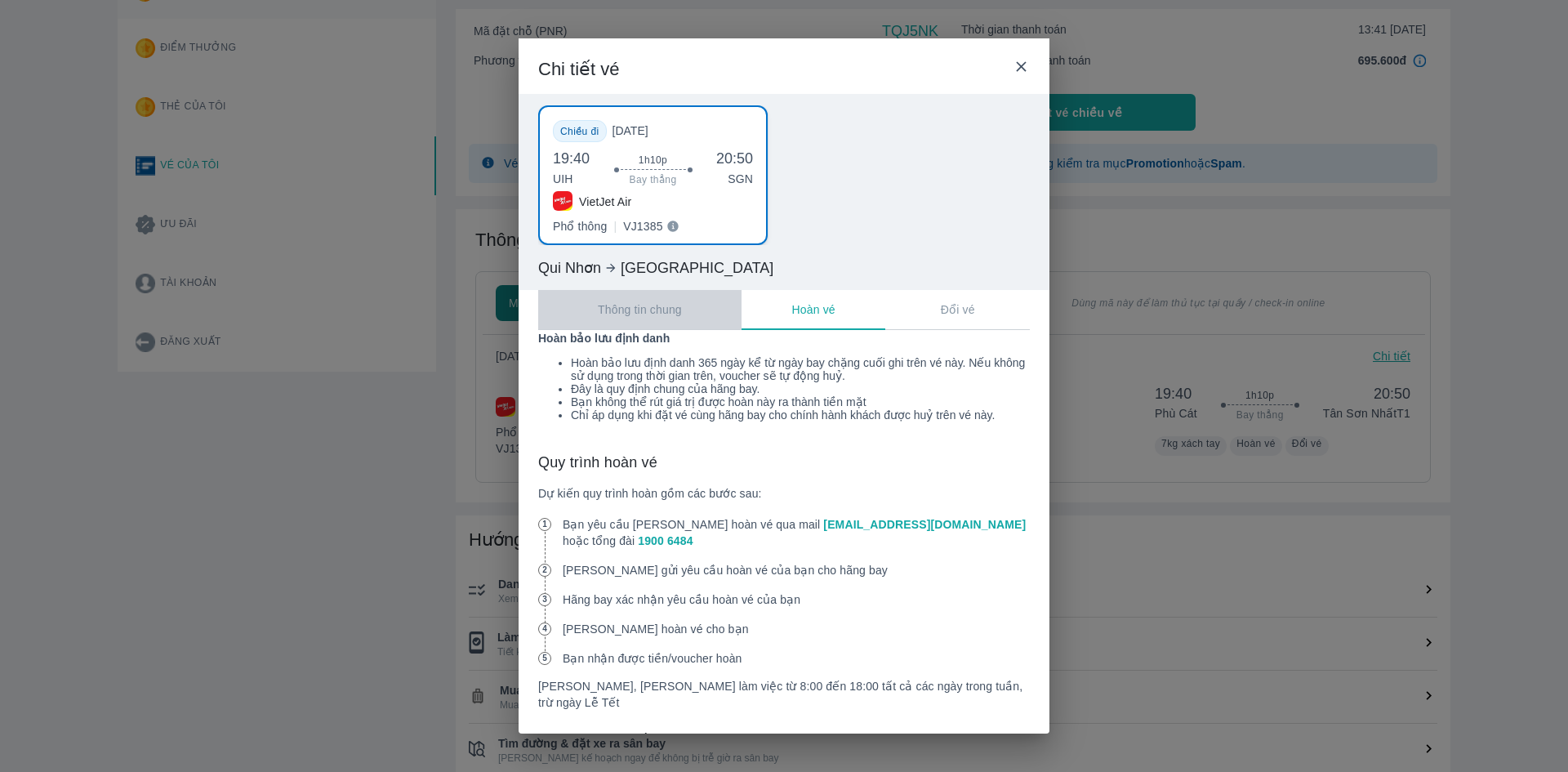
click at [639, 312] on p "Thông tin chung" at bounding box center [640, 310] width 84 height 17
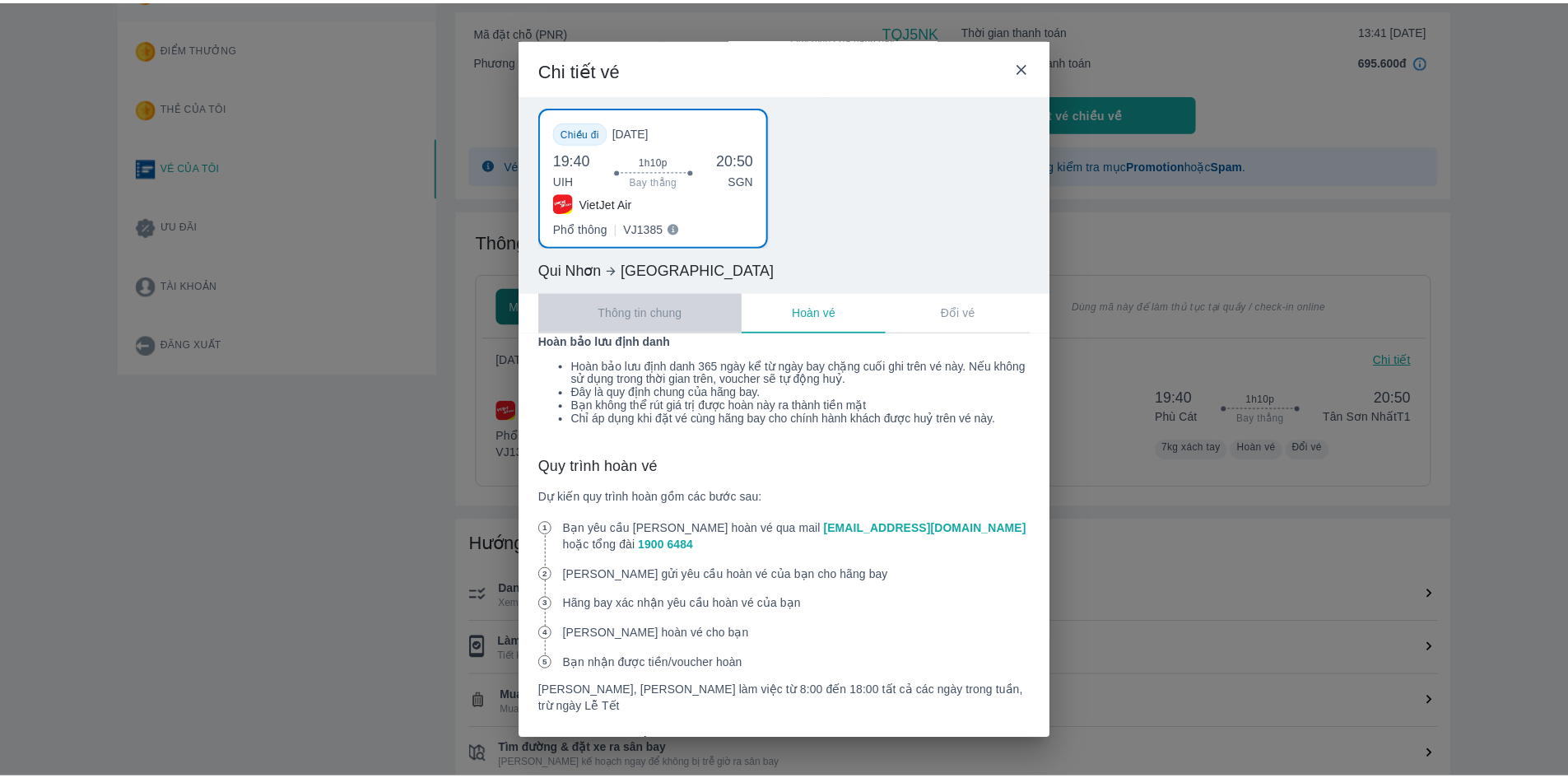
scroll to position [0, 0]
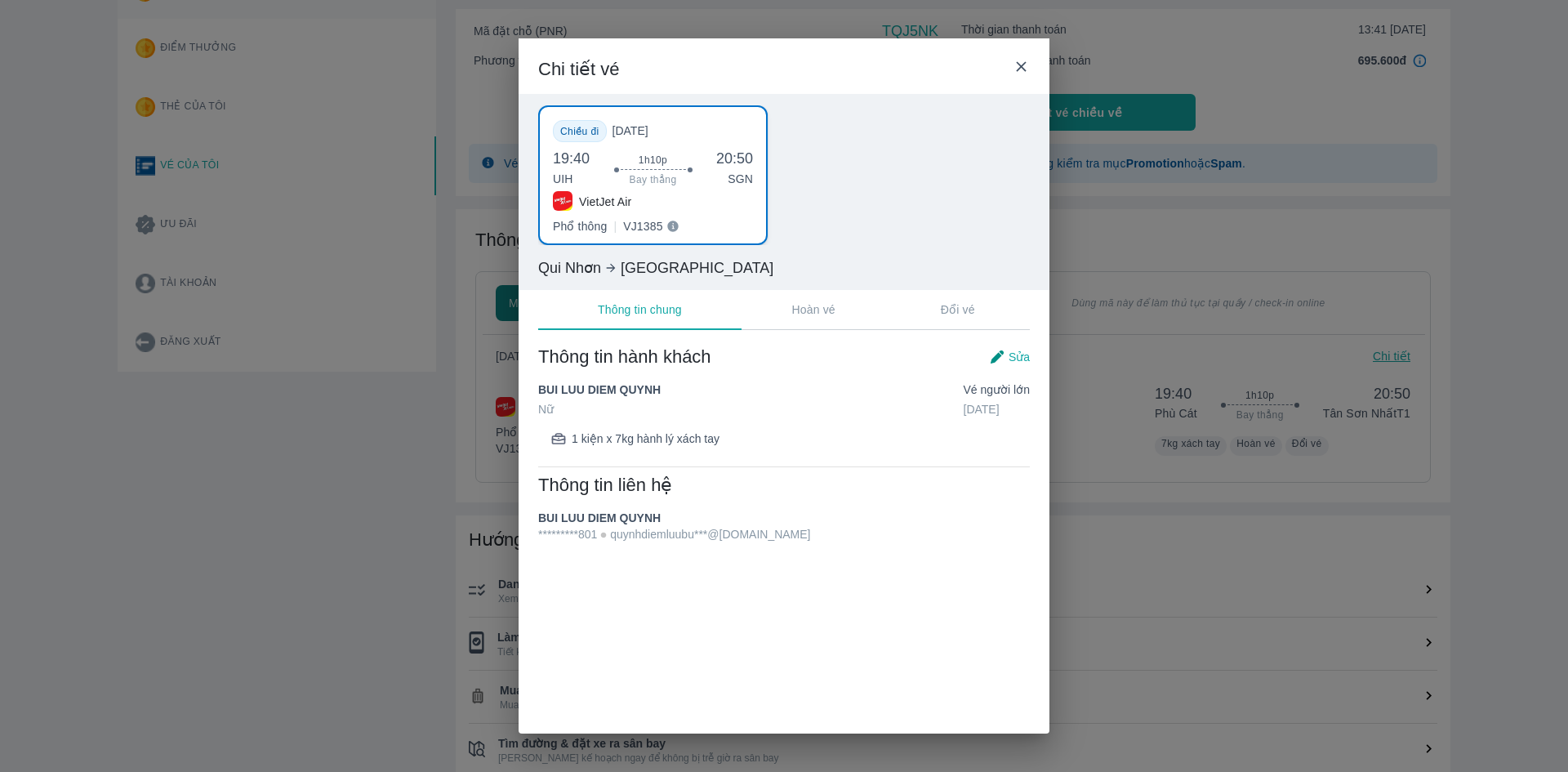
click at [1019, 64] on icon at bounding box center [1021, 67] width 10 height 10
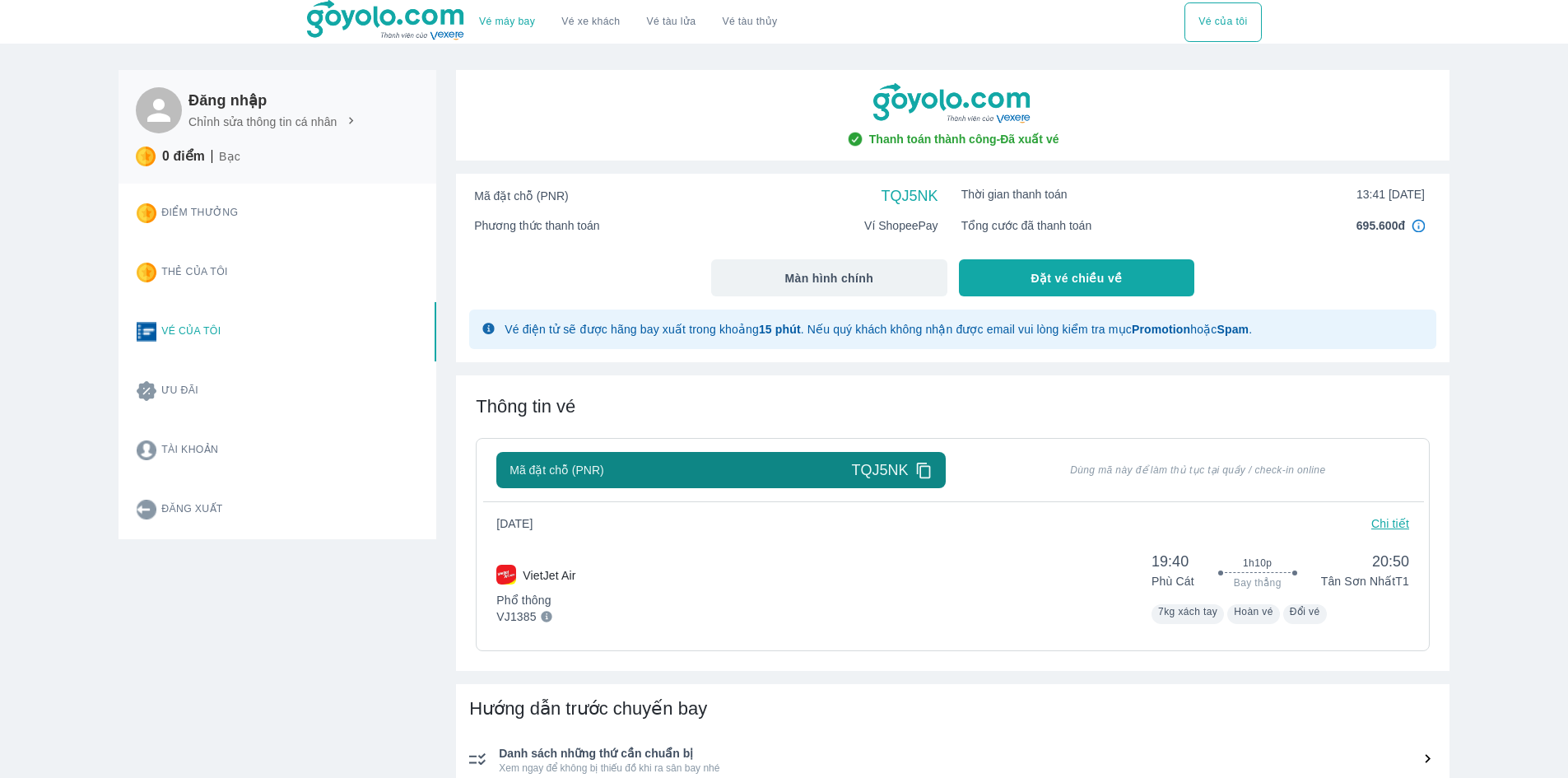
click at [1418, 227] on img at bounding box center [1418, 225] width 13 height 13
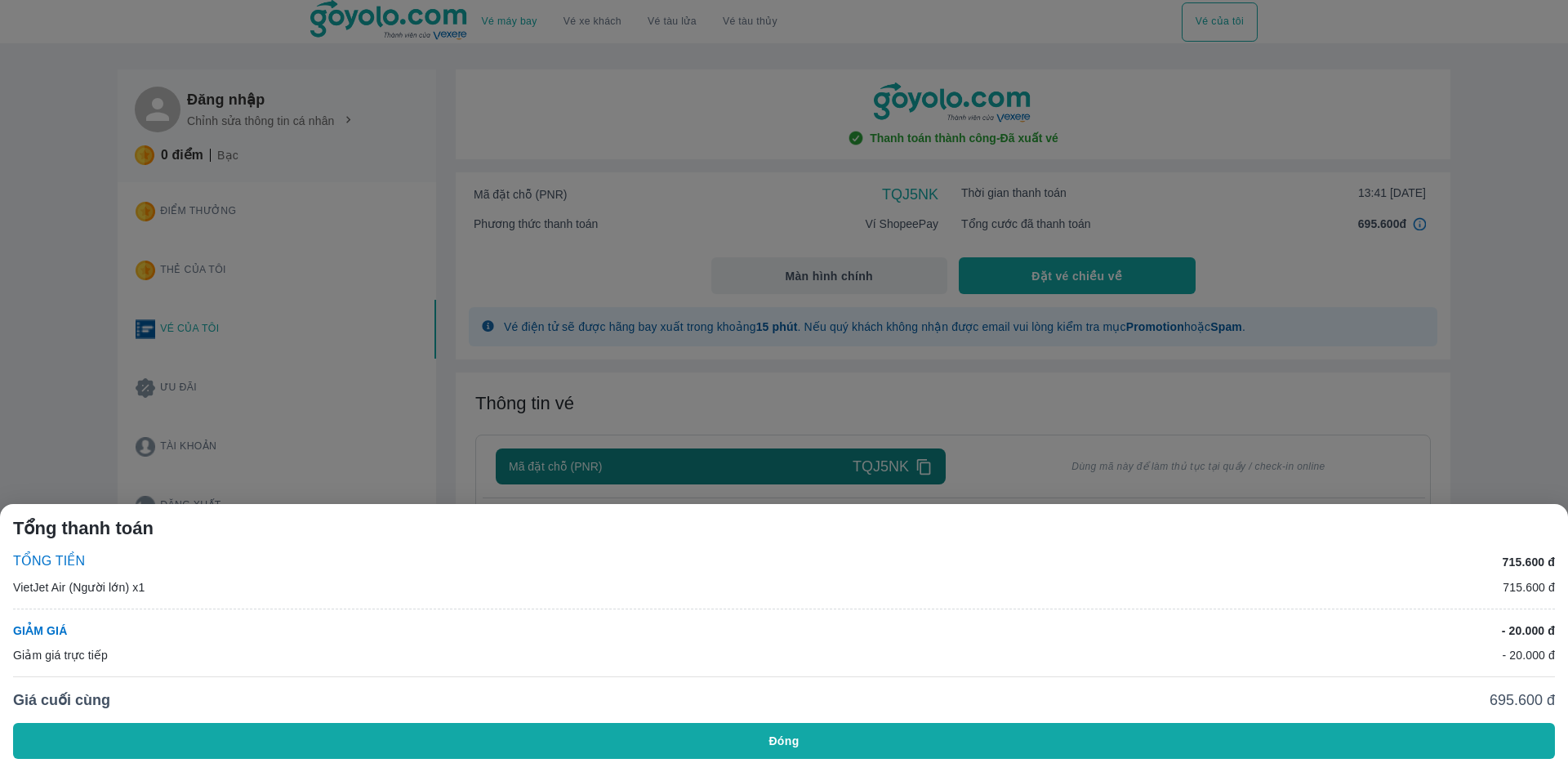
click at [1524, 367] on div at bounding box center [784, 386] width 1568 height 772
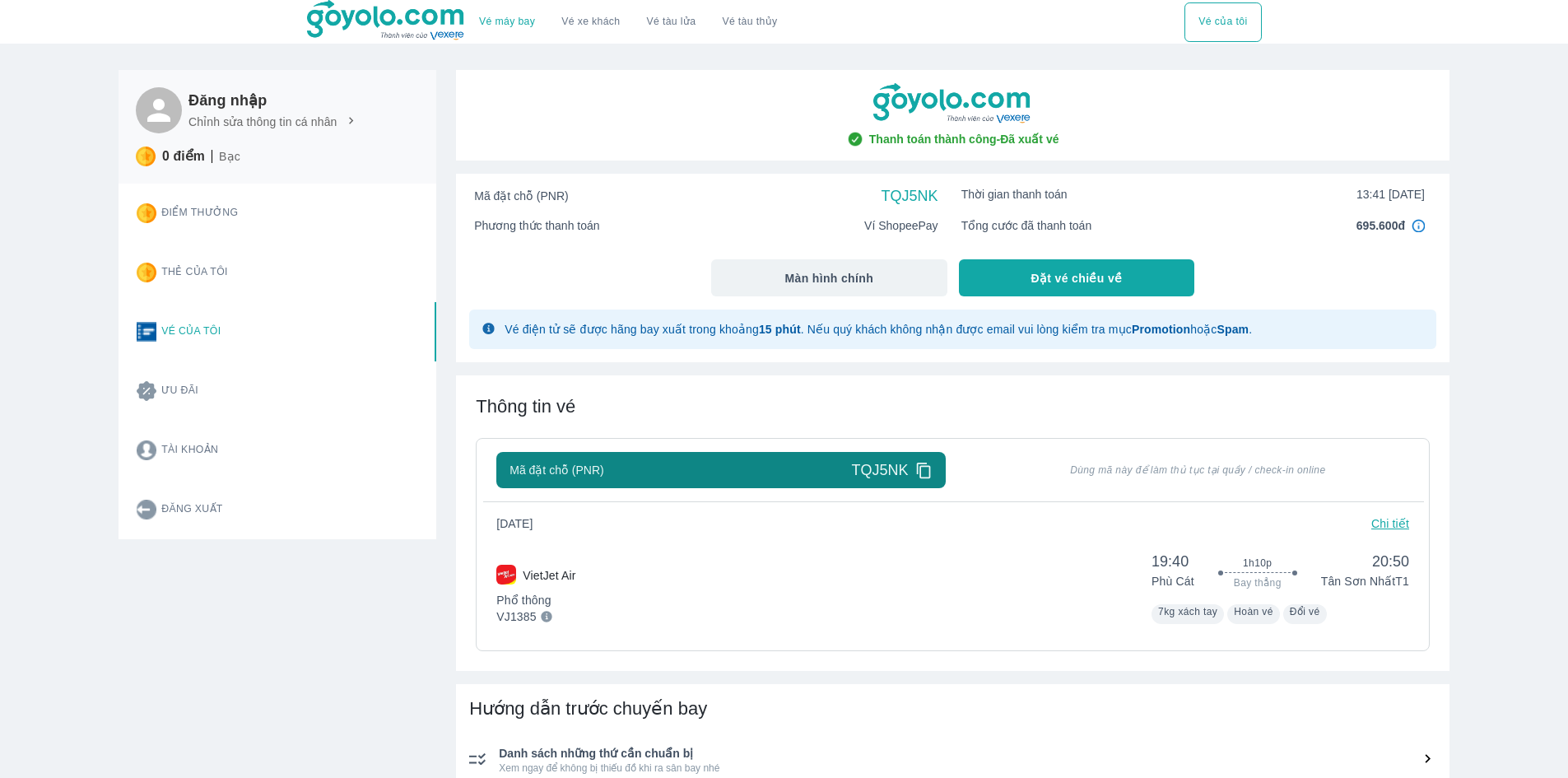
click at [928, 472] on icon at bounding box center [924, 470] width 17 height 17
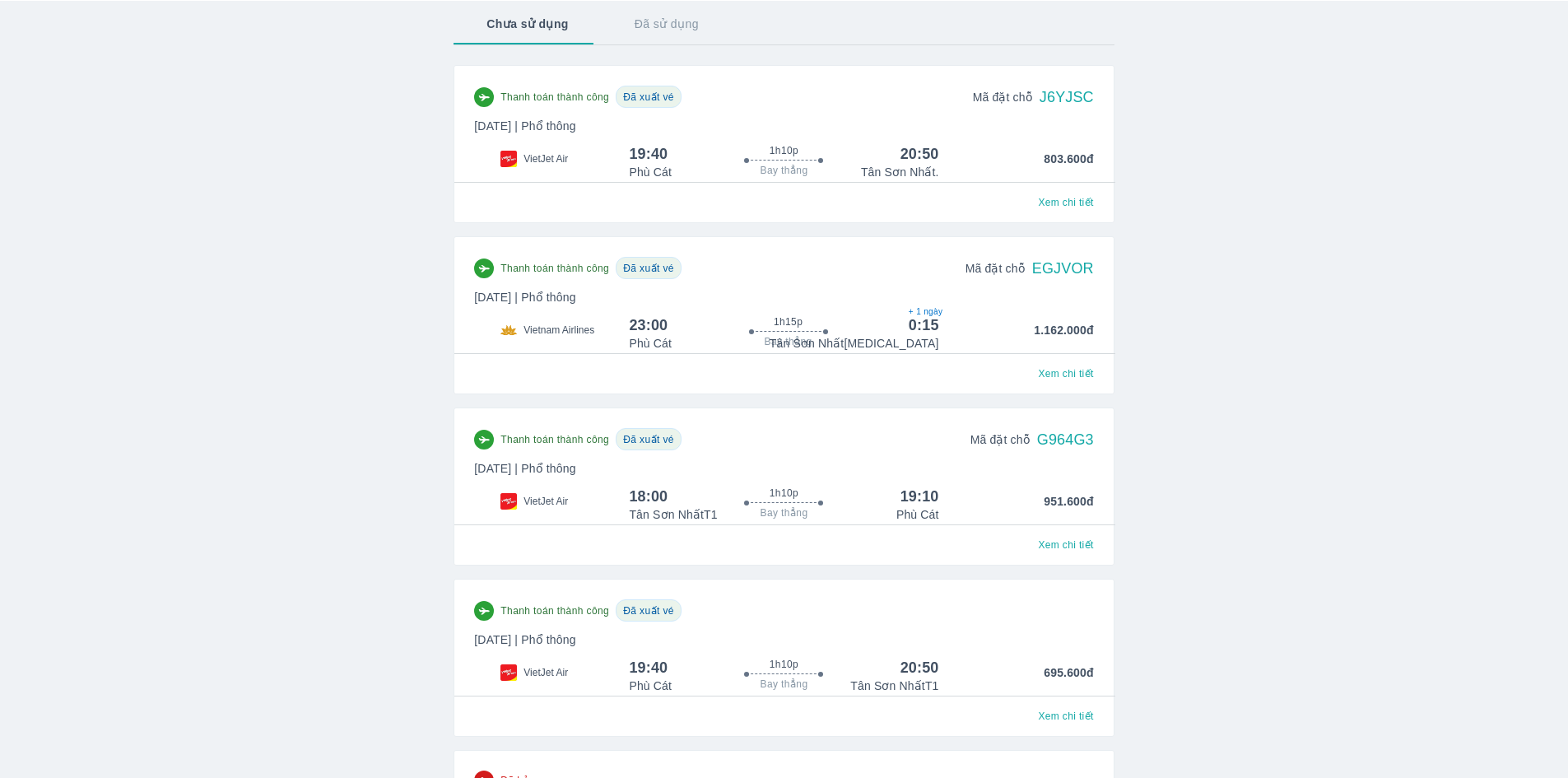
scroll to position [82, 0]
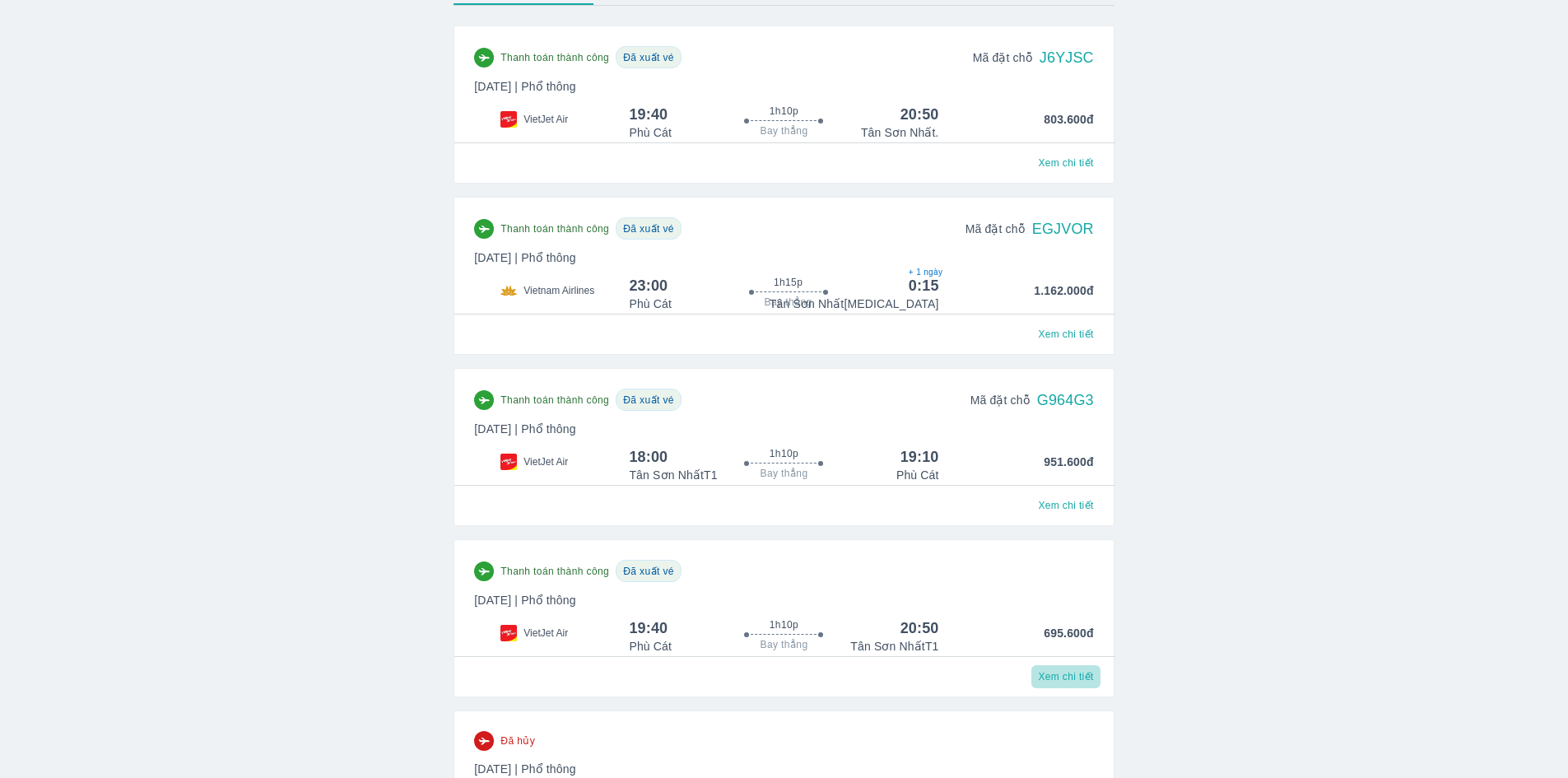
click at [1064, 681] on span "Xem chi tiết" at bounding box center [1065, 676] width 55 height 13
